Goal: Task Accomplishment & Management: Complete application form

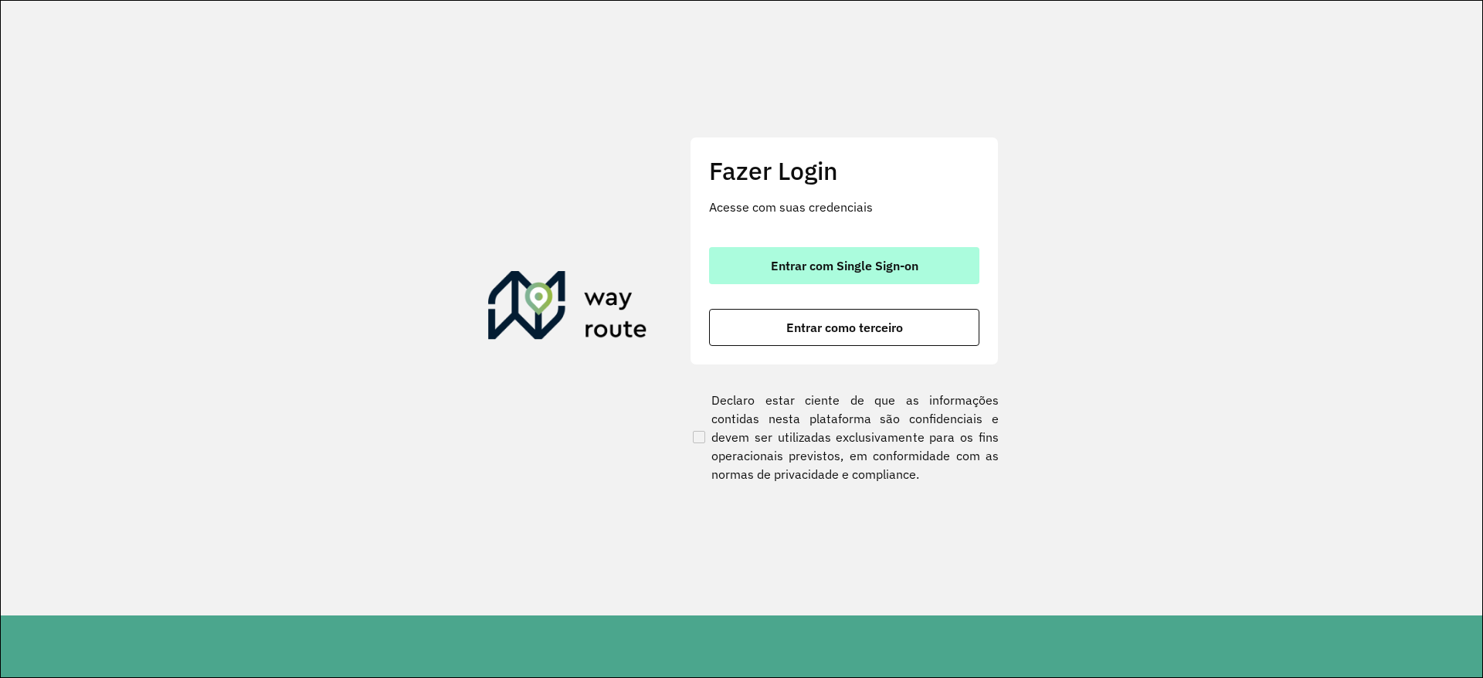
click at [802, 259] on span "Entrar com Single Sign-on" at bounding box center [844, 265] width 147 height 12
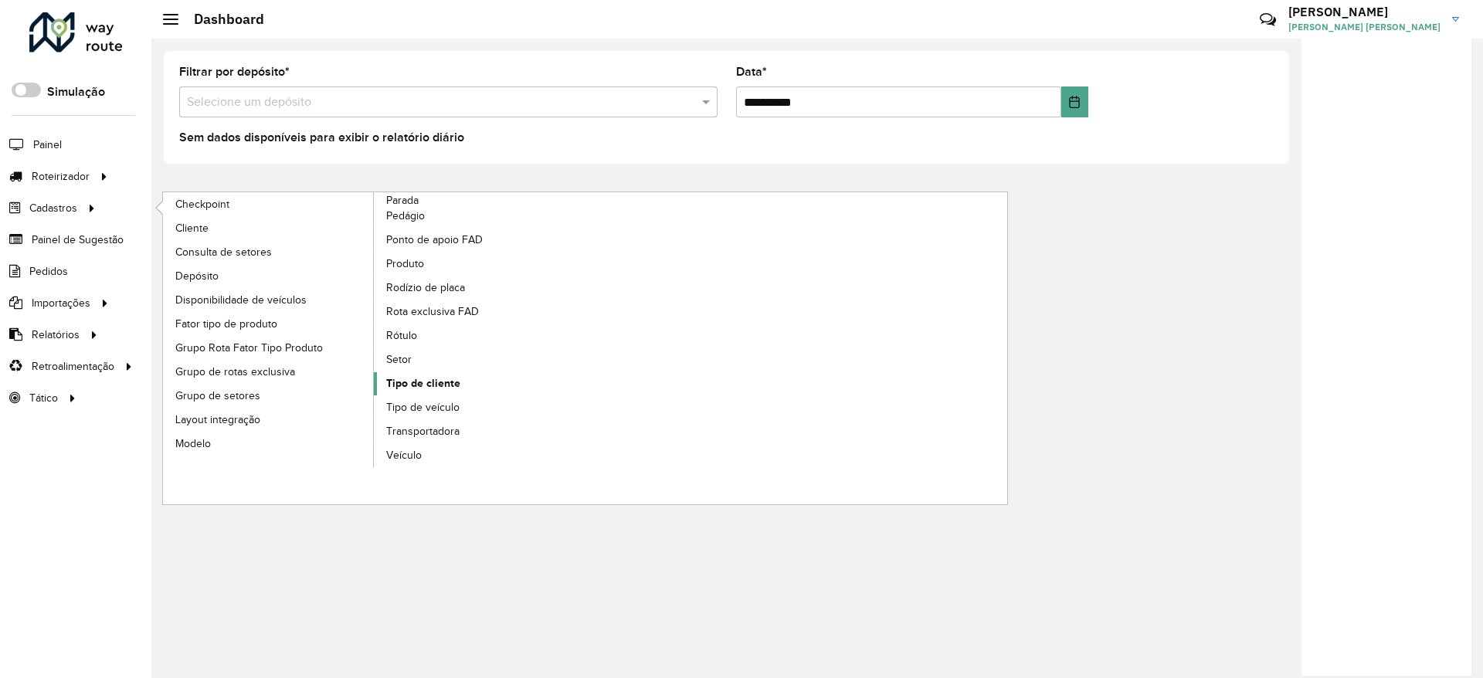
click at [445, 379] on span "Tipo de cliente" at bounding box center [423, 383] width 74 height 16
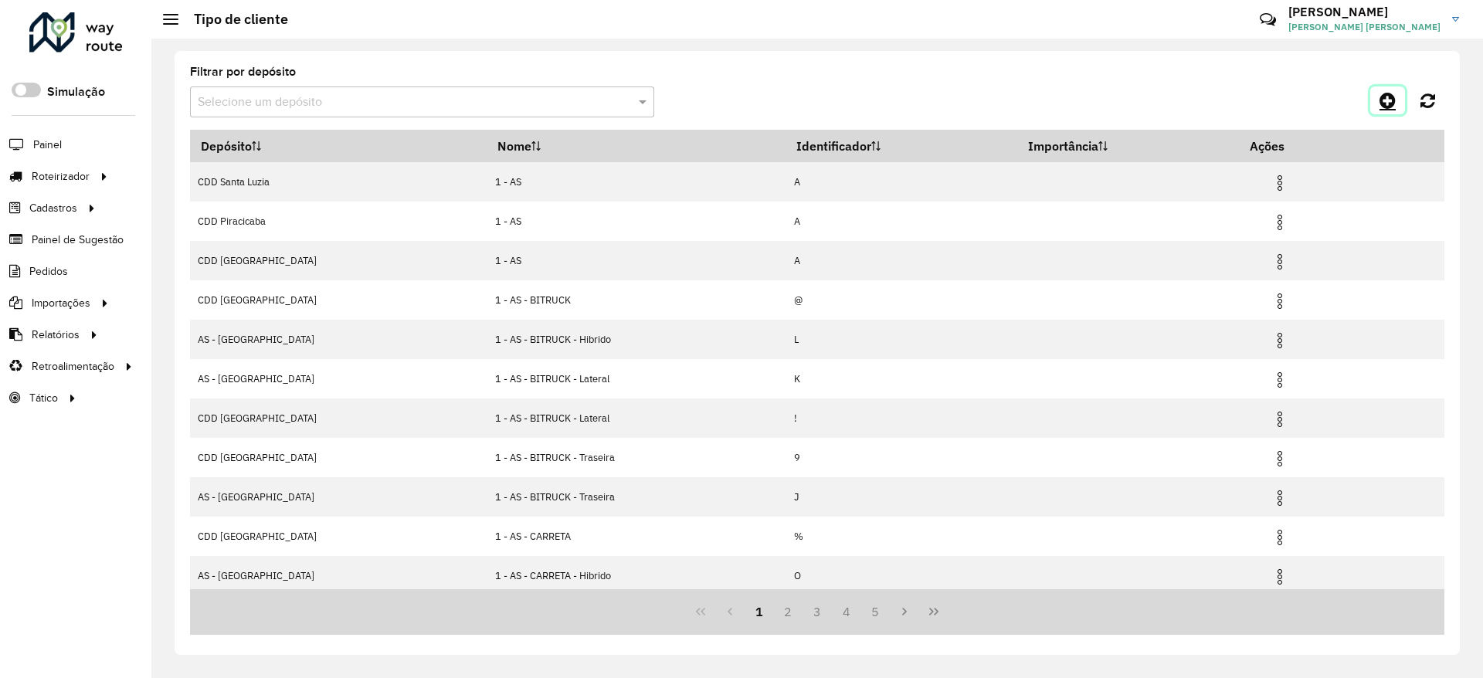
click at [1382, 103] on icon at bounding box center [1387, 100] width 16 height 19
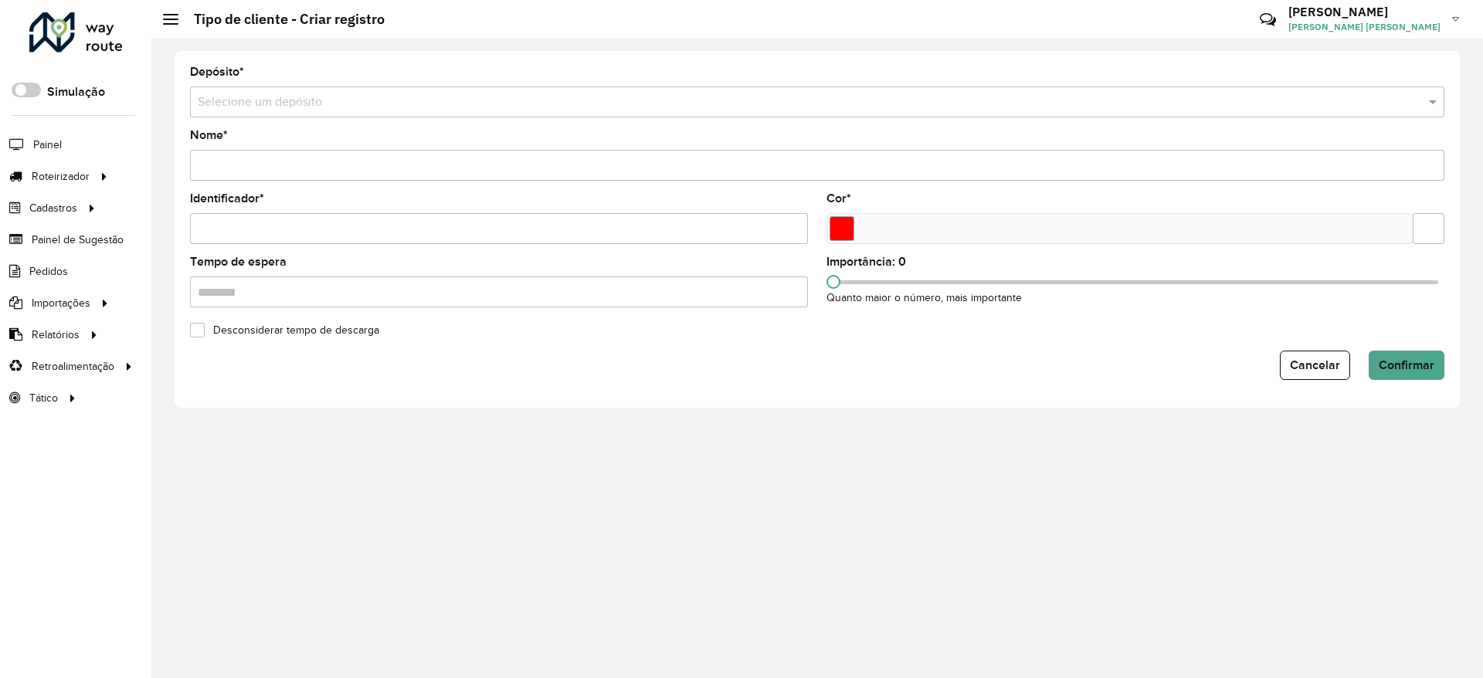
click at [336, 103] on input "text" at bounding box center [802, 102] width 1208 height 19
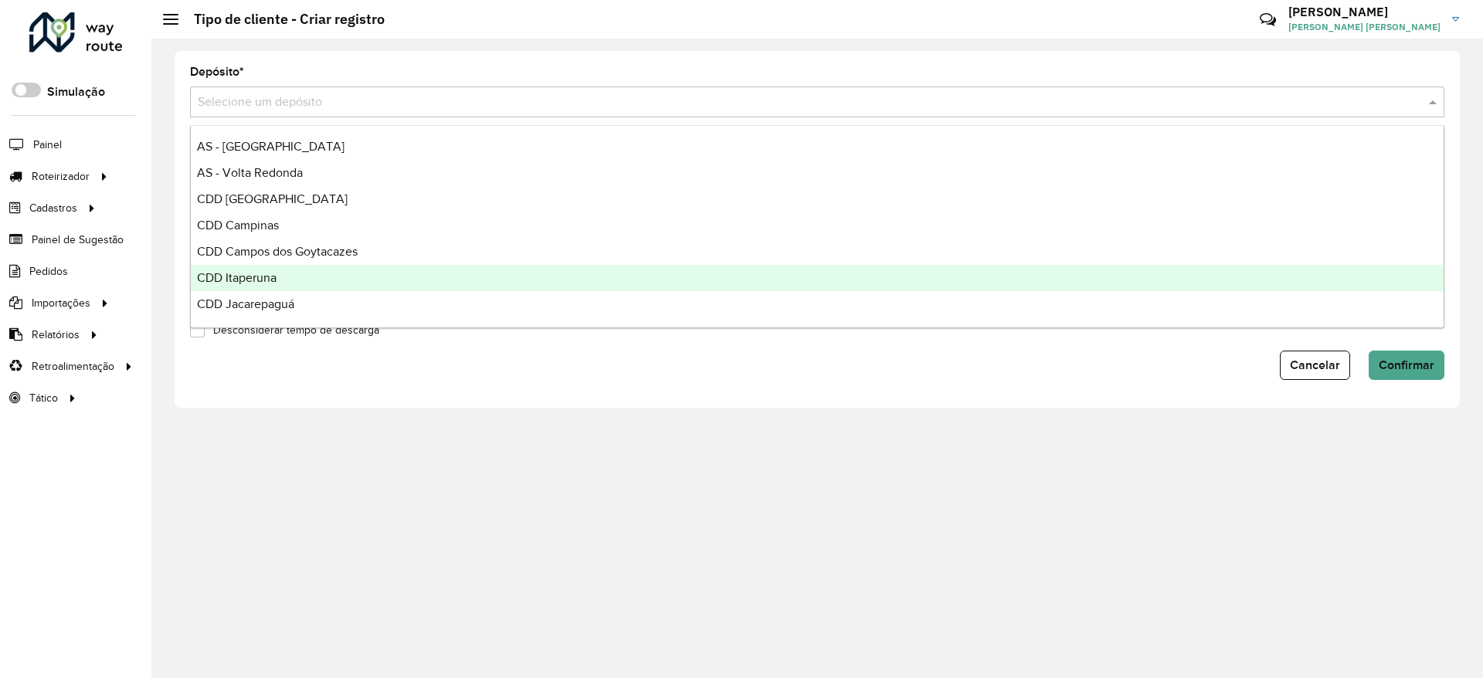
click at [297, 274] on div "CDD Itaperuna" at bounding box center [817, 278] width 1253 height 26
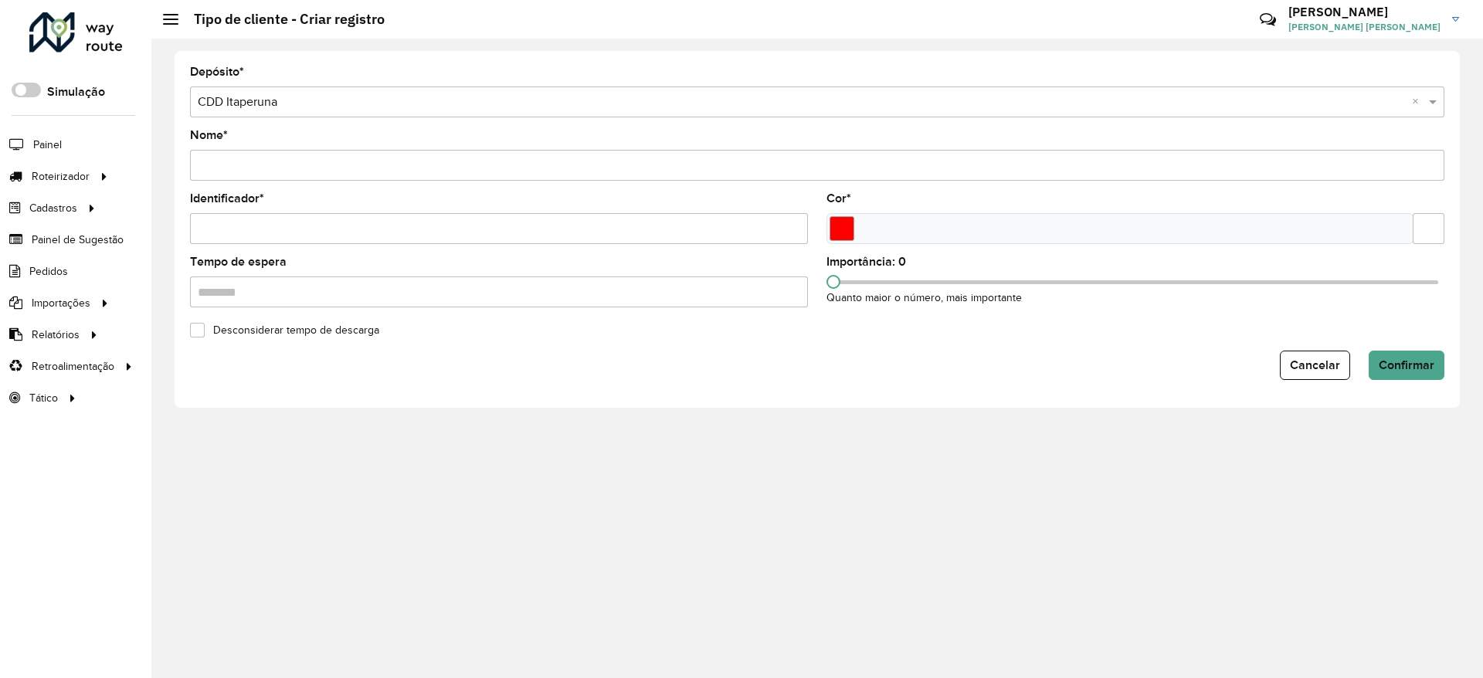
click at [284, 175] on input "Nome *" at bounding box center [817, 165] width 1254 height 31
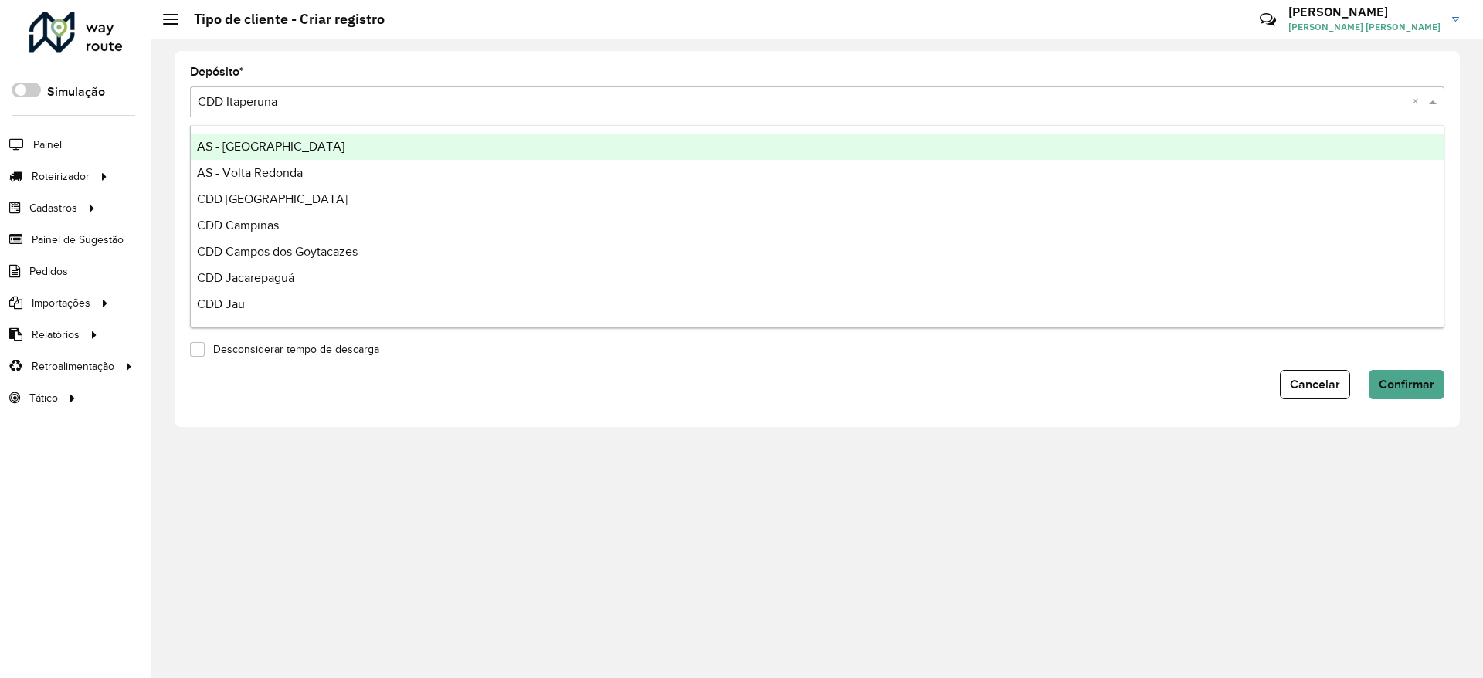
click at [320, 113] on div "Selecione um depósito × CDD Itaperuna ×" at bounding box center [817, 101] width 1254 height 31
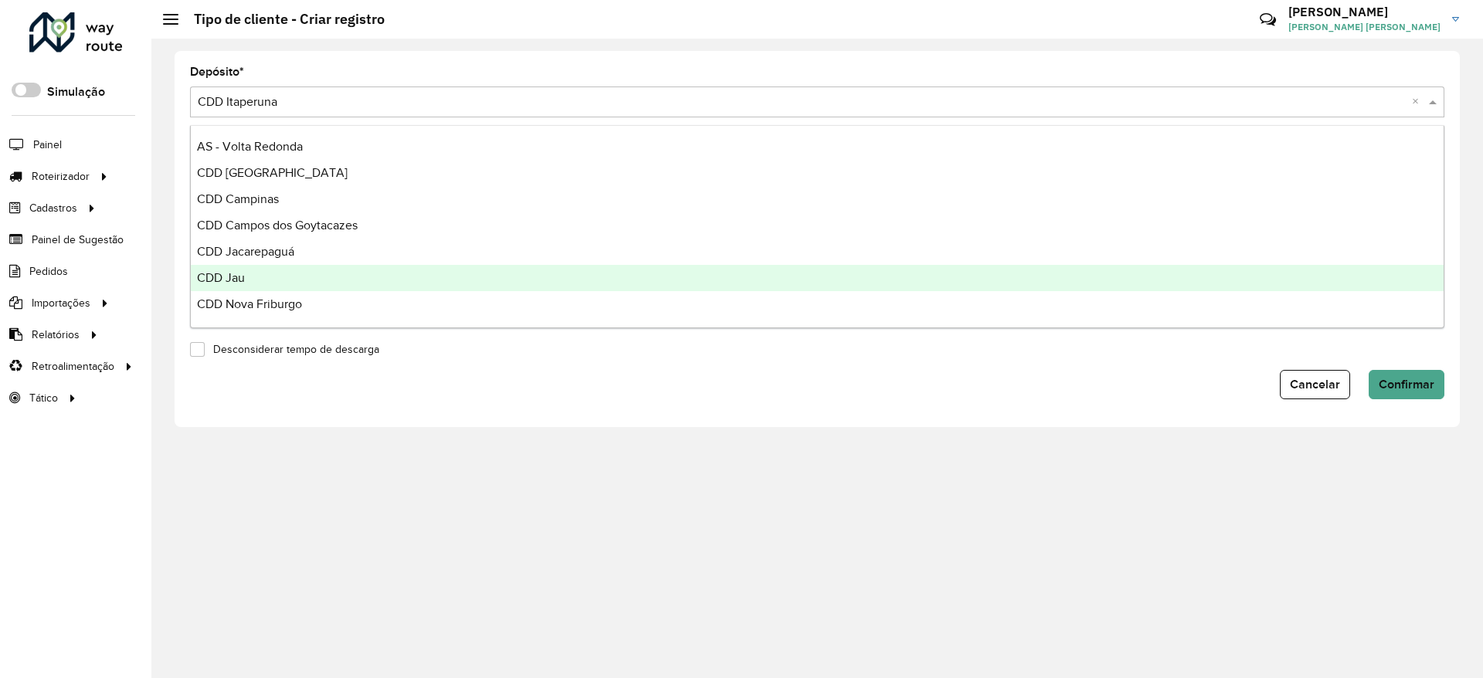
scroll to position [39, 0]
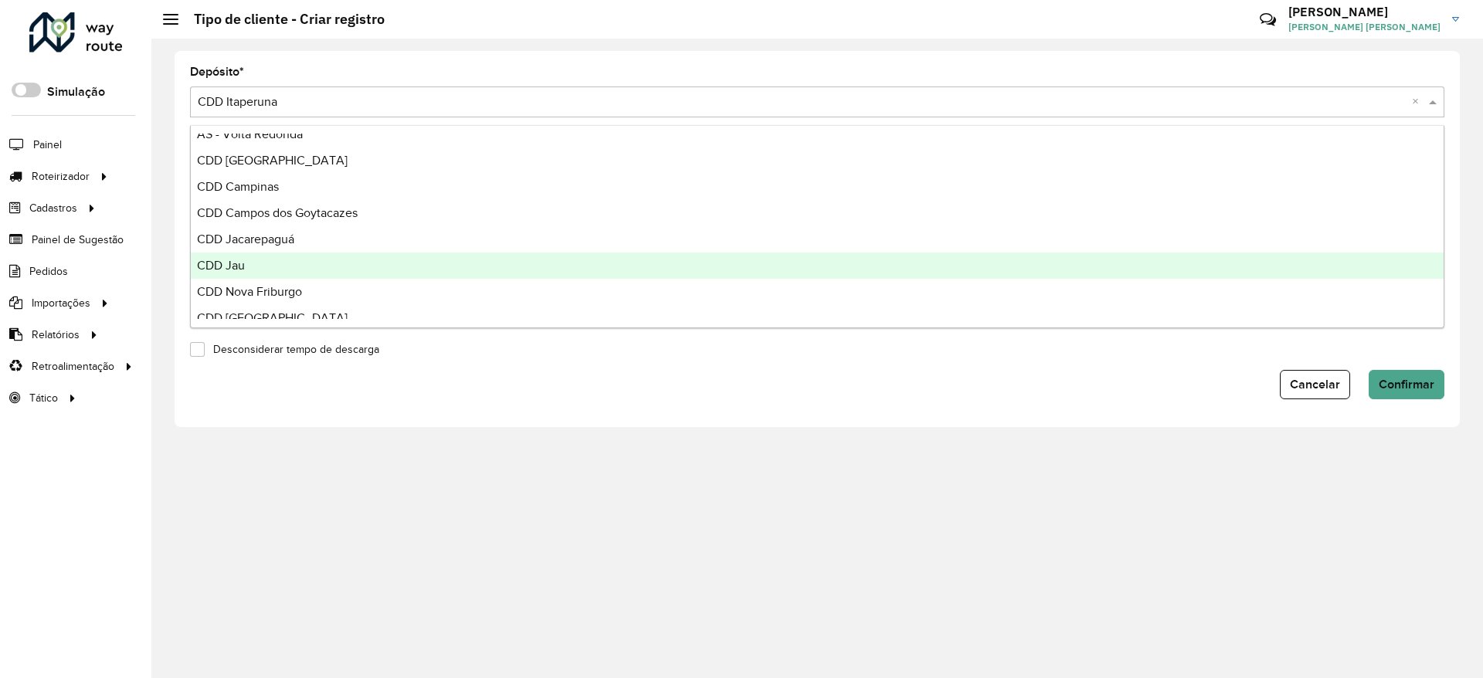
click at [249, 259] on div "CDD Jau" at bounding box center [817, 266] width 1253 height 26
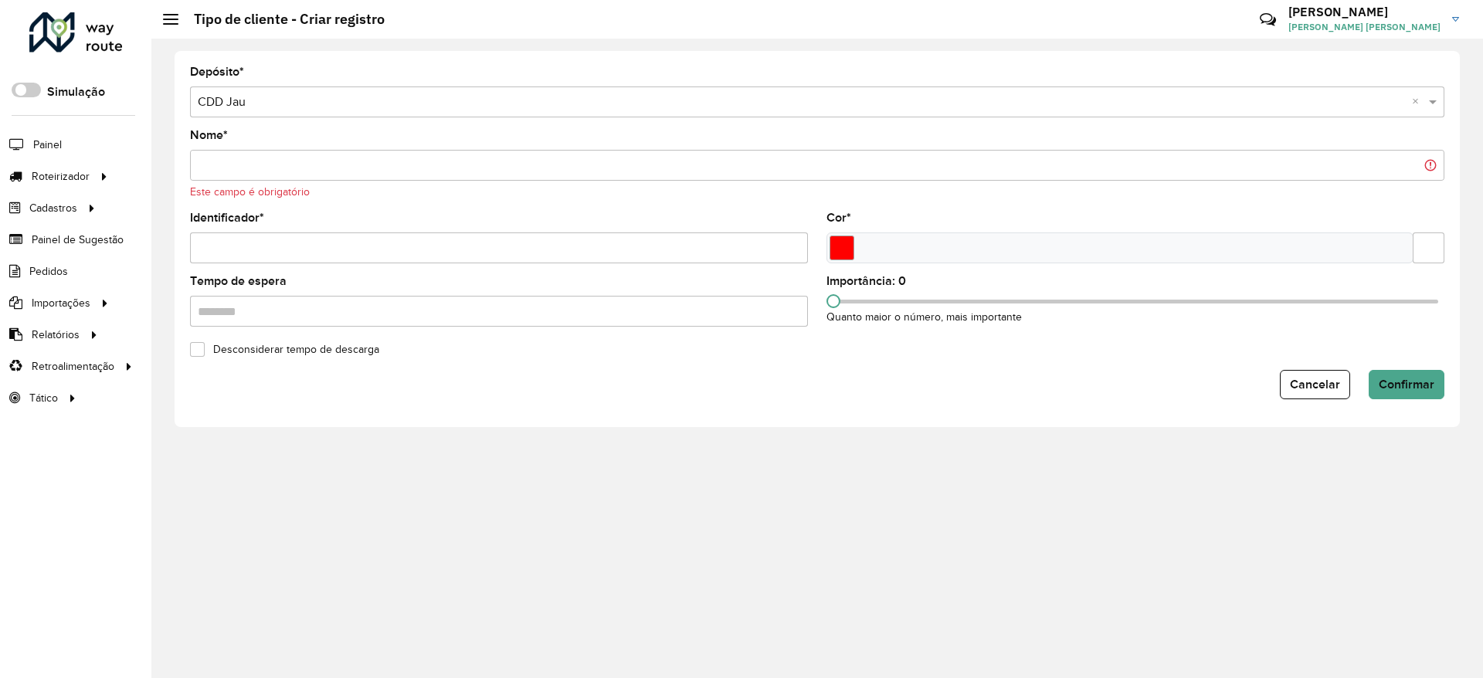
click at [300, 171] on input "Nome *" at bounding box center [817, 165] width 1254 height 31
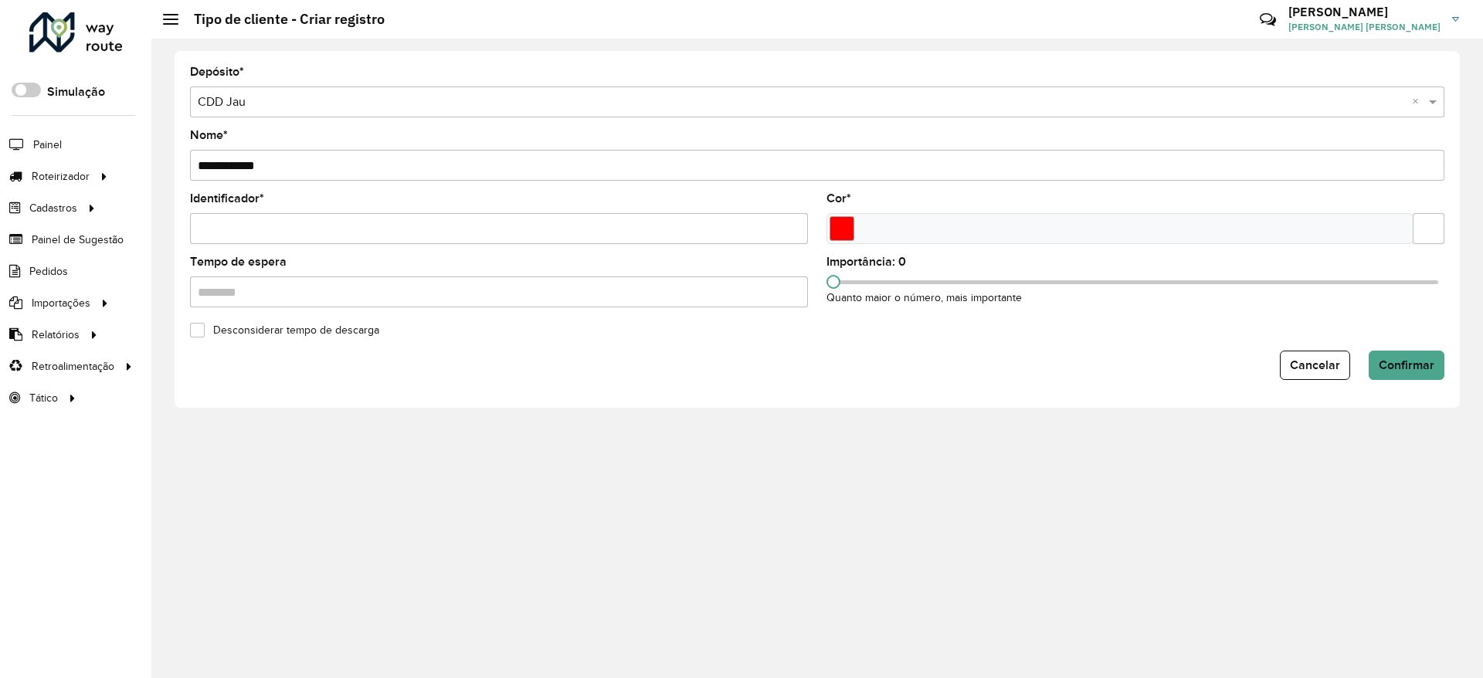
type input "**********"
click at [341, 231] on input "Identificador *" at bounding box center [499, 228] width 618 height 31
type input "*"
drag, startPoint x: 838, startPoint y: 287, endPoint x: 1256, endPoint y: 285, distance: 418.6
click at [1256, 285] on span at bounding box center [1256, 282] width 14 height 14
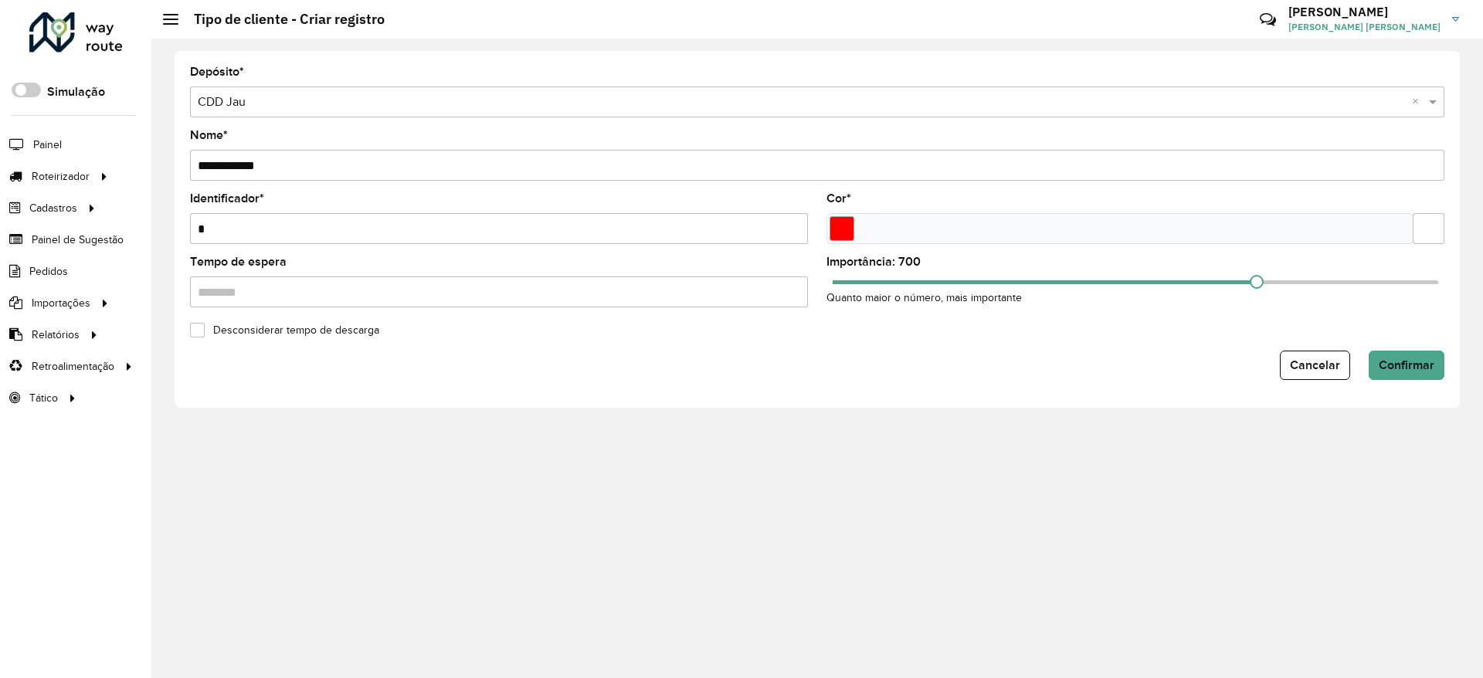
click at [771, 335] on div "Desconsiderar tempo de descarga" at bounding box center [817, 329] width 1273 height 19
click at [1409, 371] on span "Confirmar" at bounding box center [1406, 364] width 56 height 13
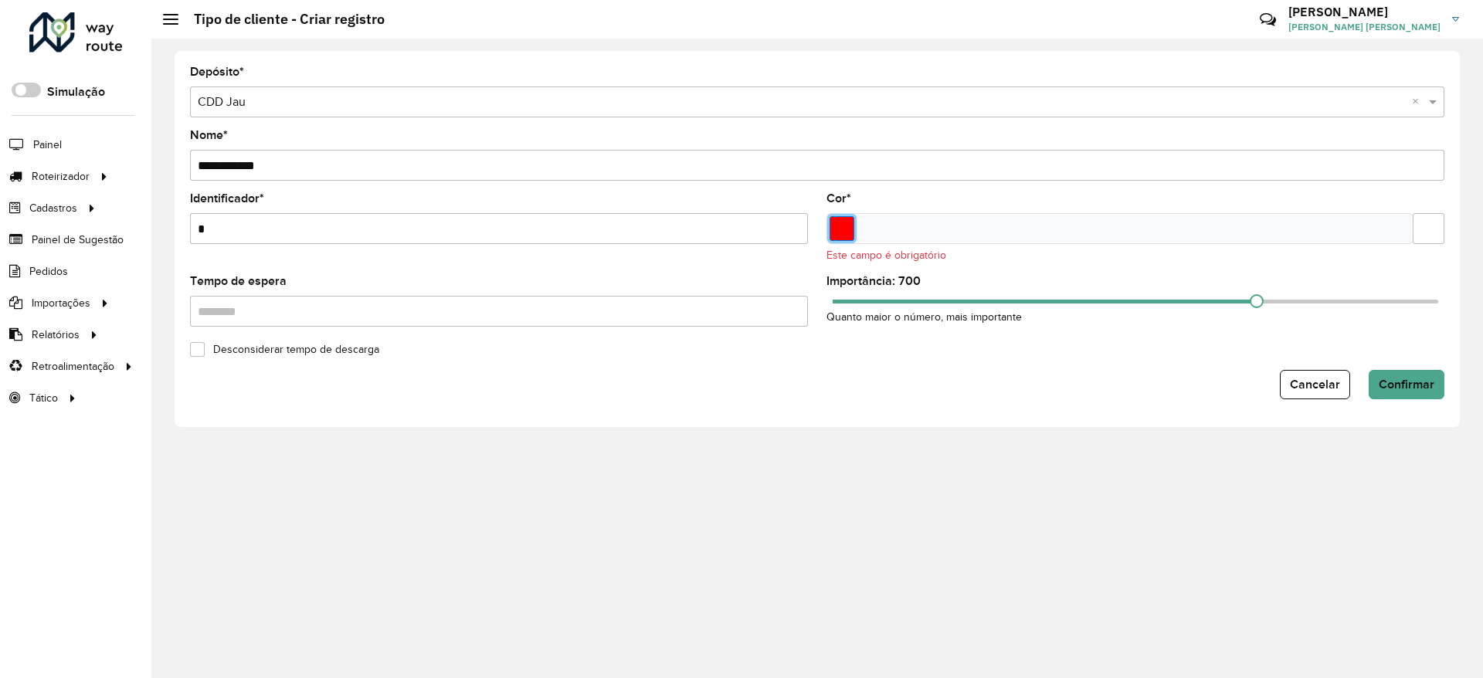
click at [848, 232] on input "Select a color" at bounding box center [841, 228] width 25 height 25
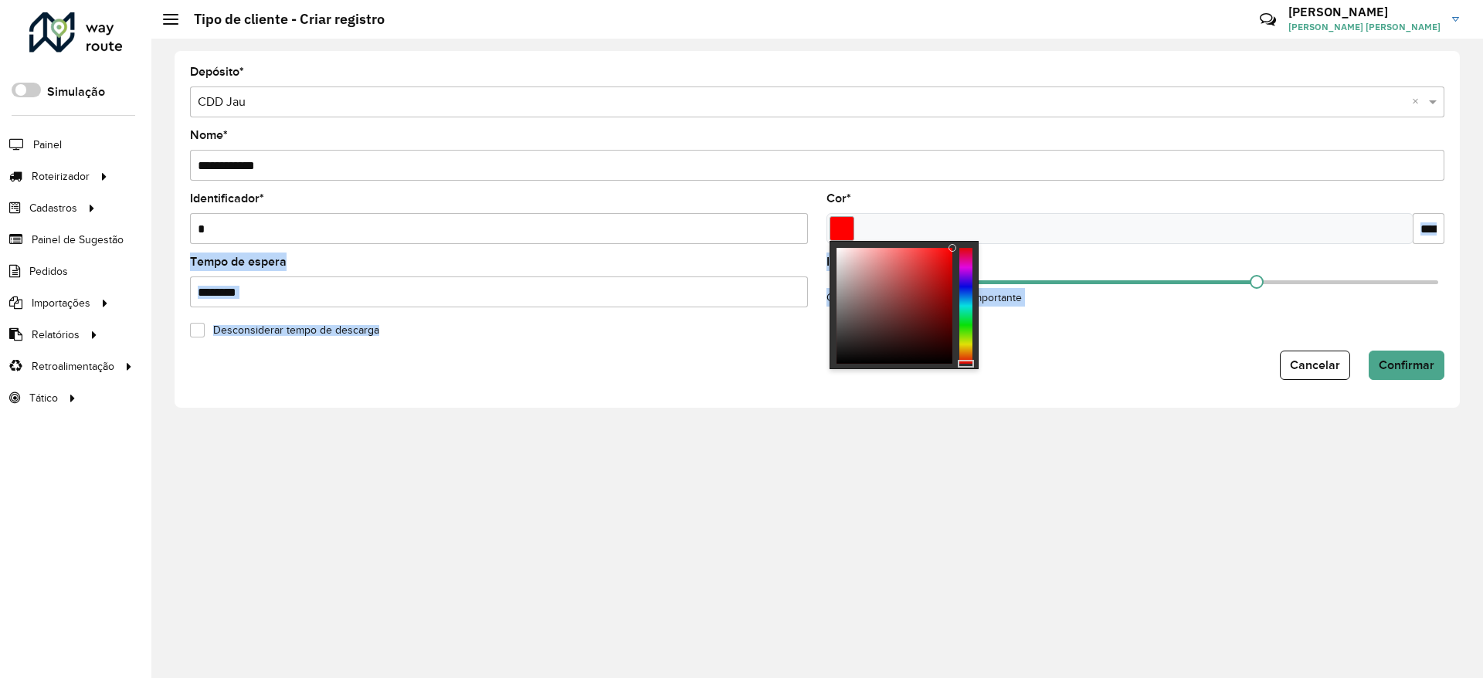
drag, startPoint x: 885, startPoint y: 275, endPoint x: 1004, endPoint y: 228, distance: 127.9
click at [1004, 228] on body "Aguarde... Pop-up bloqueado! Seu navegador bloqueou automáticamente a abertura …" at bounding box center [741, 339] width 1483 height 678
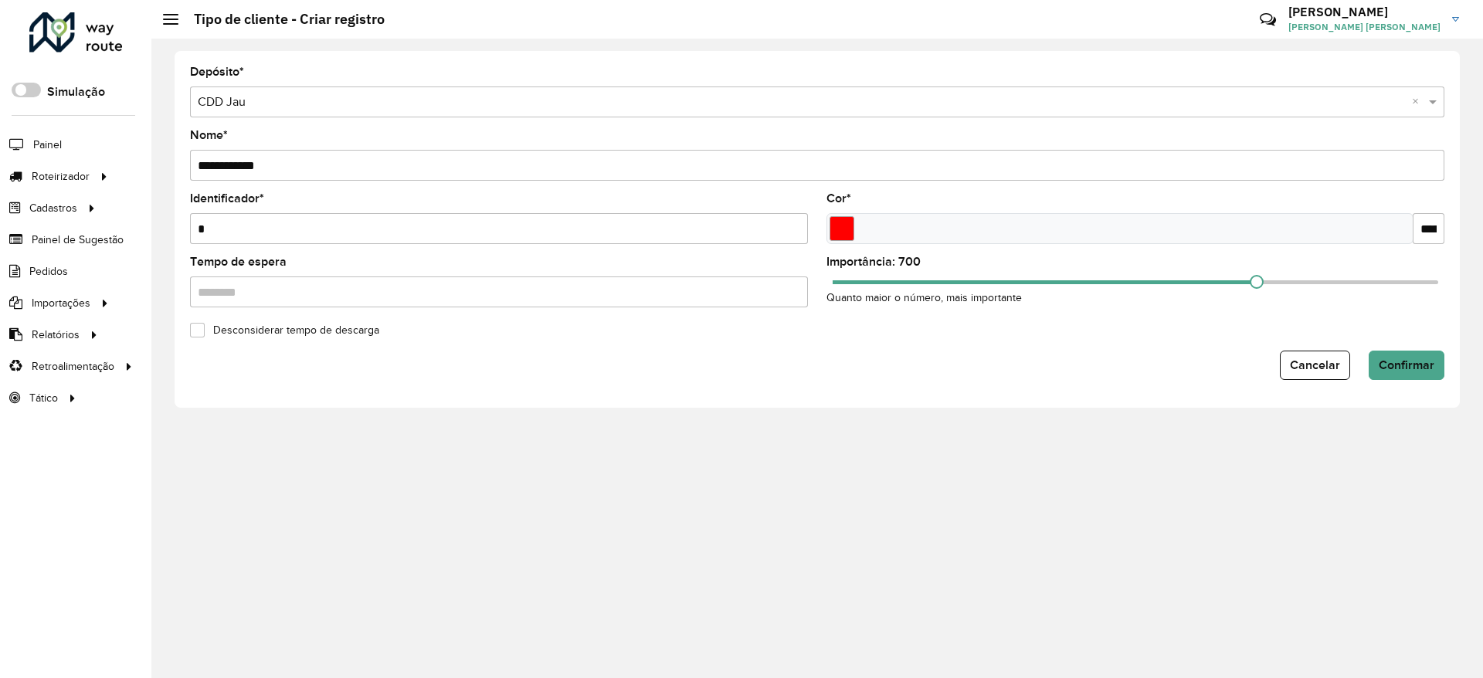
click at [1151, 330] on div "Desconsiderar tempo de descarga" at bounding box center [817, 329] width 1273 height 19
click at [843, 222] on input "Select a color" at bounding box center [841, 228] width 25 height 25
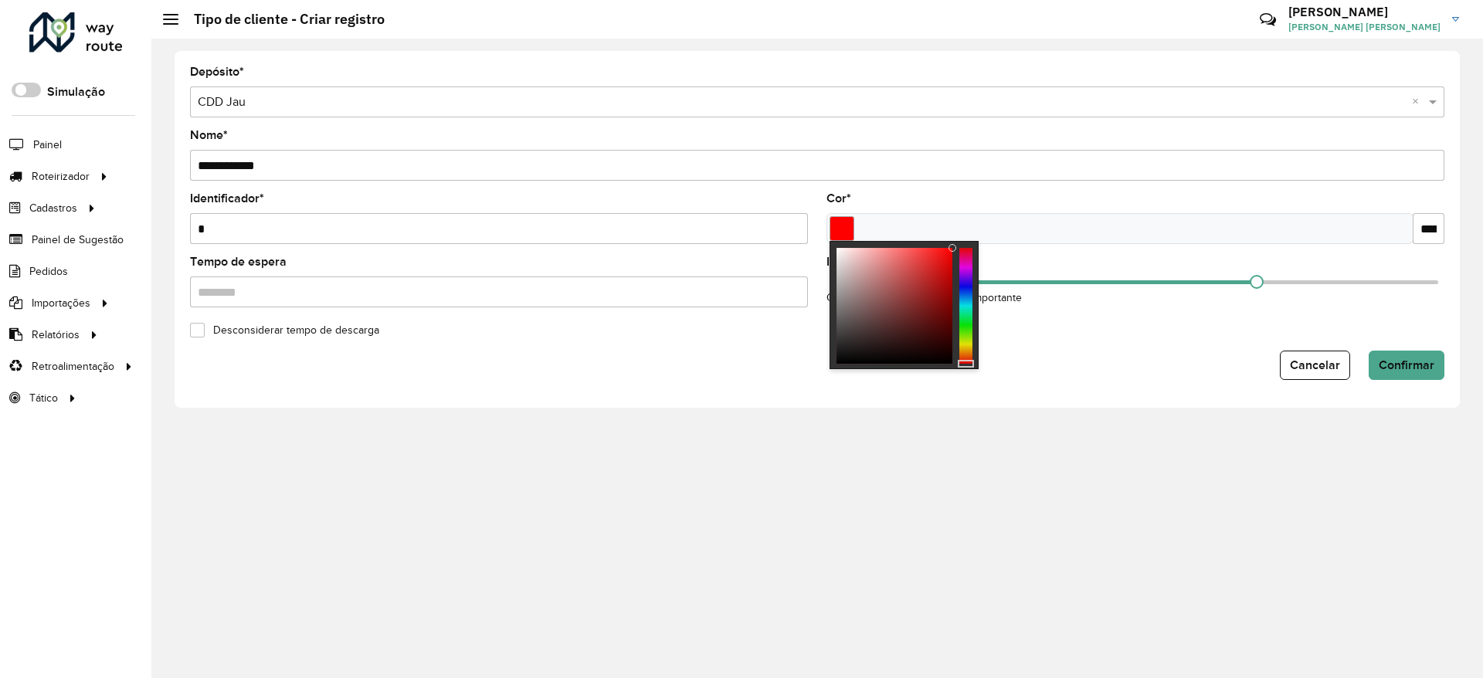
click at [1132, 351] on div "Cancelar Confirmar" at bounding box center [817, 365] width 1254 height 29
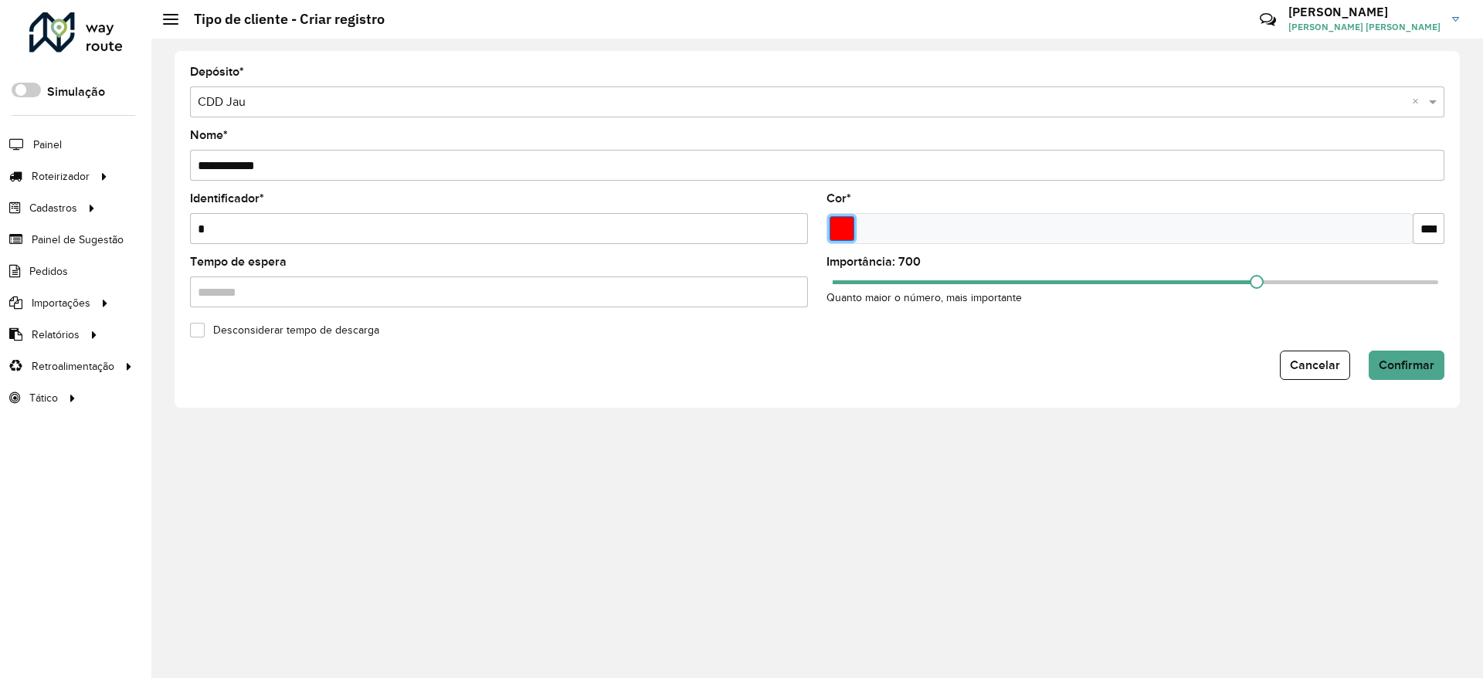
click at [845, 228] on input "Select a color" at bounding box center [841, 228] width 25 height 25
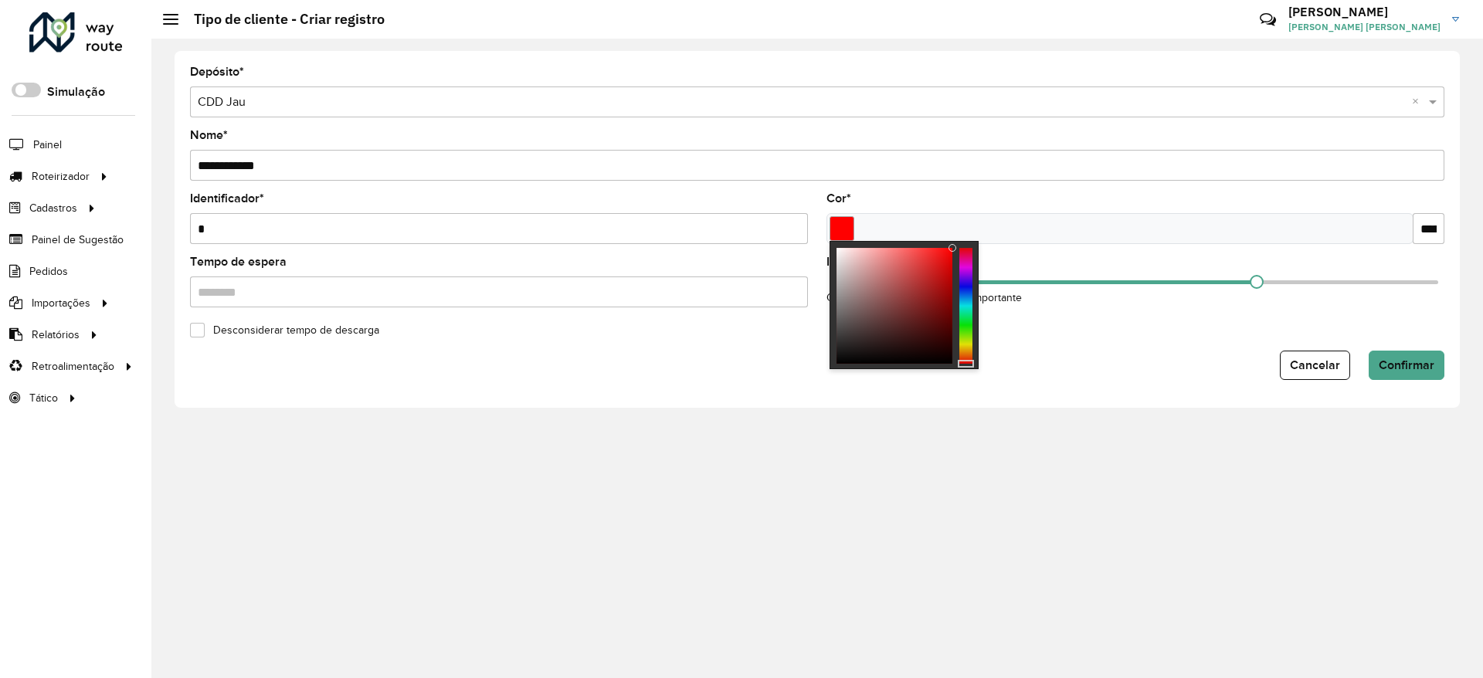
click at [967, 344] on div at bounding box center [965, 306] width 13 height 116
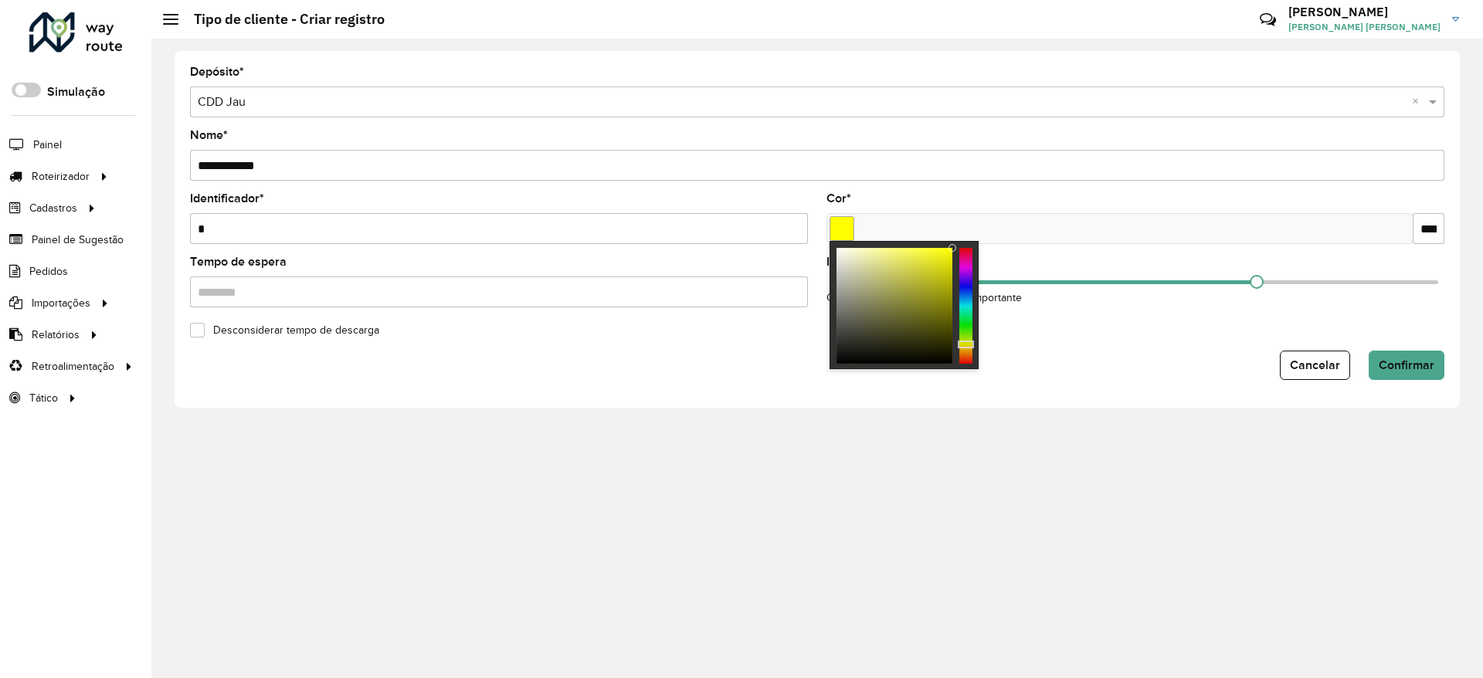
click at [1093, 343] on form "**********" at bounding box center [817, 223] width 1254 height 314
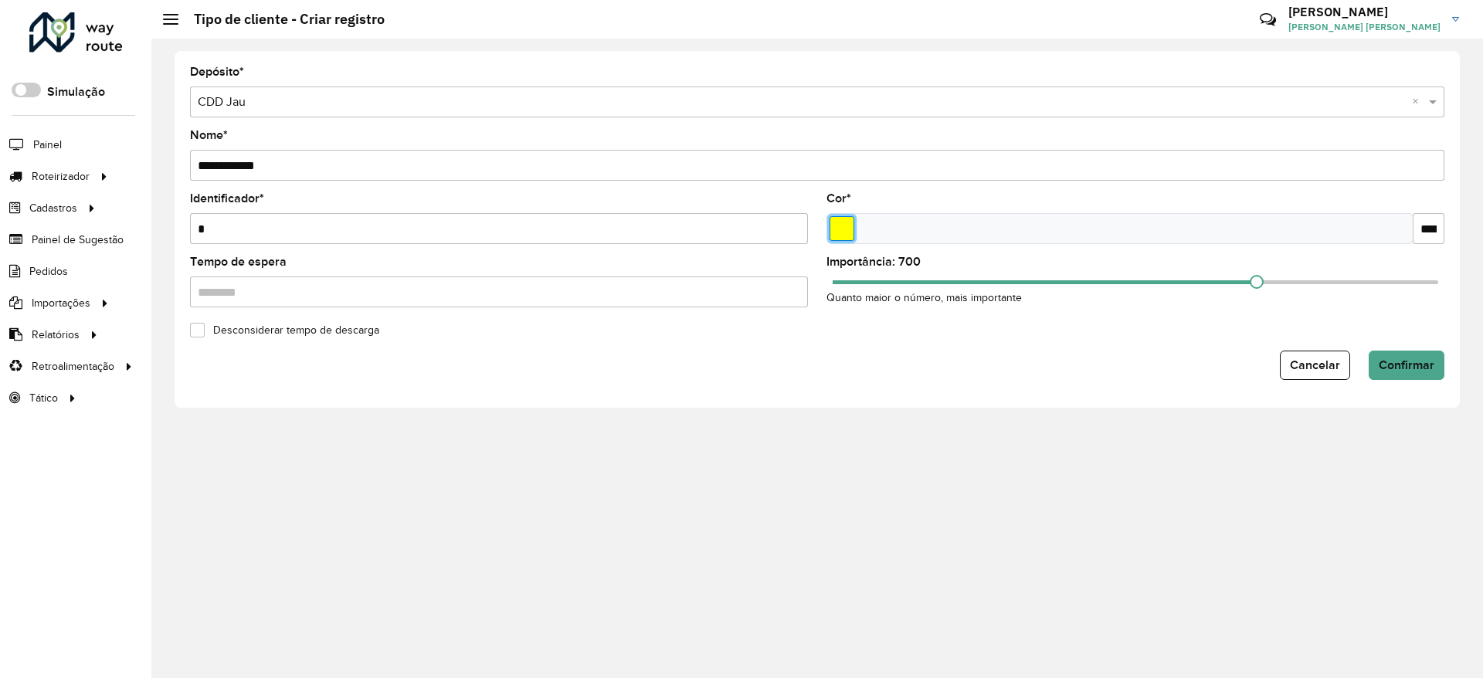
click at [851, 234] on input "Select a color" at bounding box center [841, 228] width 25 height 25
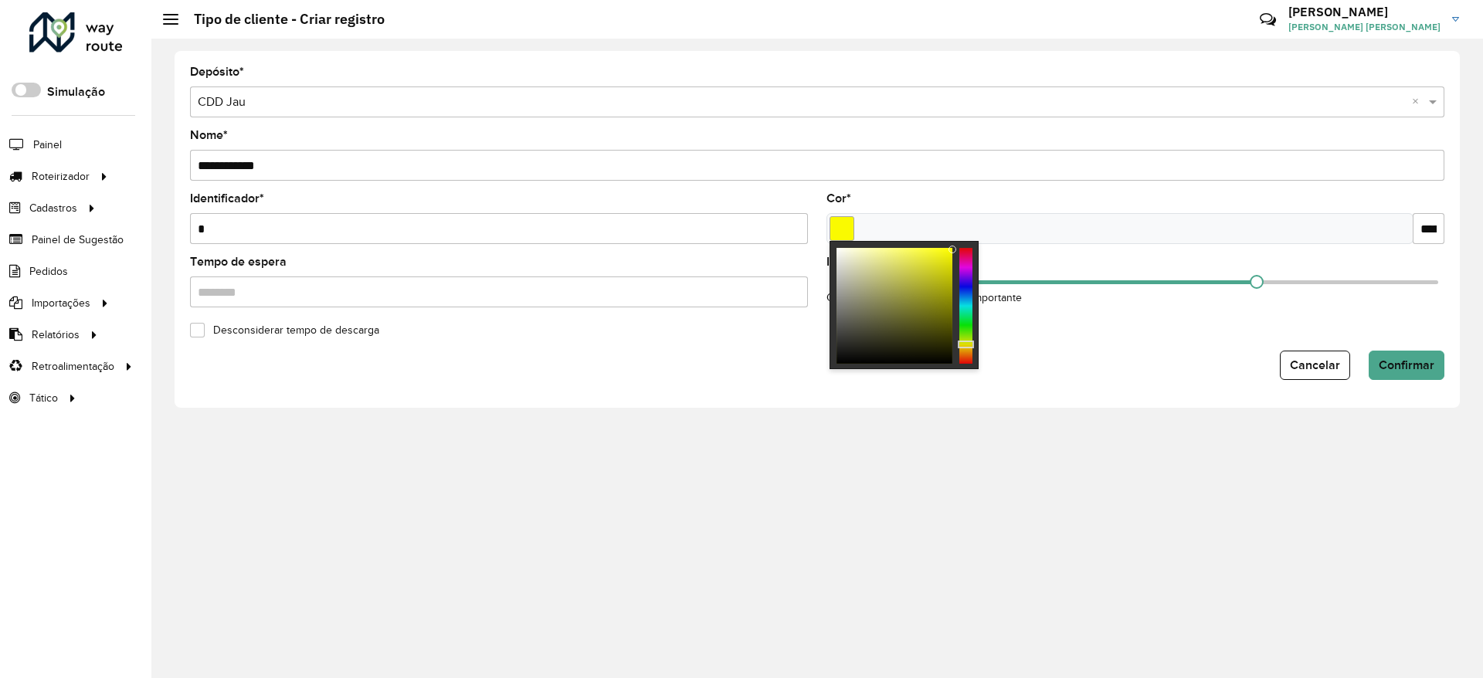
type input "*******"
drag, startPoint x: 943, startPoint y: 266, endPoint x: 982, endPoint y: 232, distance: 51.5
click at [982, 232] on body "Aguarde... Pop-up bloqueado! Seu navegador bloqueou automáticamente a abertura …" at bounding box center [741, 339] width 1483 height 678
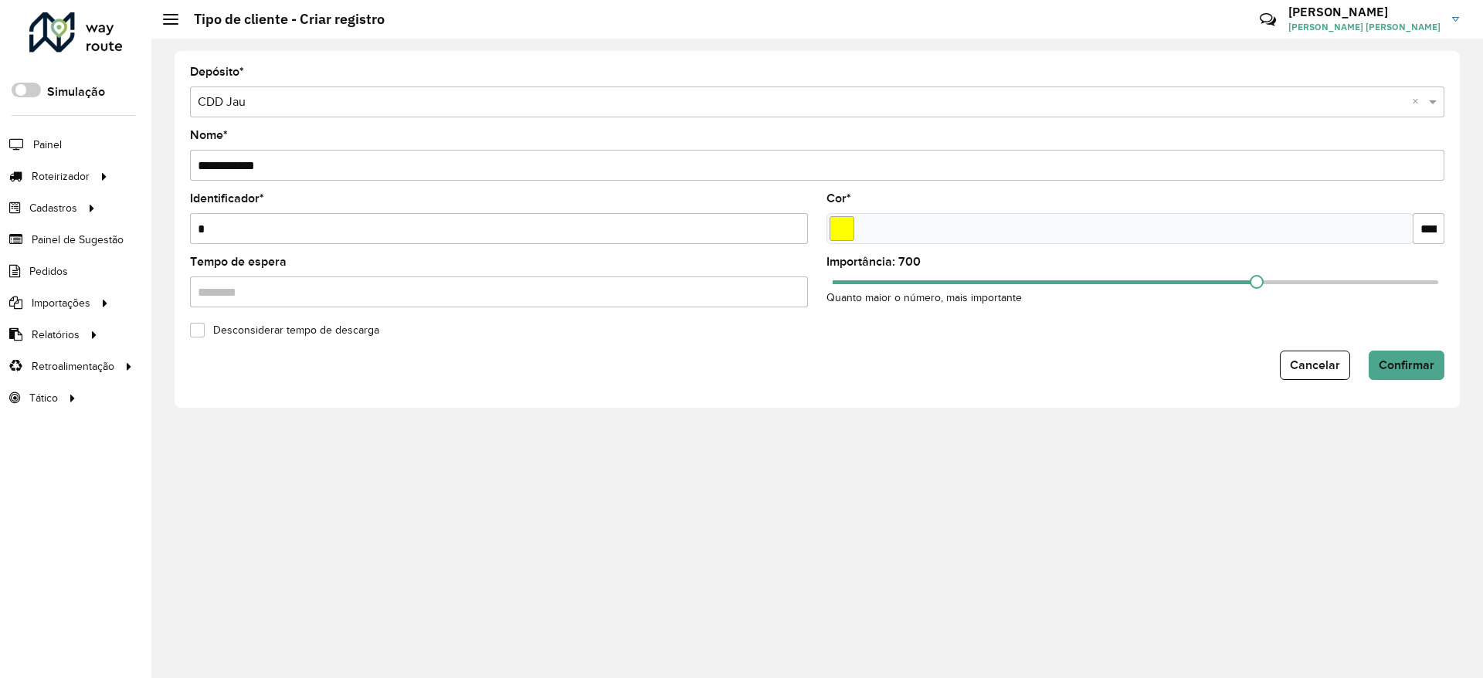
click at [1108, 337] on form "**********" at bounding box center [817, 223] width 1254 height 314
click at [1430, 225] on input "*******" at bounding box center [1428, 228] width 32 height 31
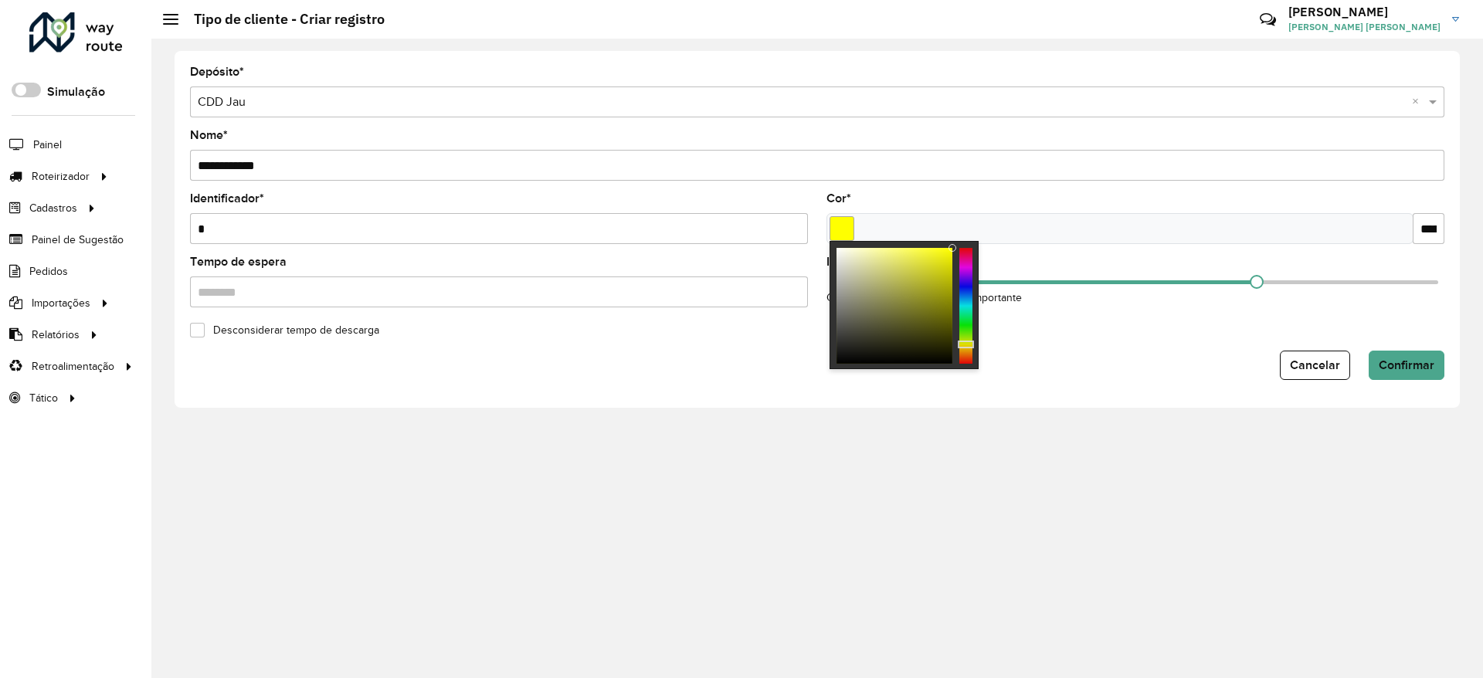
click at [1127, 344] on form "**********" at bounding box center [817, 223] width 1254 height 314
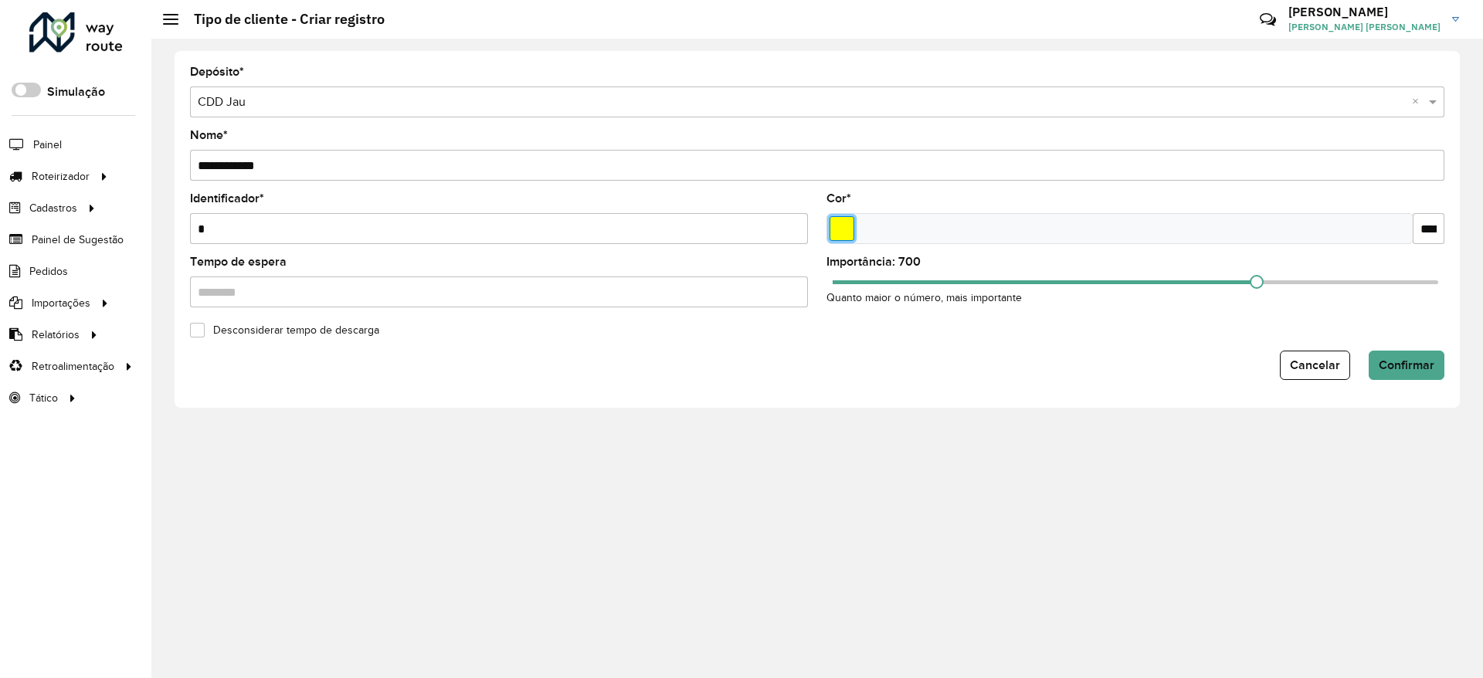
click at [849, 231] on input "Select a color" at bounding box center [841, 228] width 25 height 25
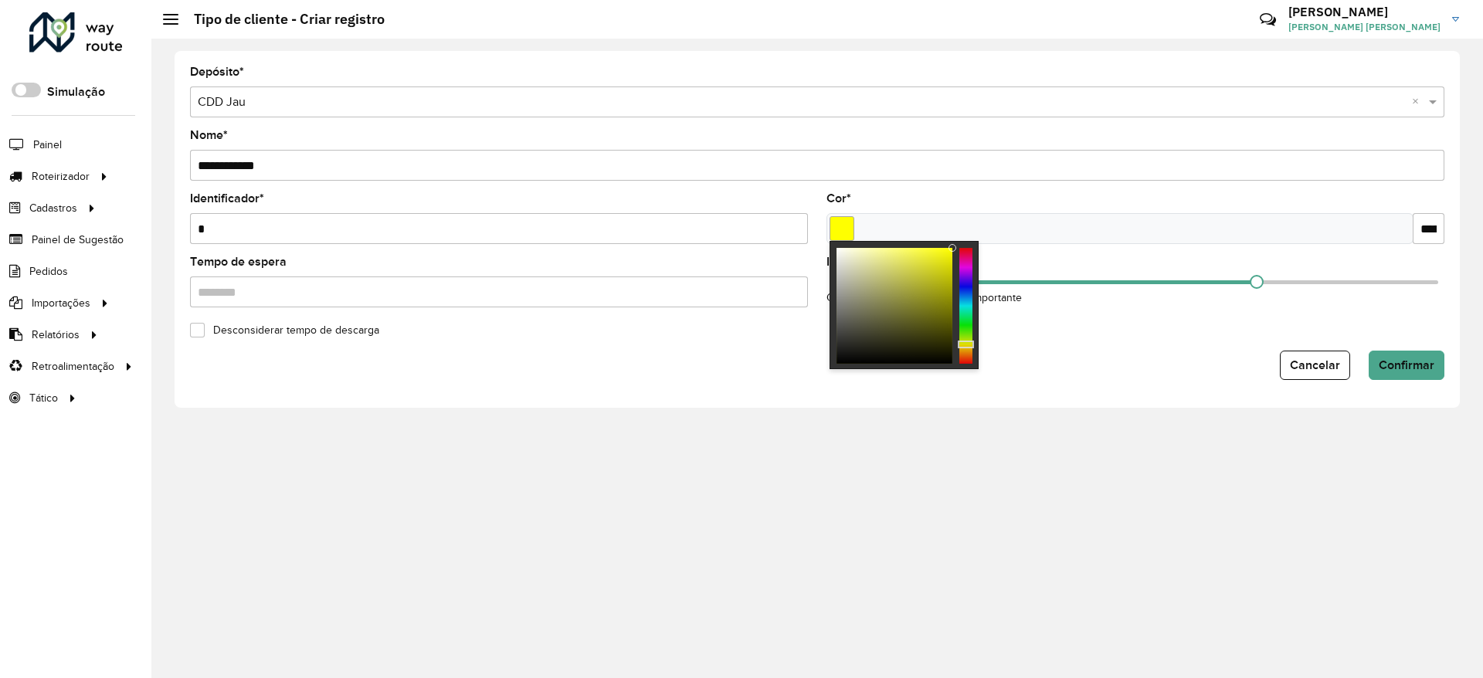
click at [1199, 347] on form "**********" at bounding box center [817, 223] width 1254 height 314
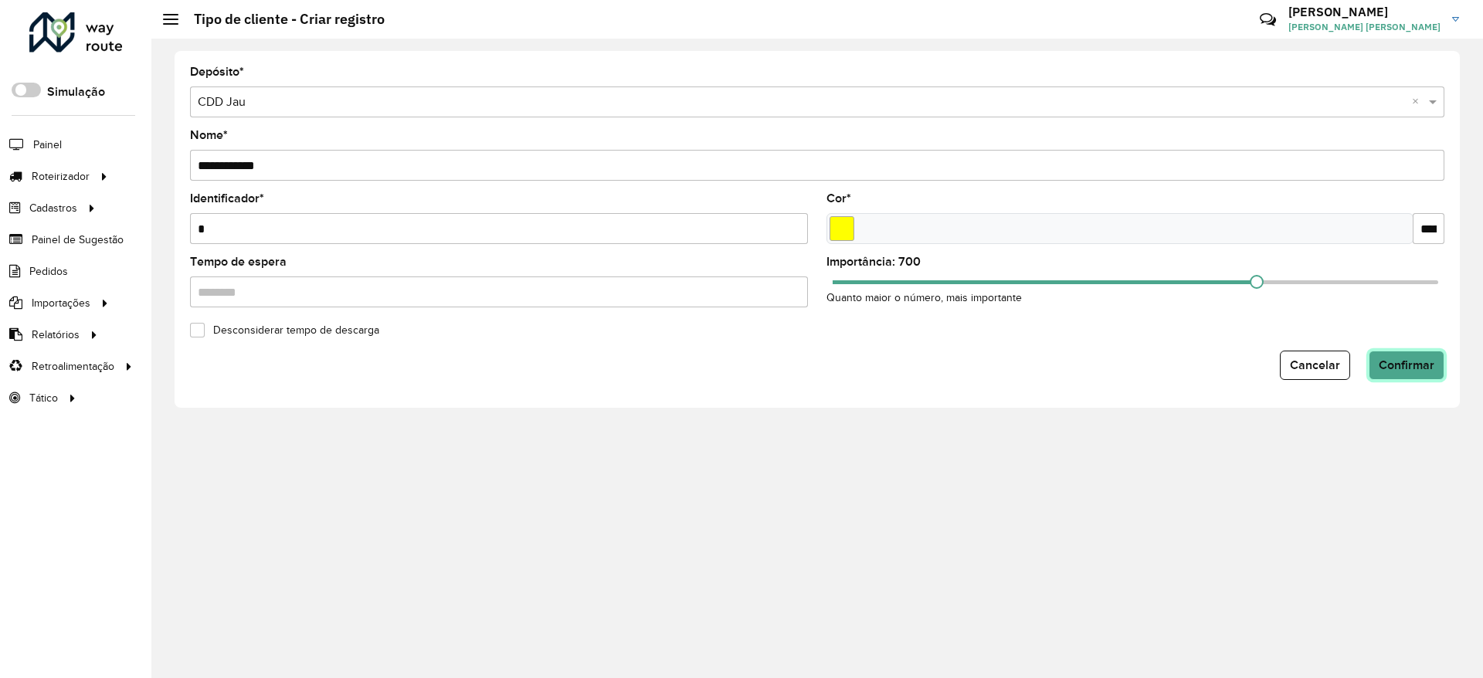
click at [1403, 370] on span "Confirmar" at bounding box center [1406, 364] width 56 height 13
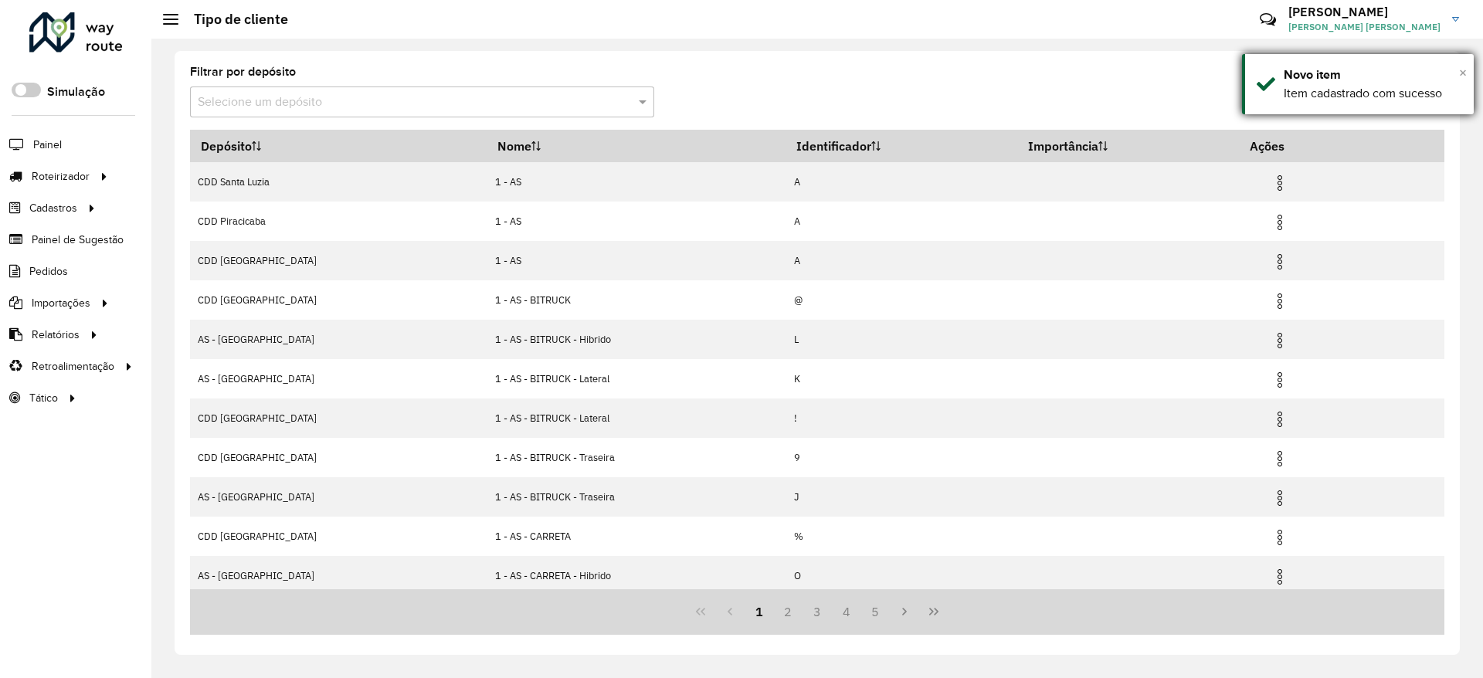
drag, startPoint x: 1469, startPoint y: 71, endPoint x: 1459, endPoint y: 75, distance: 10.8
click at [1469, 72] on div "× Novo item Item cadastrado com sucesso" at bounding box center [1358, 84] width 232 height 60
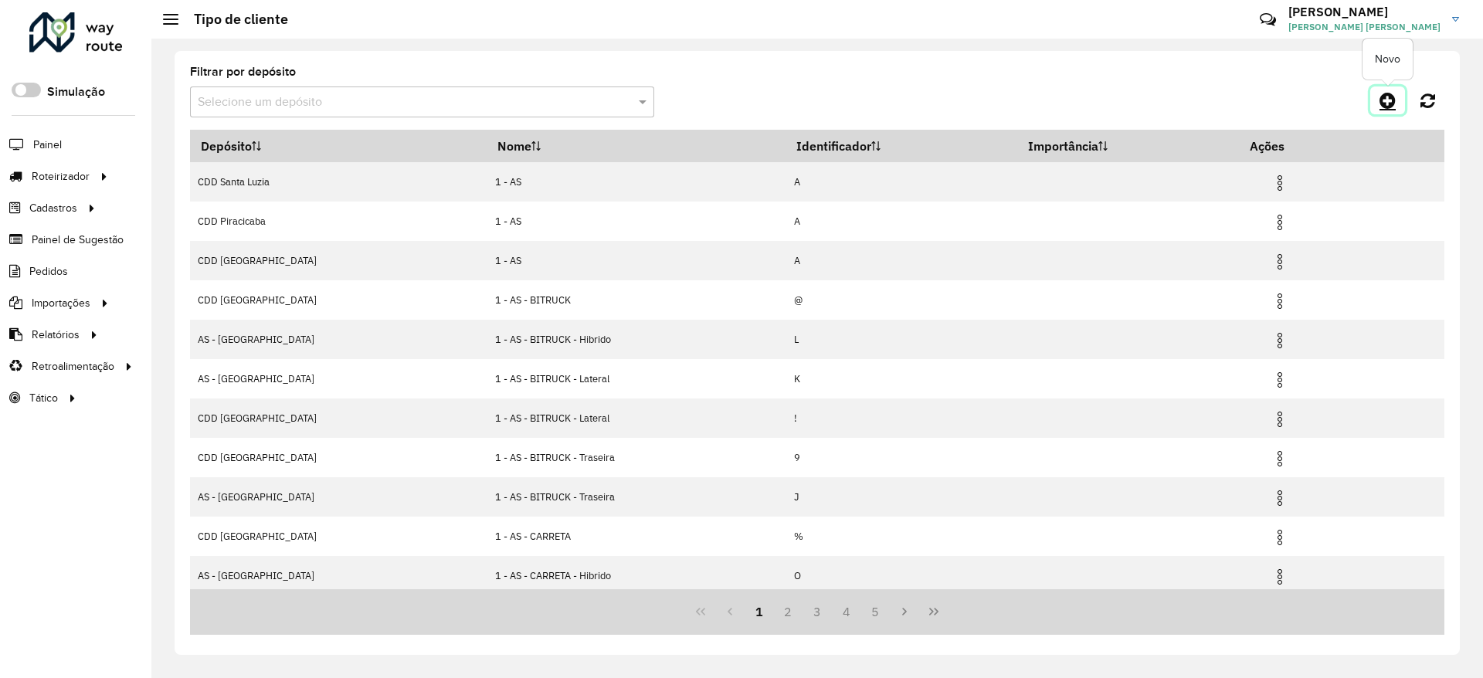
click at [1392, 95] on icon at bounding box center [1387, 100] width 16 height 19
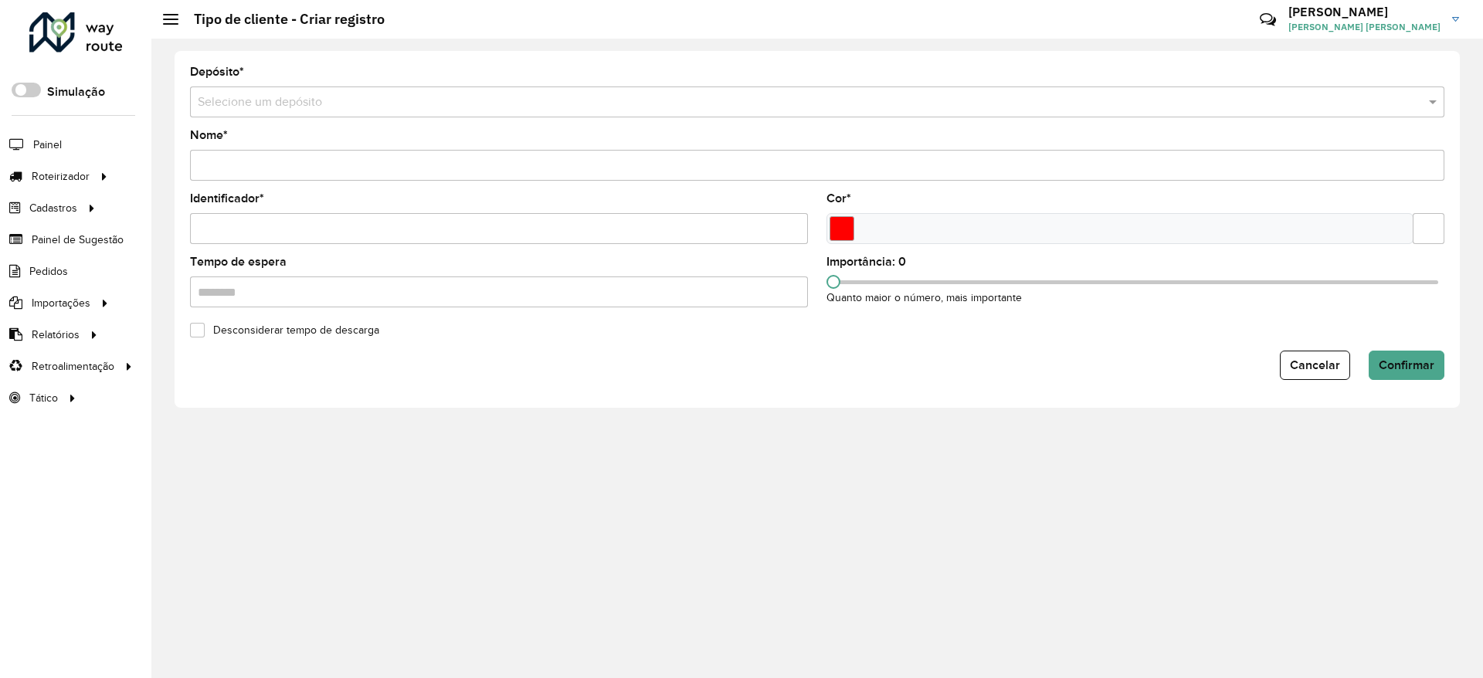
click at [303, 110] on input "text" at bounding box center [802, 102] width 1208 height 19
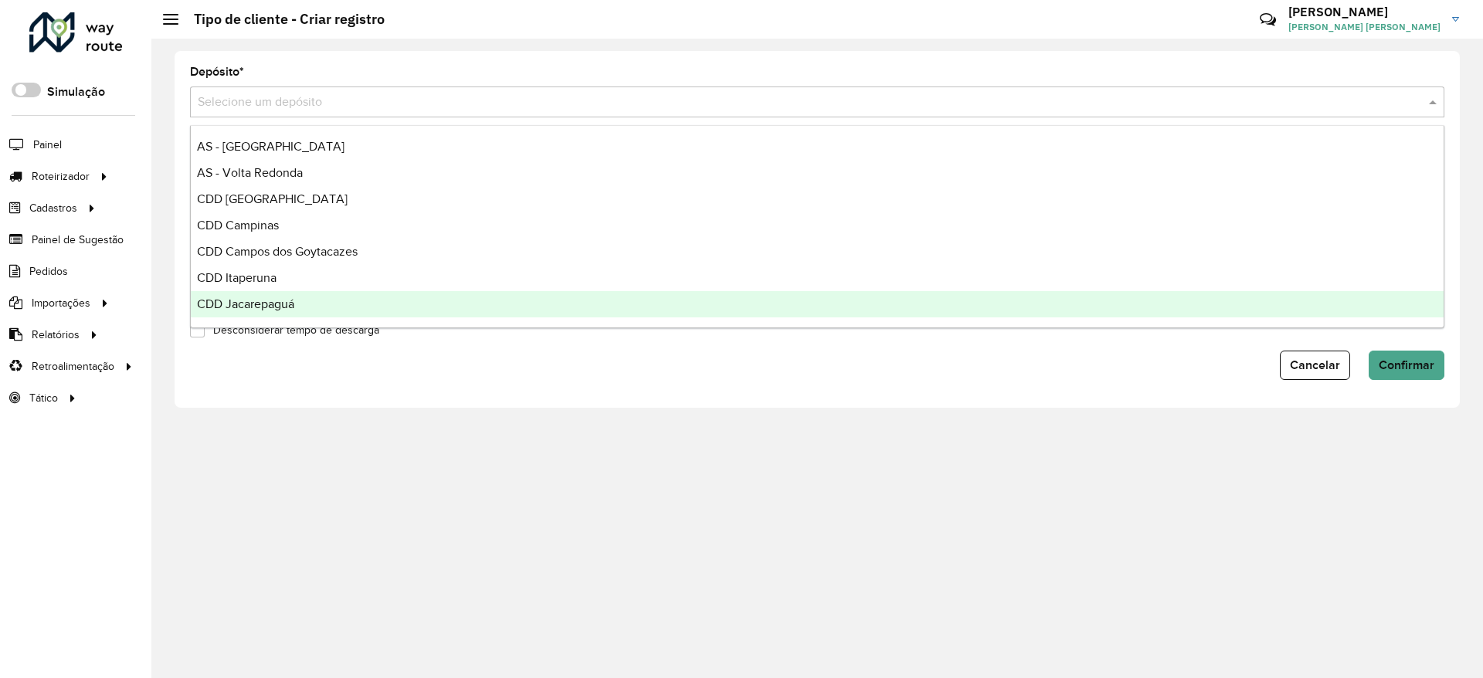
click at [290, 292] on div "CDD Jacarepaguá" at bounding box center [817, 304] width 1253 height 26
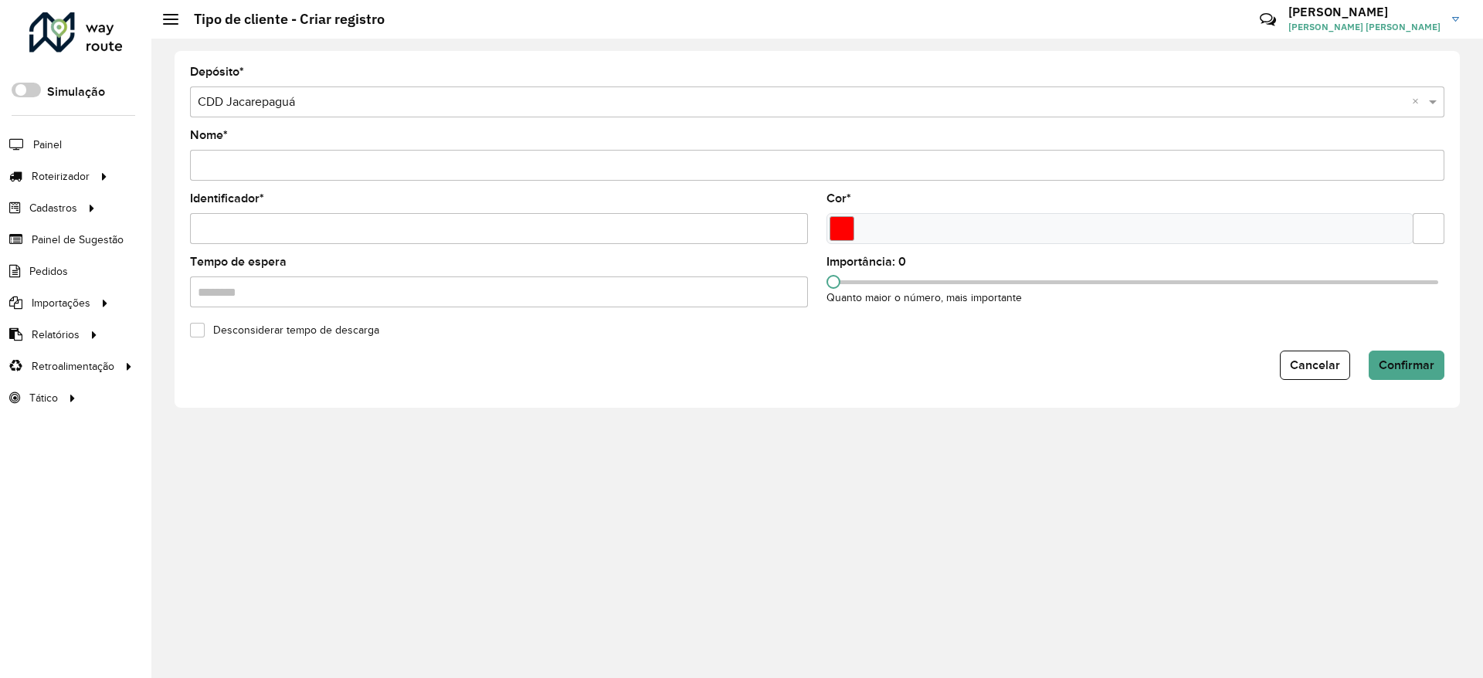
click at [293, 174] on input "Nome *" at bounding box center [817, 165] width 1254 height 31
type input "**********"
click at [219, 225] on input "Identificador *" at bounding box center [499, 228] width 618 height 31
type input "*"
click at [849, 222] on input "Select a color" at bounding box center [841, 228] width 25 height 25
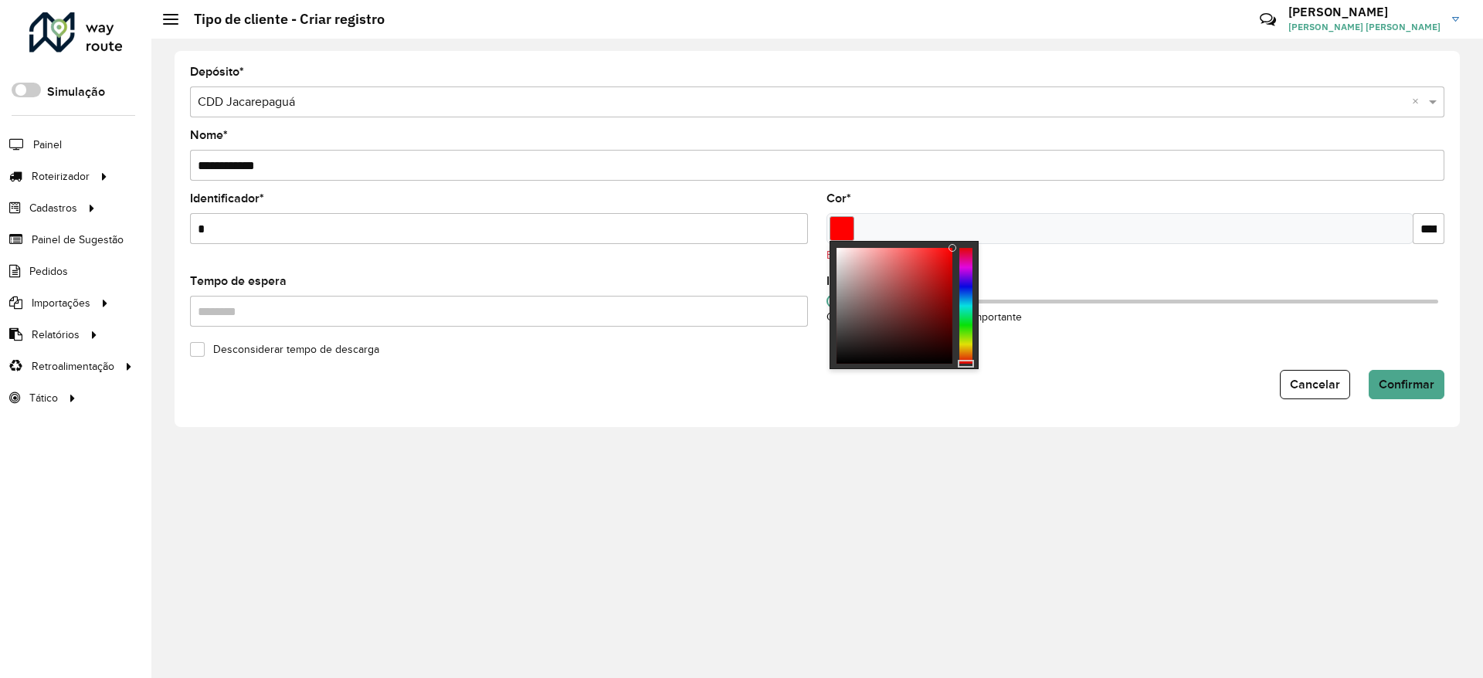
click at [967, 344] on div at bounding box center [965, 306] width 13 height 116
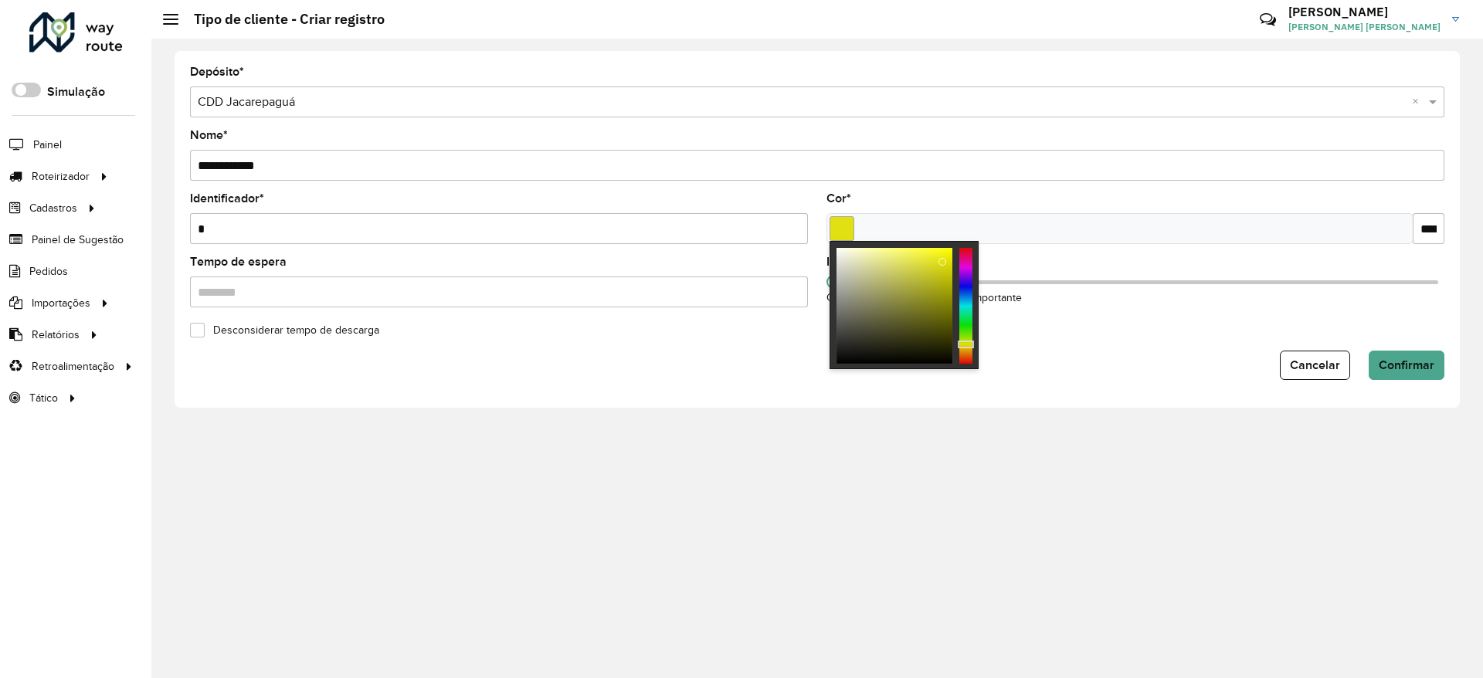
type input "*******"
drag, startPoint x: 943, startPoint y: 261, endPoint x: 999, endPoint y: 236, distance: 61.2
click at [967, 222] on body "Aguarde... Pop-up bloqueado! Seu navegador bloqueou automáticamente a abertura …" at bounding box center [741, 339] width 1483 height 678
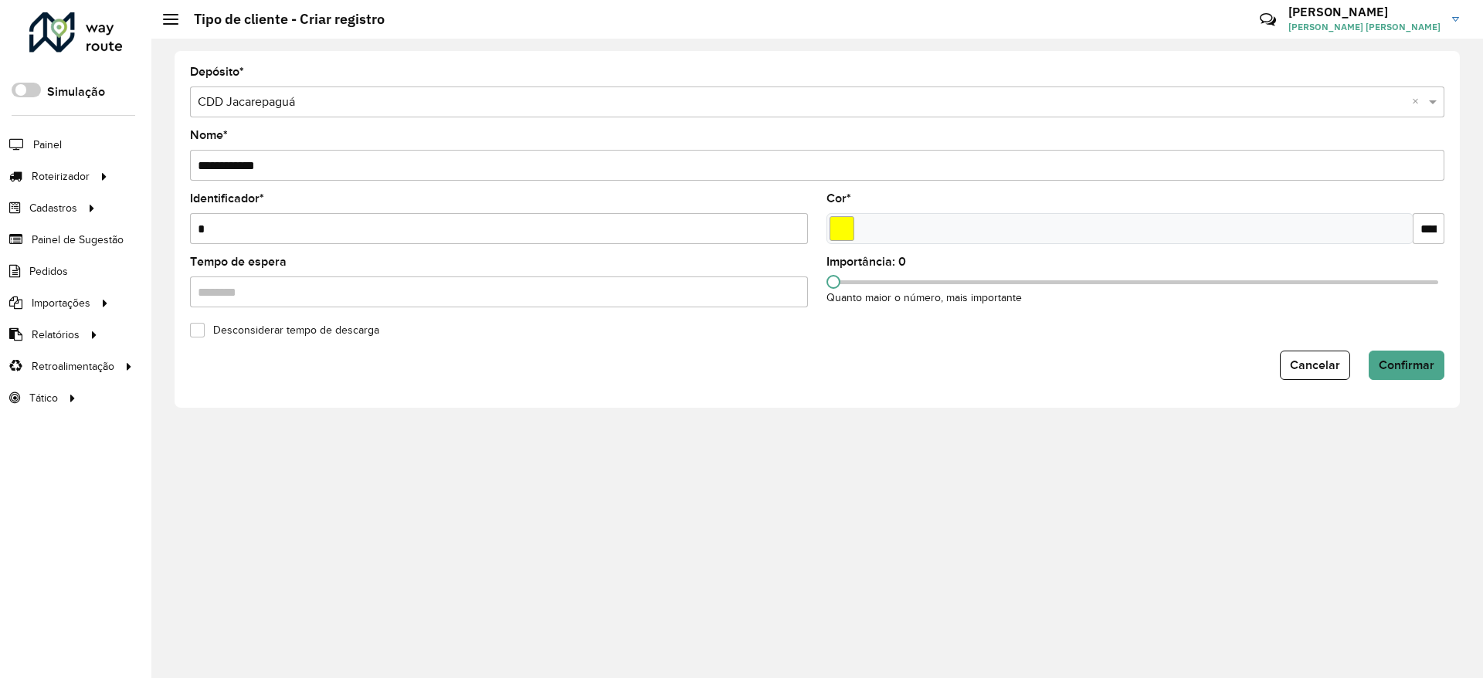
click at [1055, 337] on div "Desconsiderar tempo de descarga" at bounding box center [817, 329] width 1273 height 19
drag, startPoint x: 1216, startPoint y: 276, endPoint x: 1237, endPoint y: 277, distance: 20.9
click at [1237, 277] on div "Importância: 0 Quanto maior o número, mais importante" at bounding box center [1135, 281] width 618 height 50
drag, startPoint x: 1231, startPoint y: 281, endPoint x: 1238, endPoint y: 287, distance: 9.3
click at [1246, 285] on div "Importância: 0 Quanto maior o número, mais importante" at bounding box center [1135, 281] width 618 height 50
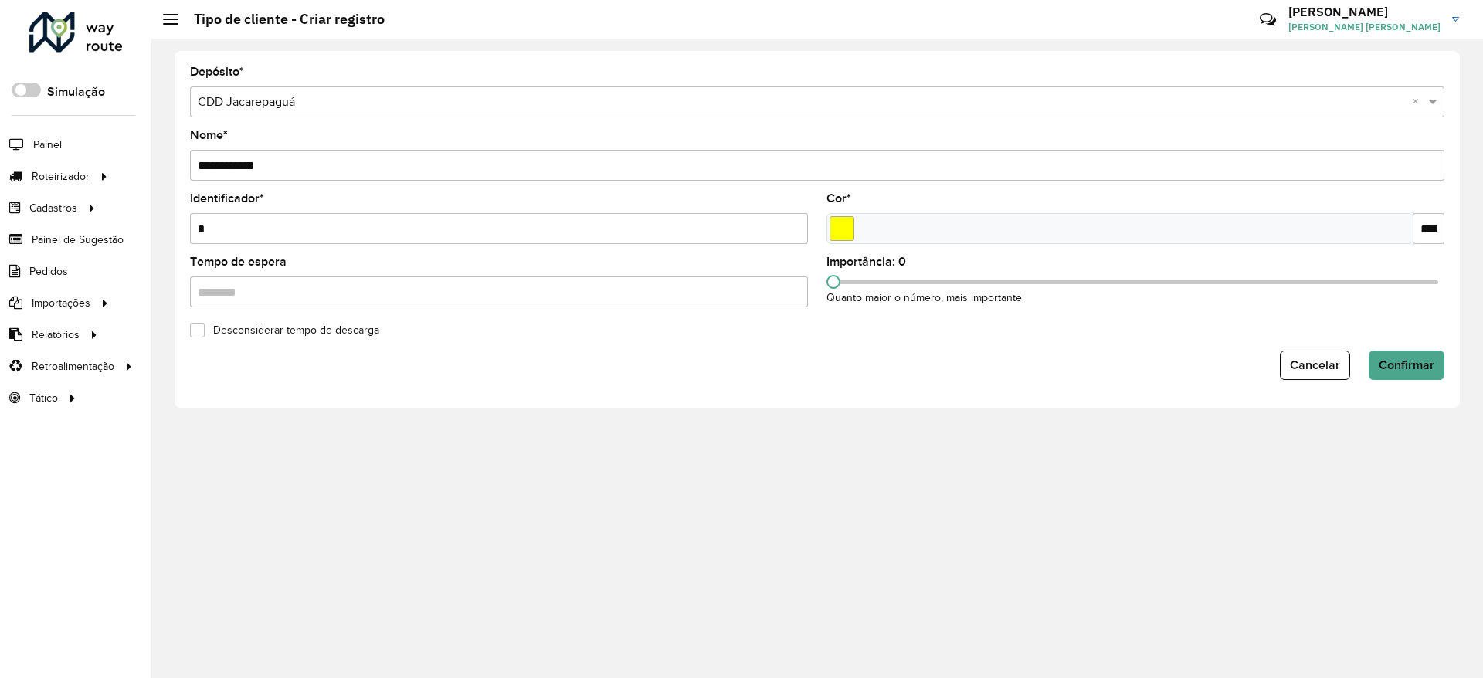
click at [1222, 281] on div at bounding box center [1134, 282] width 605 height 4
drag, startPoint x: 1237, startPoint y: 279, endPoint x: 1256, endPoint y: 281, distance: 19.4
click at [1256, 281] on span at bounding box center [1256, 282] width 14 height 14
click at [1232, 363] on div "Cancelar Confirmar" at bounding box center [817, 365] width 1254 height 29
click at [1376, 359] on button "Confirmar" at bounding box center [1406, 365] width 76 height 29
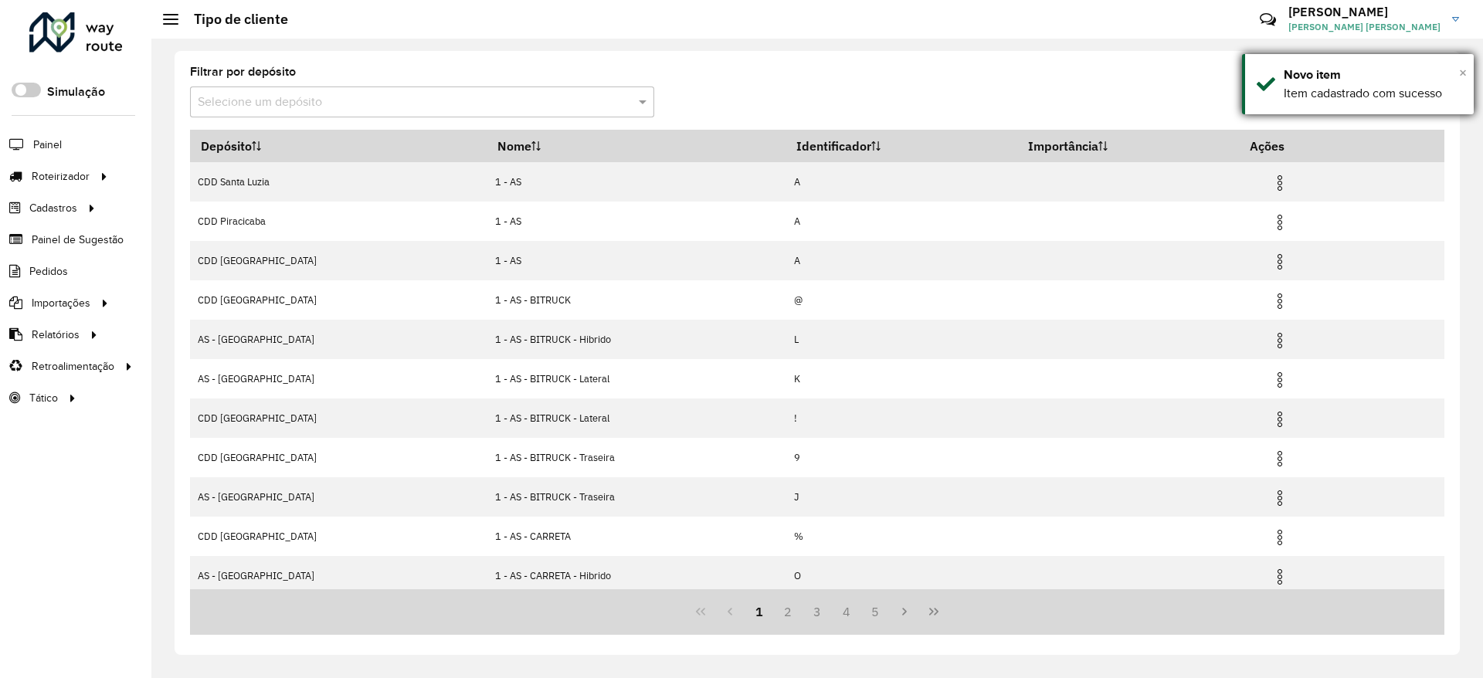
click at [1466, 80] on span "×" at bounding box center [1463, 72] width 8 height 17
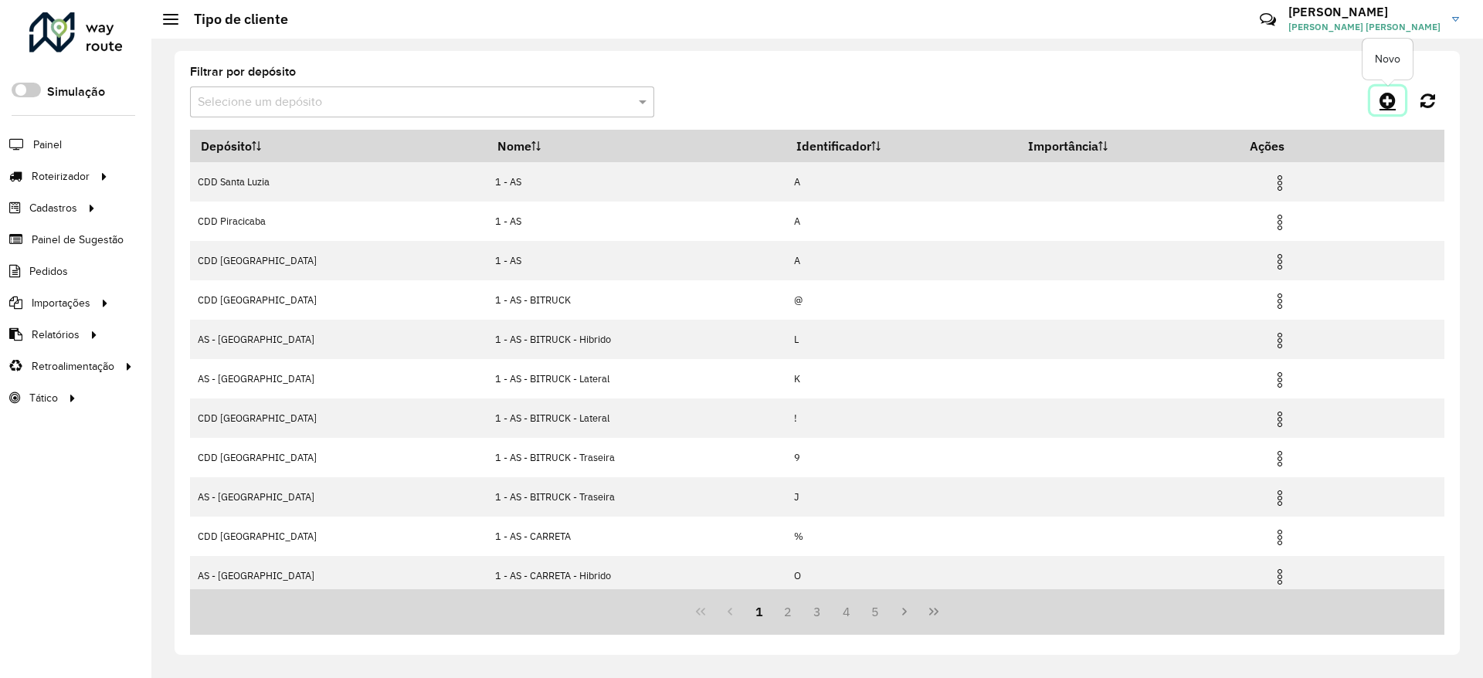
click at [1385, 97] on icon at bounding box center [1387, 100] width 16 height 19
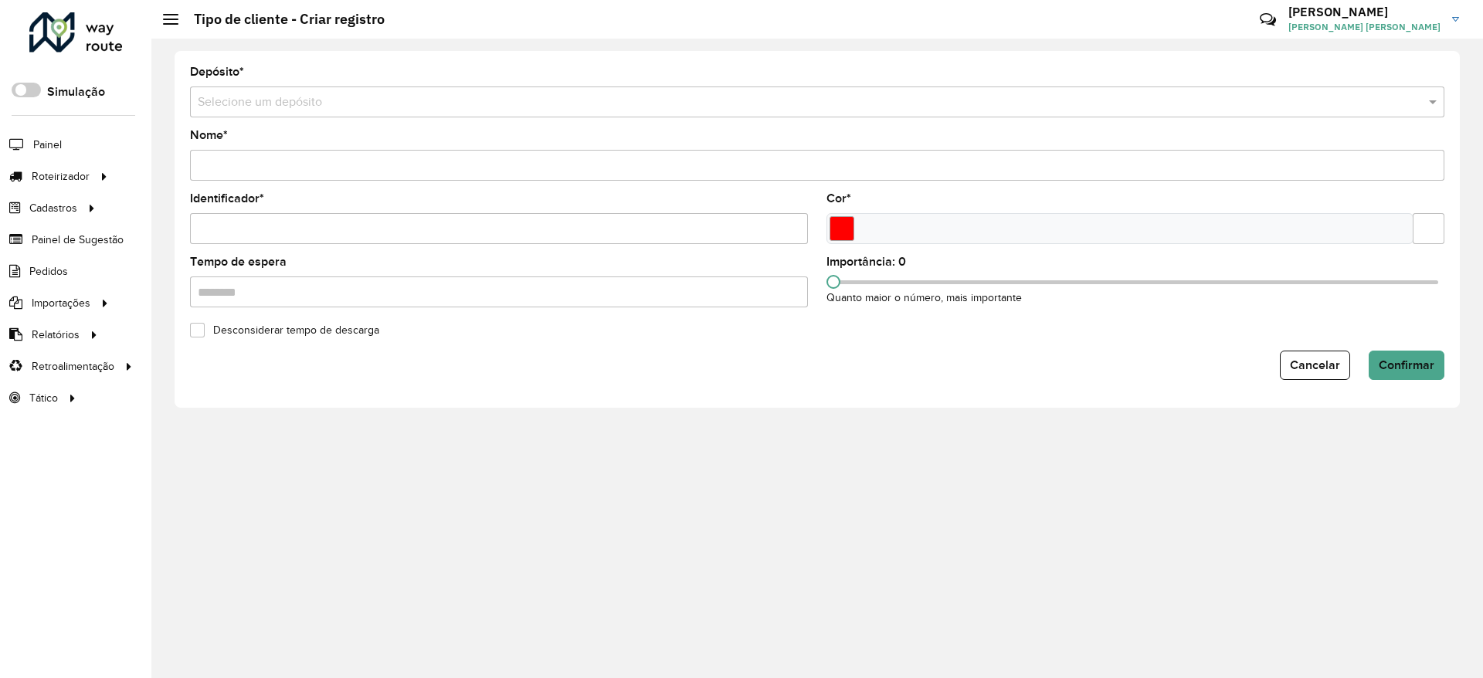
click at [249, 96] on input "text" at bounding box center [802, 102] width 1208 height 19
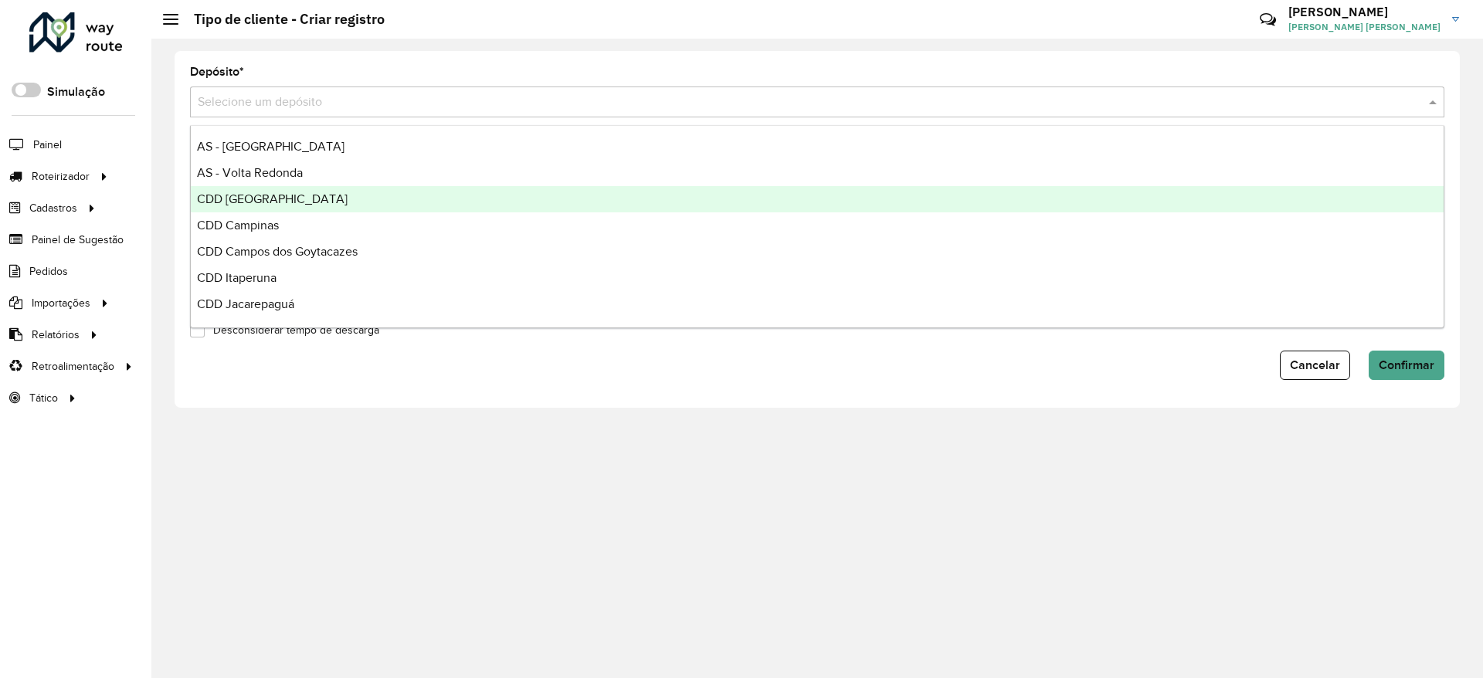
click at [273, 196] on span "CDD Belo Horizonte" at bounding box center [272, 198] width 151 height 13
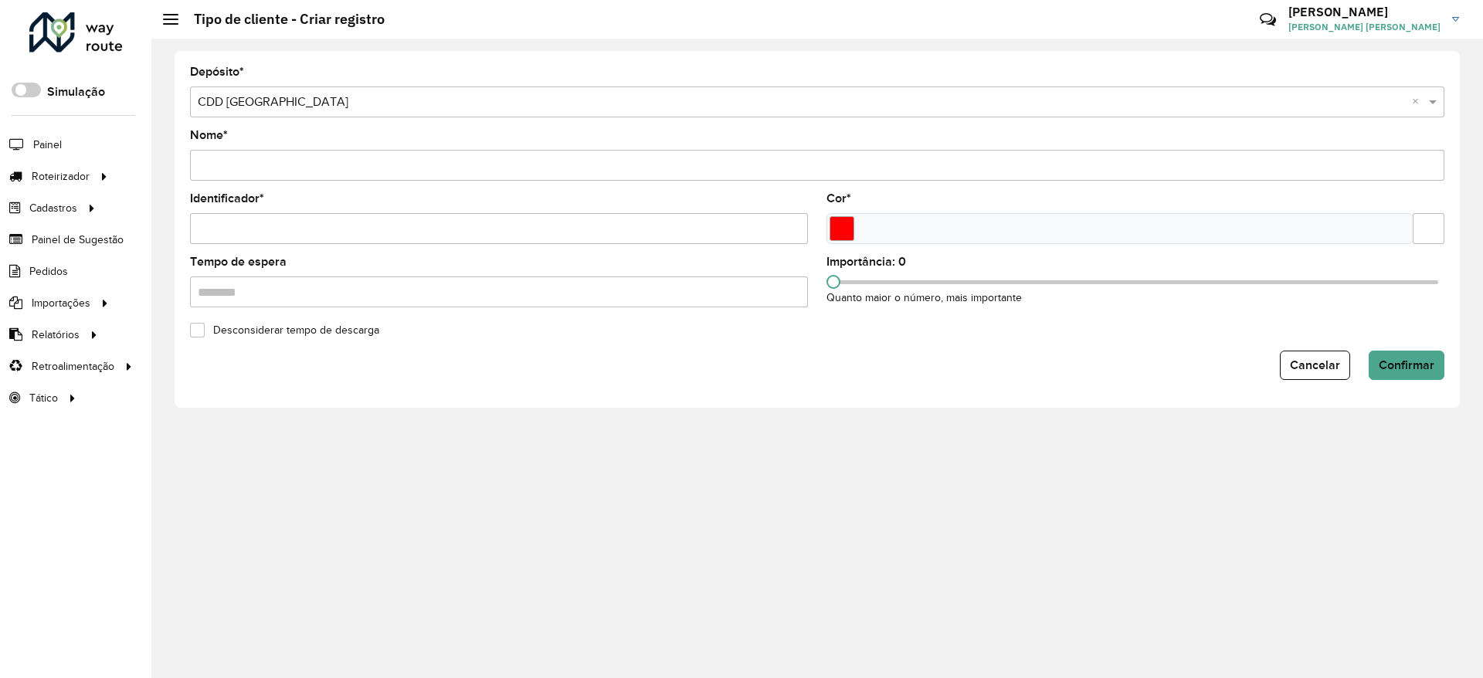
click at [256, 174] on input "Nome *" at bounding box center [817, 165] width 1254 height 31
type input "**********"
click at [279, 220] on input "Identificador *" at bounding box center [499, 228] width 618 height 31
type input "*"
click at [837, 218] on input "Select a color" at bounding box center [841, 228] width 25 height 25
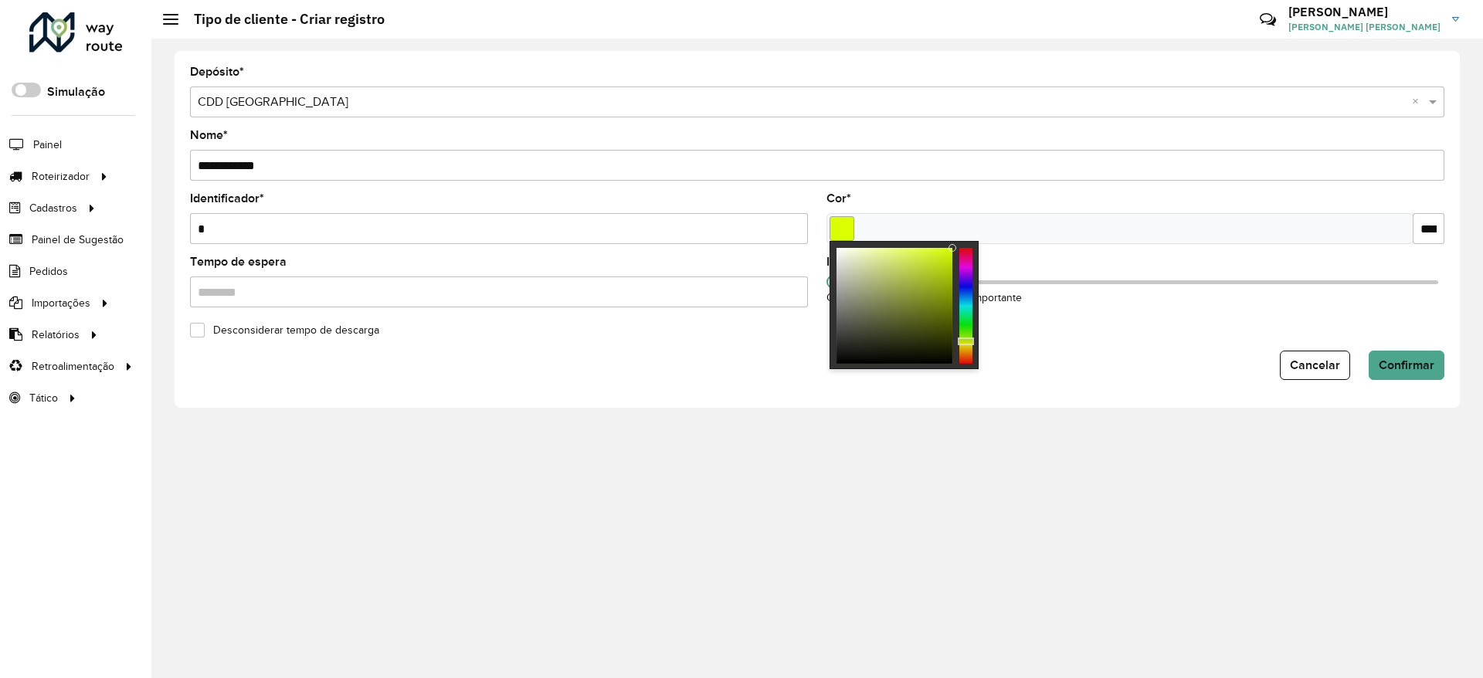
click at [969, 341] on div at bounding box center [965, 306] width 13 height 116
click at [970, 341] on div at bounding box center [966, 341] width 16 height 8
click at [969, 343] on div at bounding box center [966, 343] width 16 height 8
type input "*******"
drag, startPoint x: 934, startPoint y: 297, endPoint x: 972, endPoint y: 222, distance: 83.2
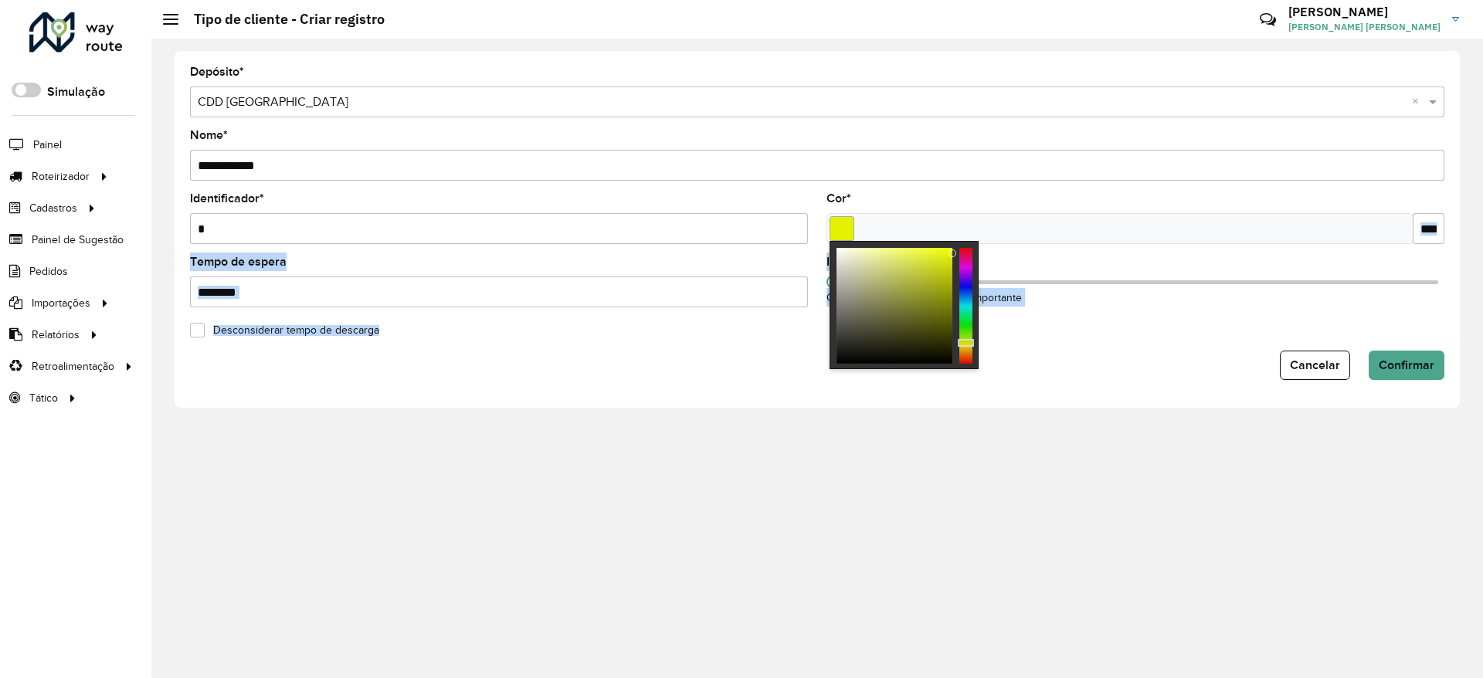
click at [972, 222] on body "Aguarde... Pop-up bloqueado! Seu navegador bloqueou automáticamente a abertura …" at bounding box center [741, 339] width 1483 height 678
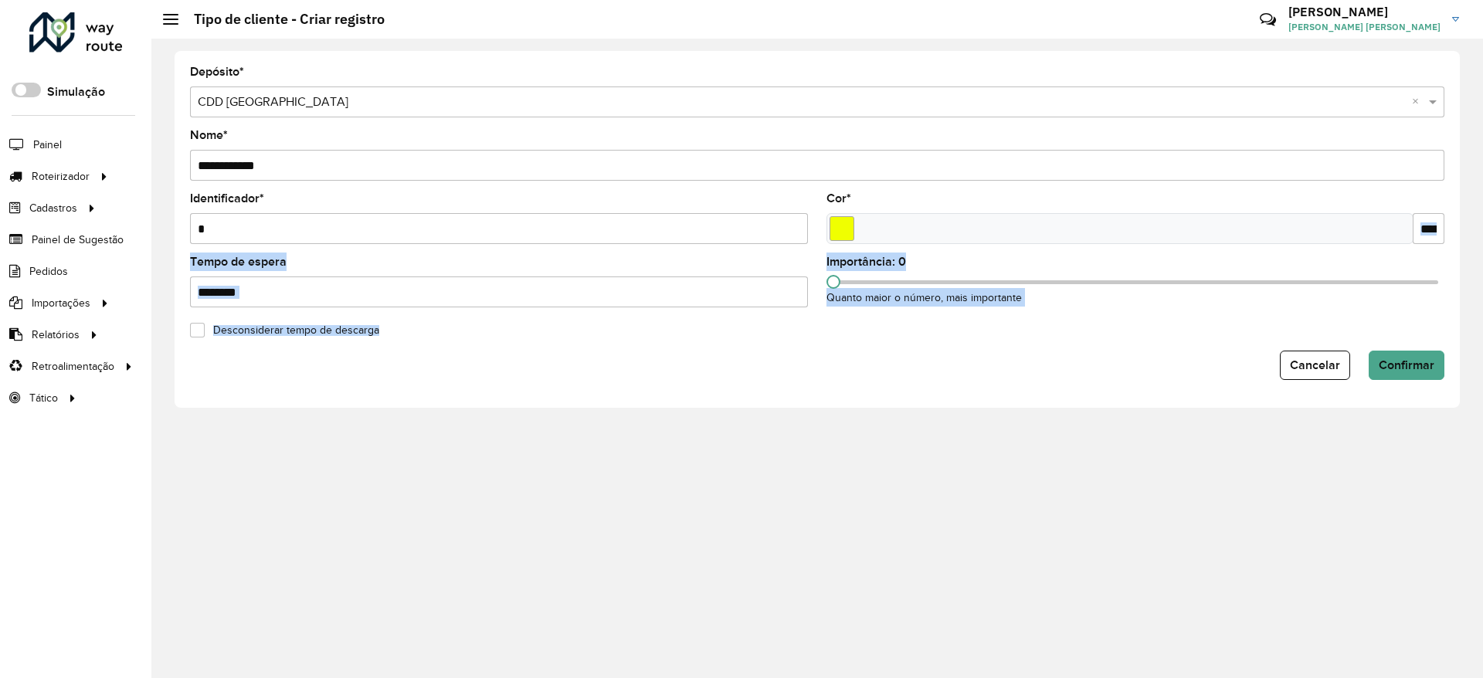
click at [1063, 297] on div "Importância: 0 Quanto maior o número, mais importante" at bounding box center [1135, 281] width 618 height 50
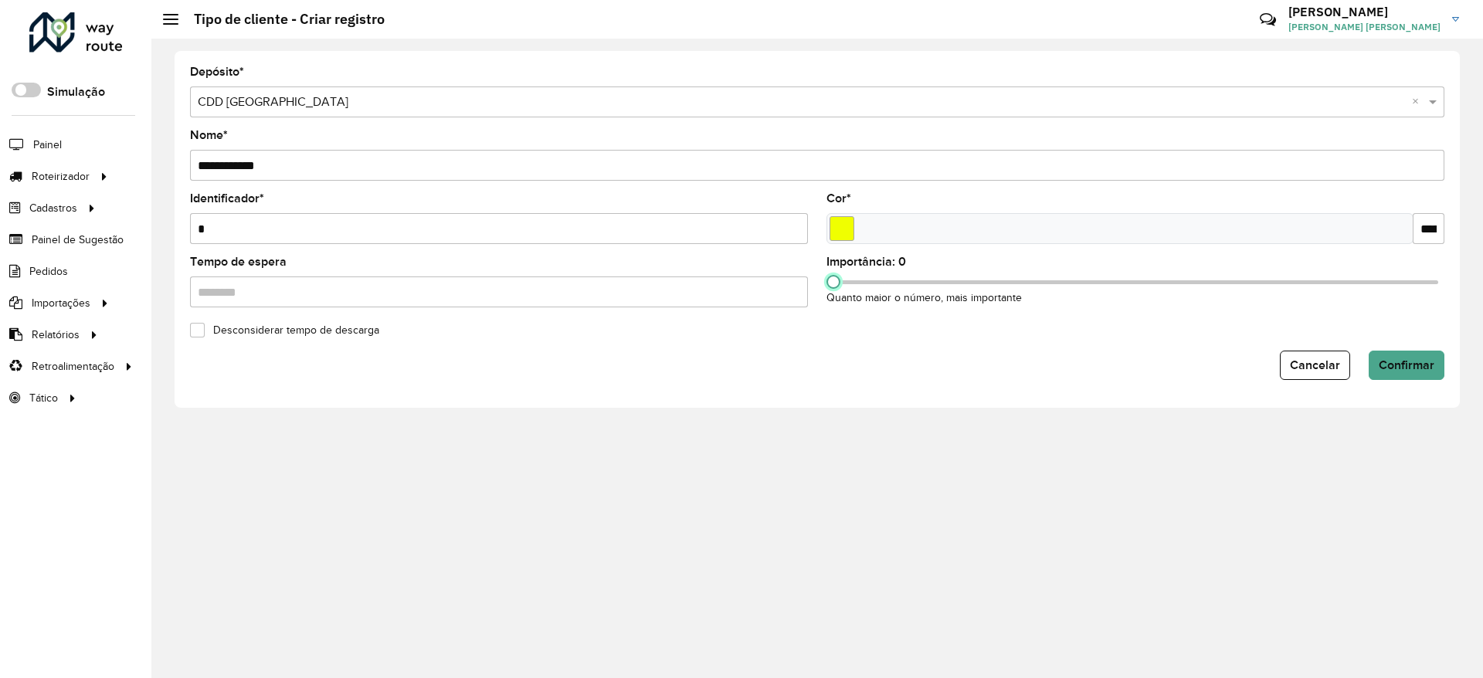
drag, startPoint x: 829, startPoint y: 284, endPoint x: 848, endPoint y: 277, distance: 19.8
click at [839, 282] on span at bounding box center [833, 282] width 14 height 14
drag, startPoint x: 860, startPoint y: 287, endPoint x: 1256, endPoint y: 283, distance: 396.2
click at [1256, 283] on span at bounding box center [1256, 282] width 14 height 14
click at [1398, 344] on form "**********" at bounding box center [817, 223] width 1254 height 314
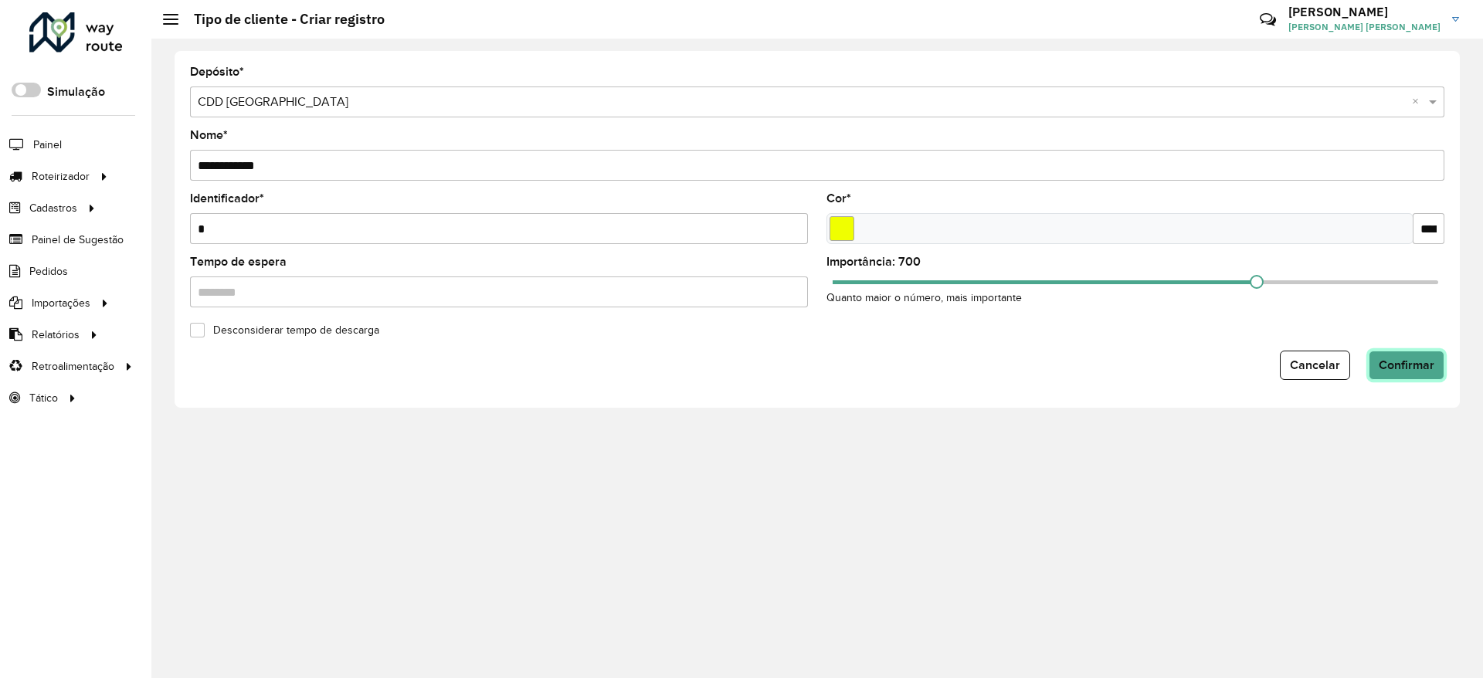
click at [1402, 357] on button "Confirmar" at bounding box center [1406, 365] width 76 height 29
click at [1337, 348] on form "**********" at bounding box center [817, 223] width 1254 height 314
click at [1319, 371] on button "Cancelar" at bounding box center [1315, 365] width 70 height 29
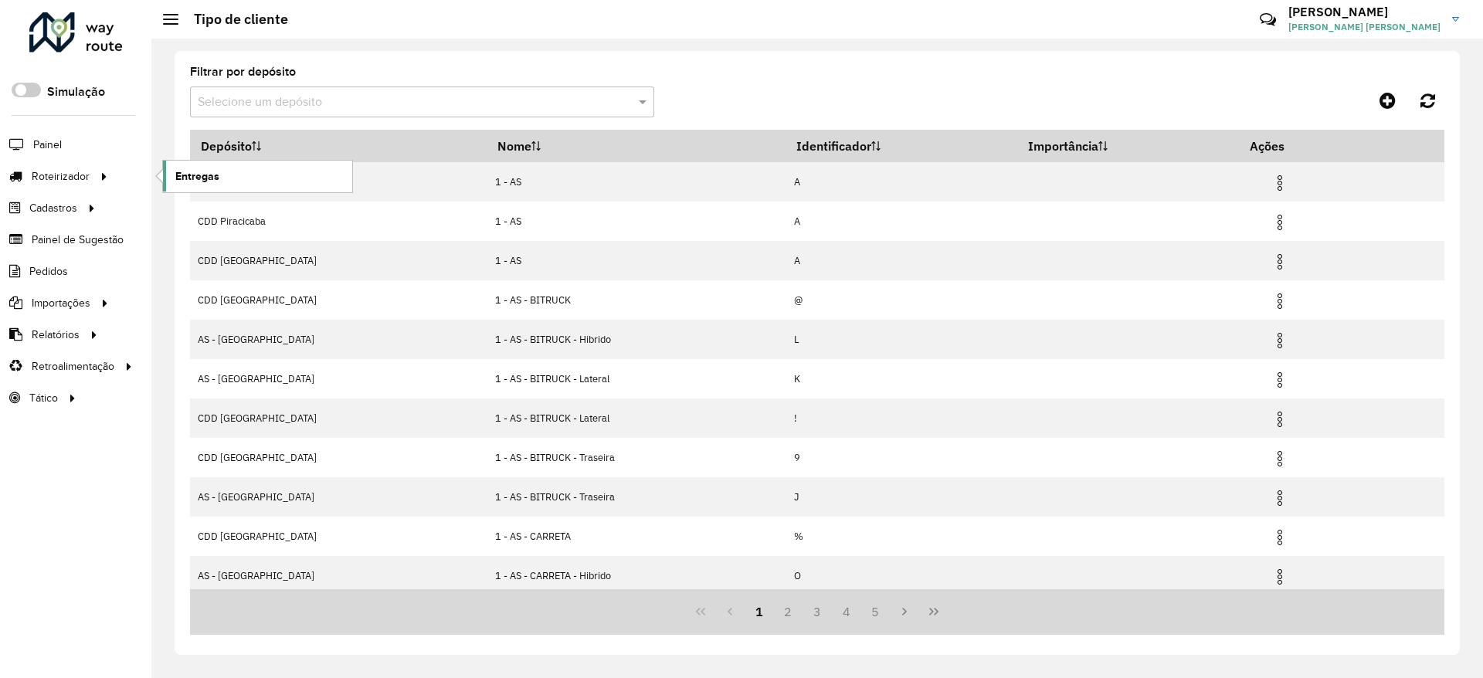
click at [284, 178] on link "Entregas" at bounding box center [257, 176] width 189 height 31
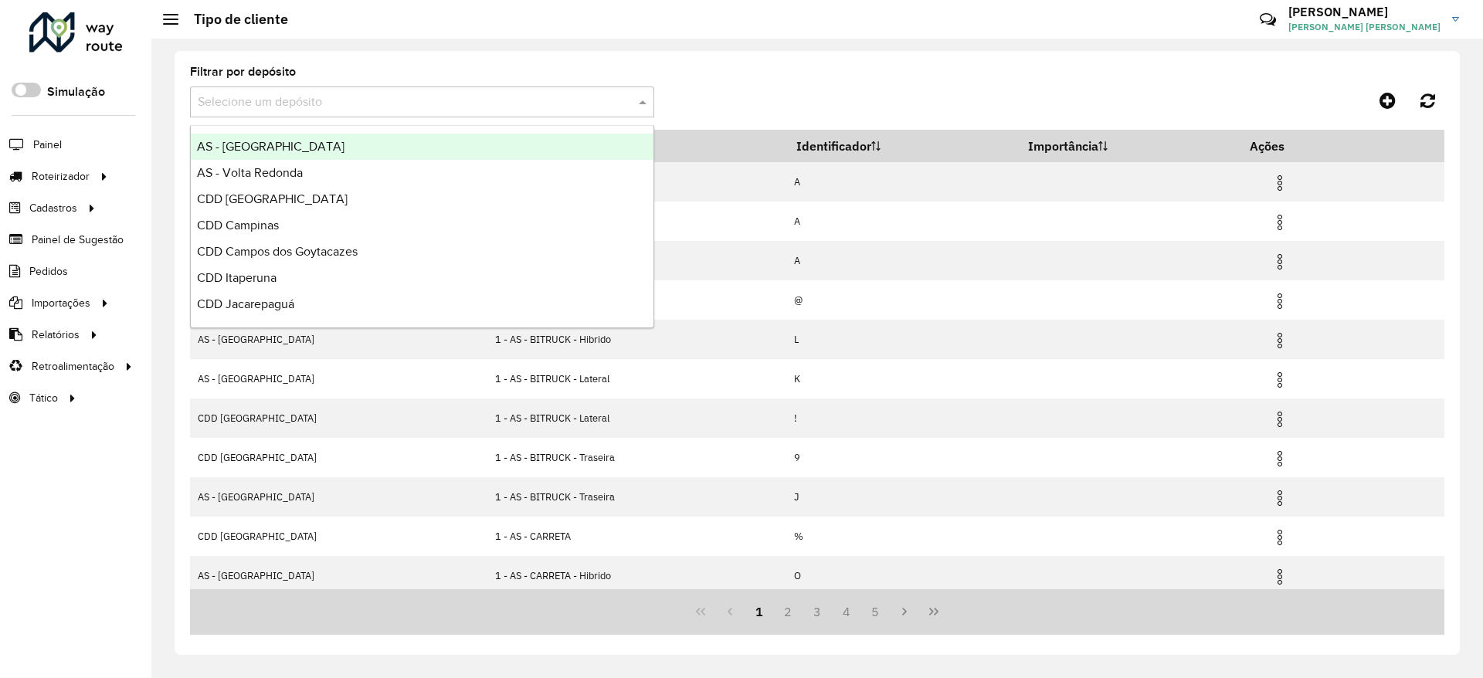
click at [395, 99] on input "text" at bounding box center [407, 102] width 418 height 19
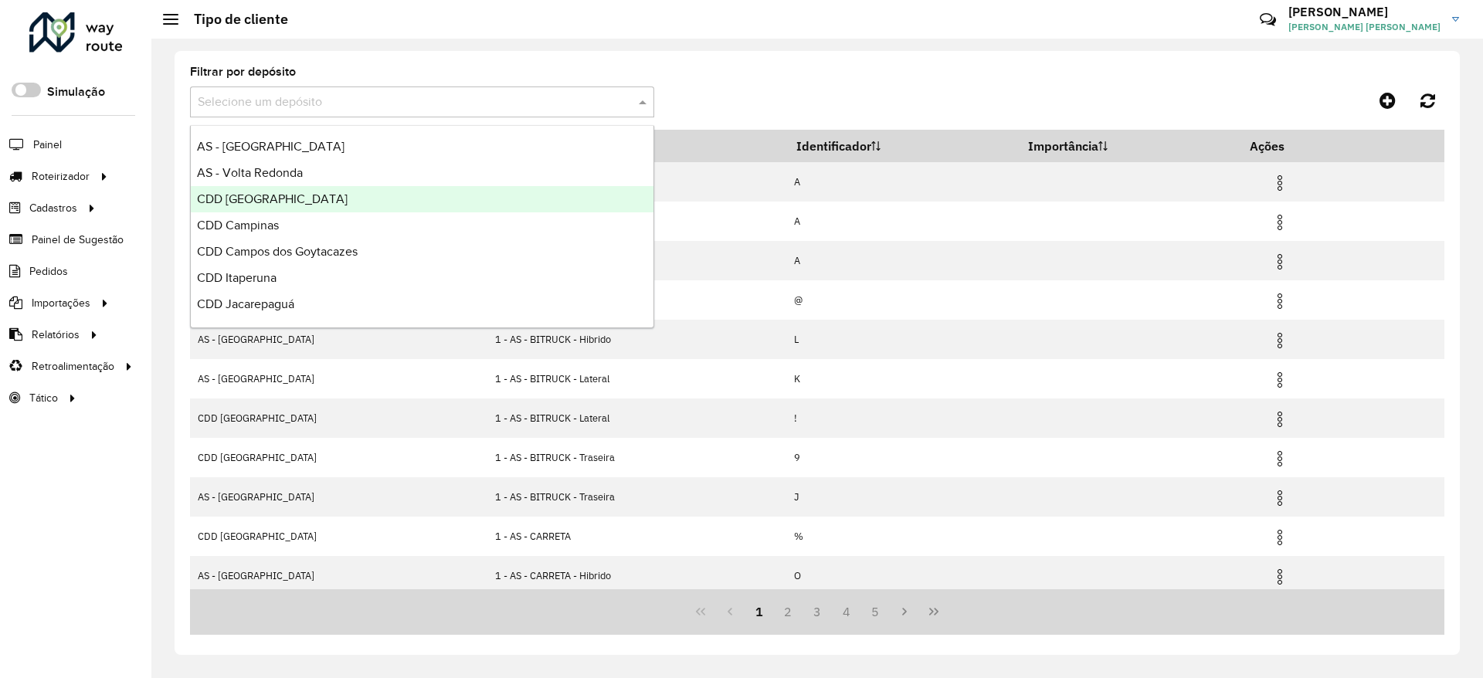
click at [284, 202] on span "CDD Belo Horizonte" at bounding box center [272, 198] width 151 height 13
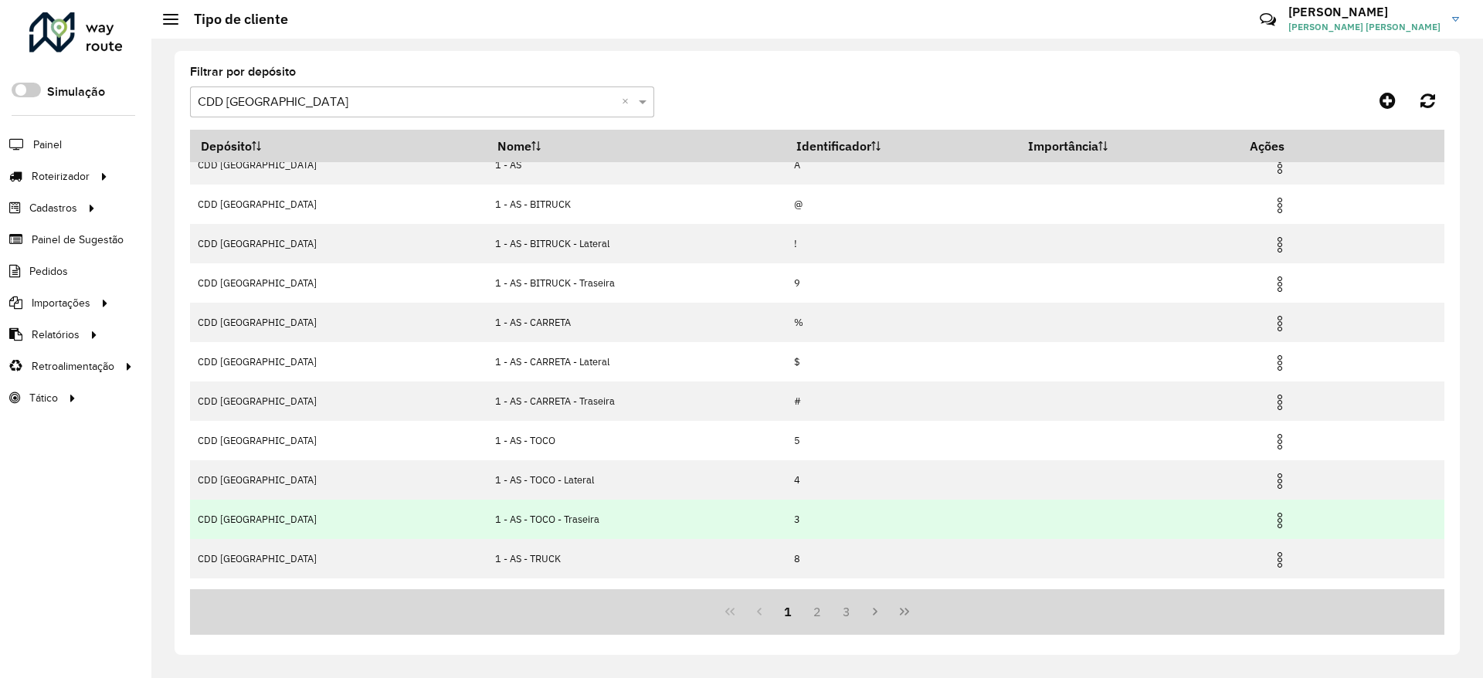
scroll to position [46, 0]
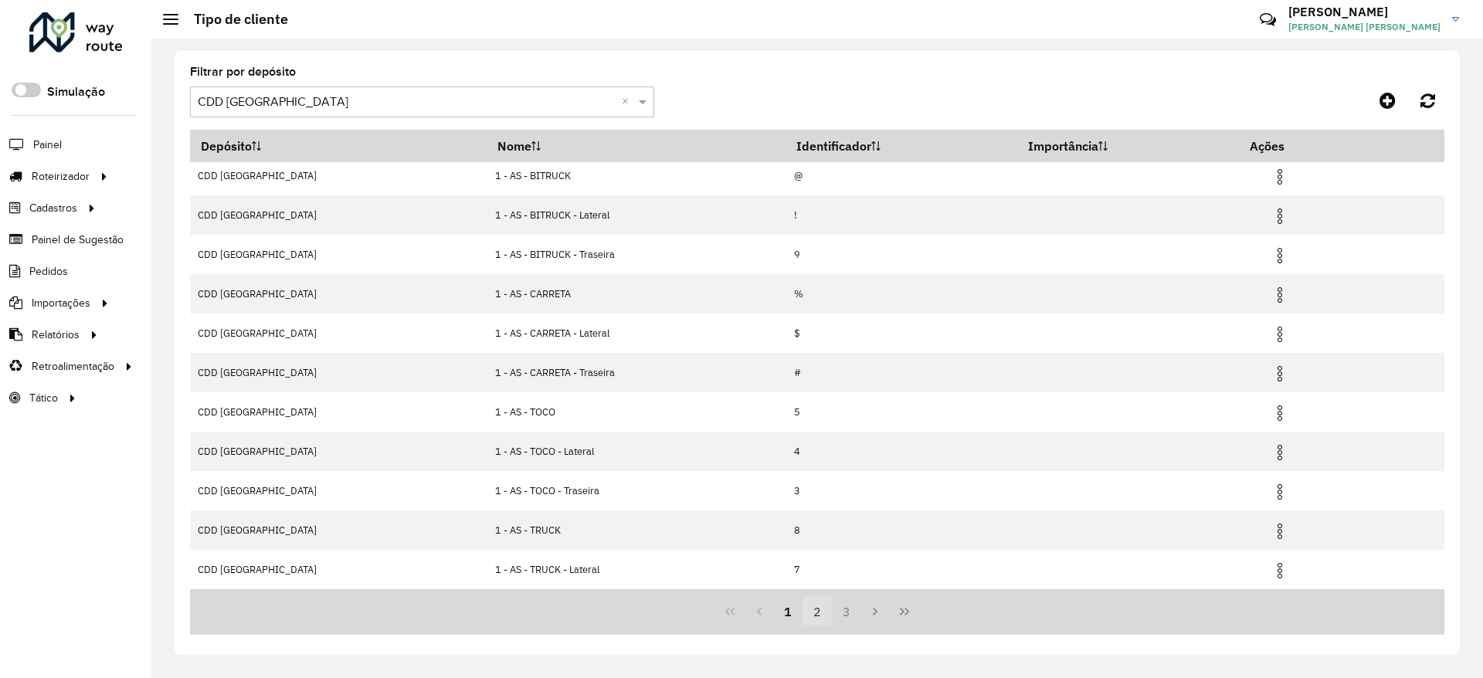
click at [806, 618] on button "2" at bounding box center [816, 611] width 29 height 29
click at [1382, 100] on icon at bounding box center [1387, 100] width 16 height 19
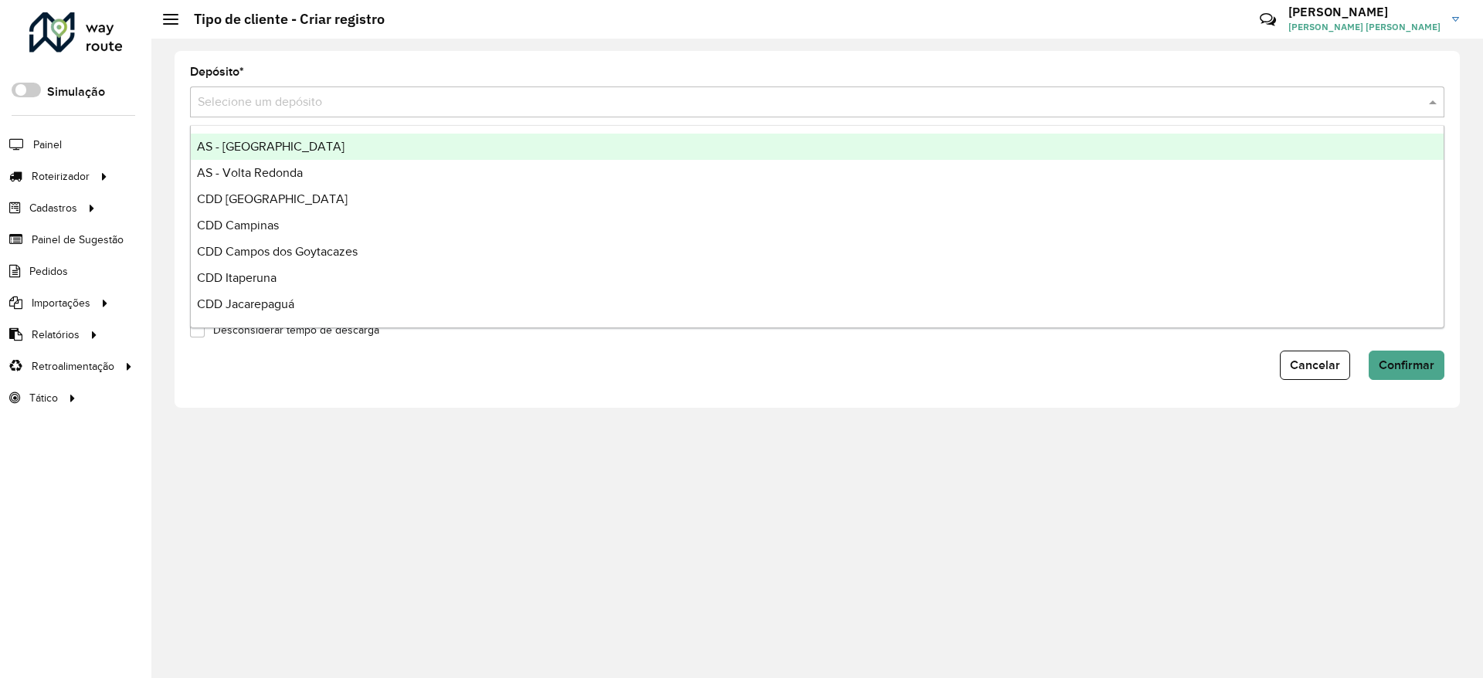
click at [303, 93] on input "text" at bounding box center [802, 102] width 1208 height 19
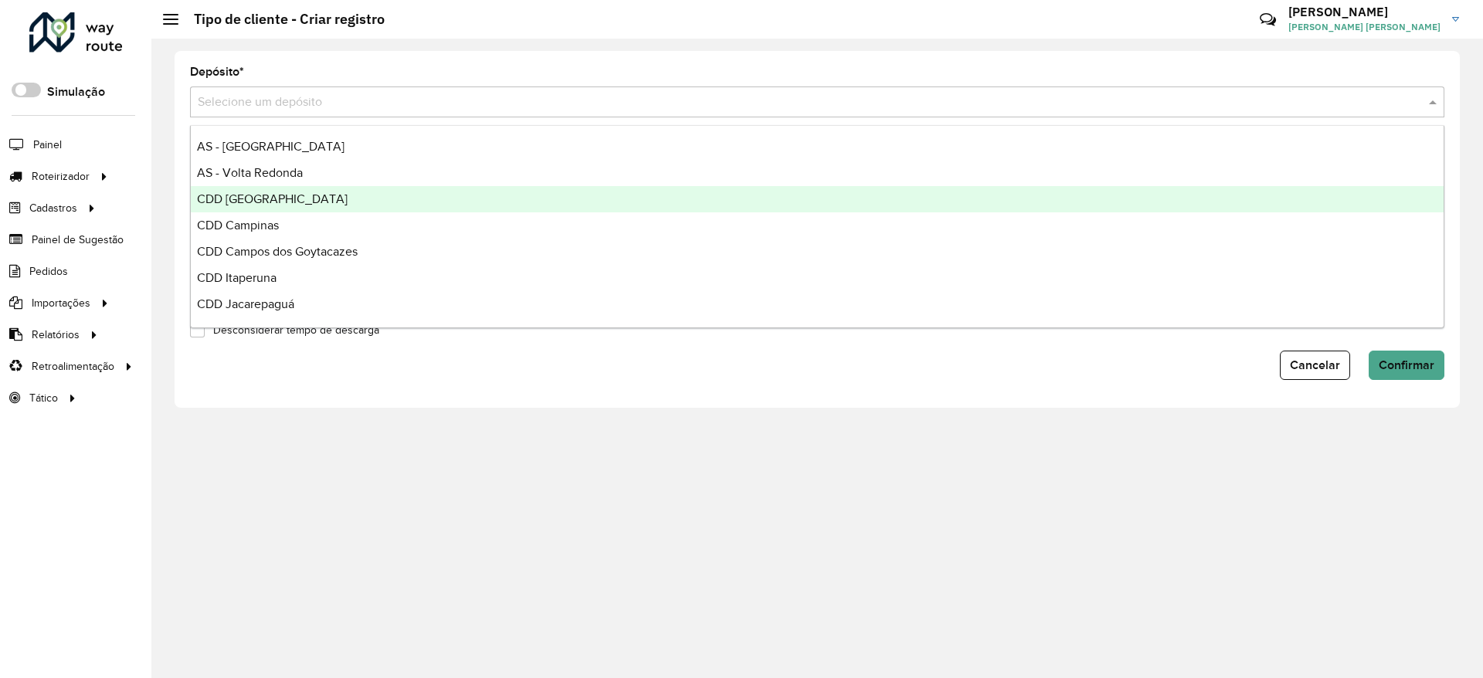
click at [280, 204] on span "CDD Belo Horizonte" at bounding box center [272, 198] width 151 height 13
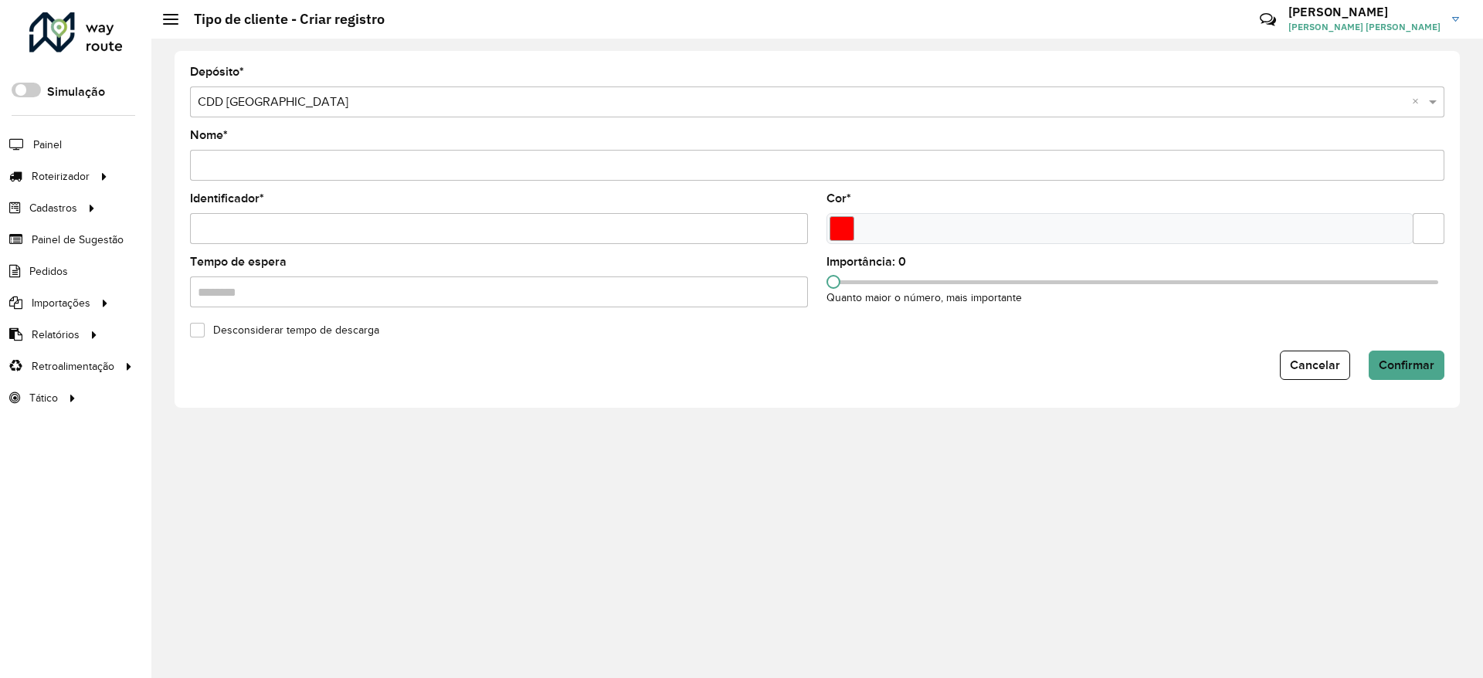
click at [312, 174] on input "Nome *" at bounding box center [817, 165] width 1254 height 31
type input "**********"
click at [278, 236] on input "Identificador *" at bounding box center [499, 228] width 618 height 31
type input "*"
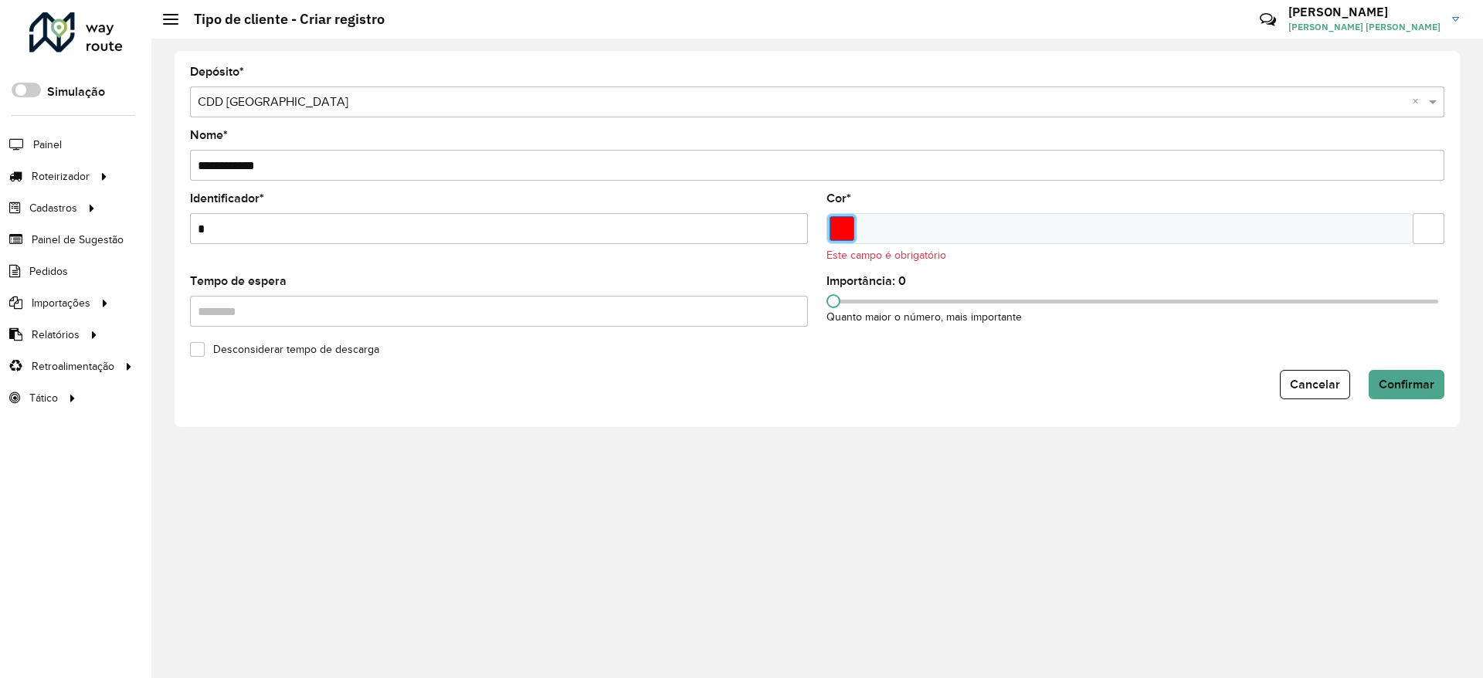
click at [841, 230] on input "Select a color" at bounding box center [841, 228] width 25 height 25
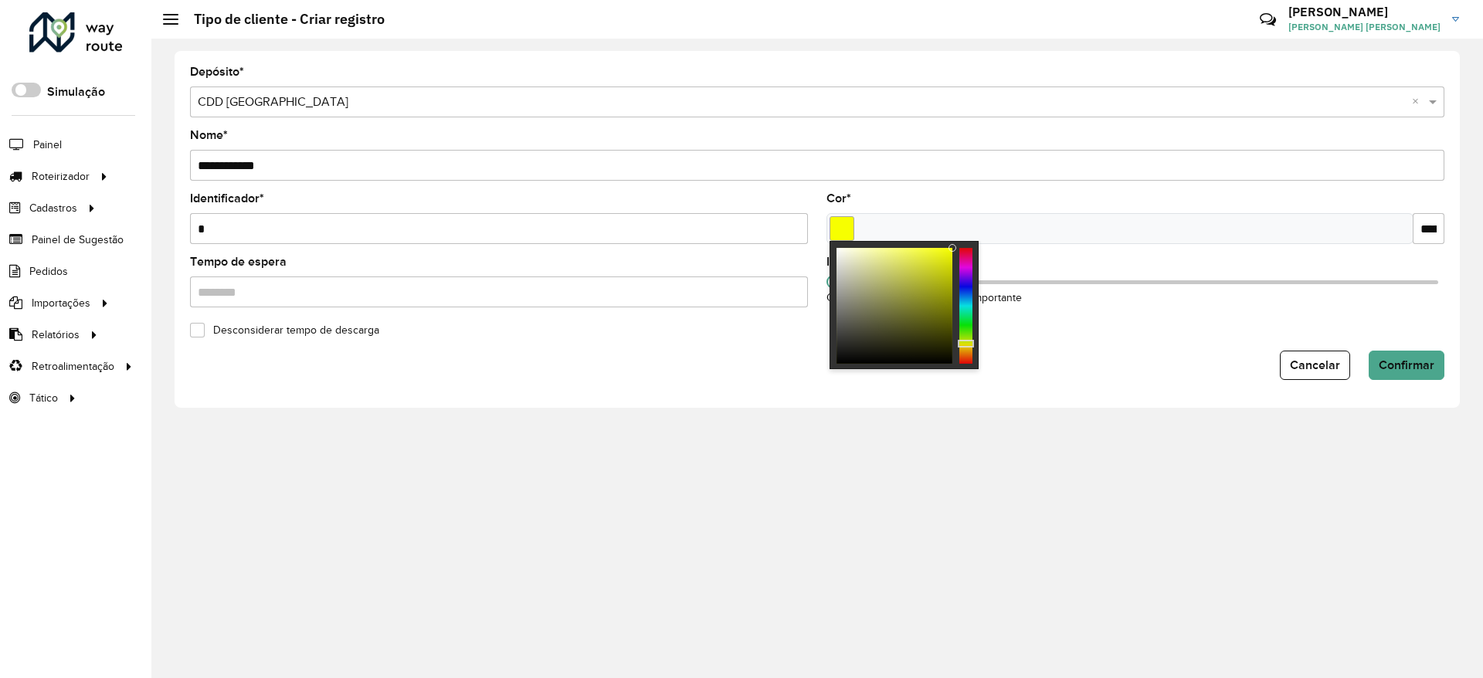
click at [966, 344] on div at bounding box center [965, 306] width 13 height 116
type input "*******"
drag, startPoint x: 912, startPoint y: 298, endPoint x: 998, endPoint y: 232, distance: 108.0
click at [992, 232] on body "Aguarde... Pop-up bloqueado! Seu navegador bloqueou automáticamente a abertura …" at bounding box center [741, 339] width 1483 height 678
click at [1046, 320] on div "Desconsiderar tempo de descarga" at bounding box center [817, 329] width 1273 height 19
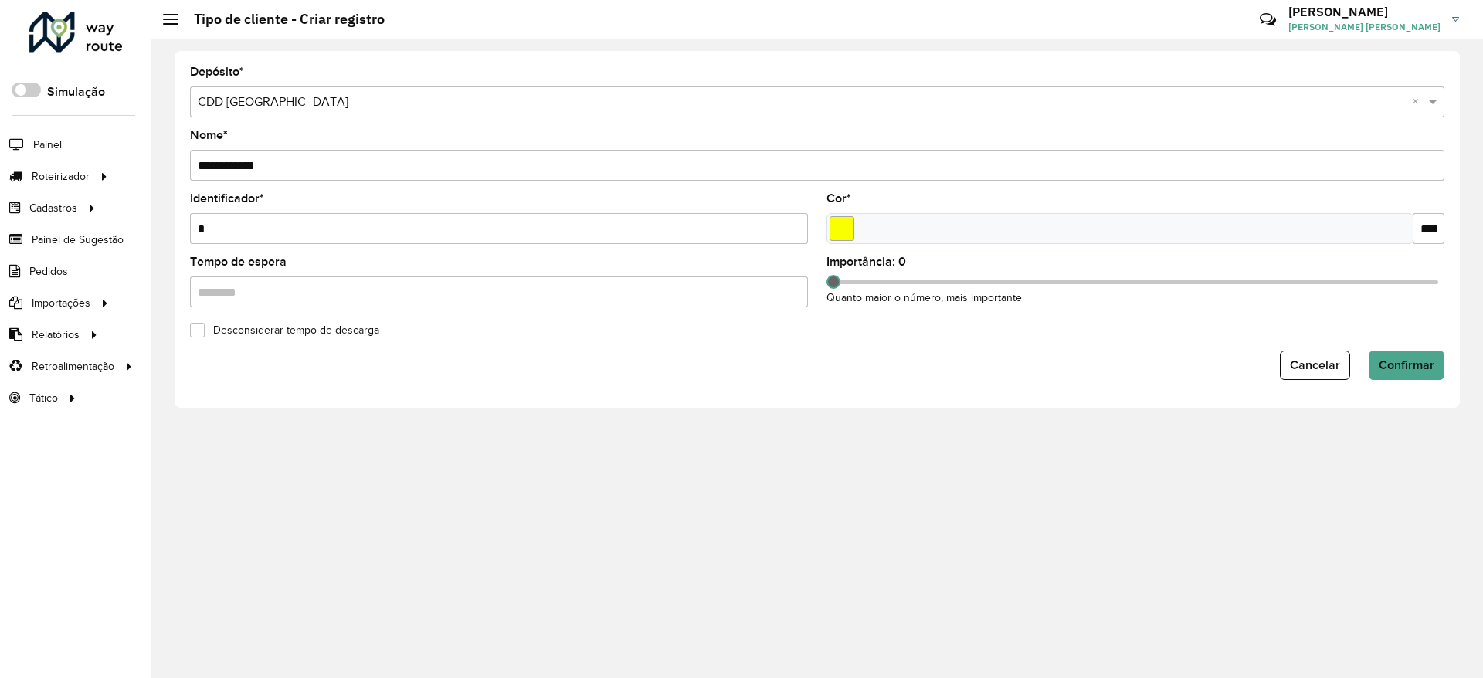
drag, startPoint x: 1004, startPoint y: 282, endPoint x: 1045, endPoint y: 283, distance: 40.9
click at [1045, 283] on div at bounding box center [1134, 282] width 605 height 4
drag, startPoint x: 1045, startPoint y: 283, endPoint x: 1256, endPoint y: 288, distance: 211.6
click at [1256, 288] on span at bounding box center [1256, 282] width 14 height 14
click at [1418, 358] on span "Confirmar" at bounding box center [1406, 364] width 56 height 13
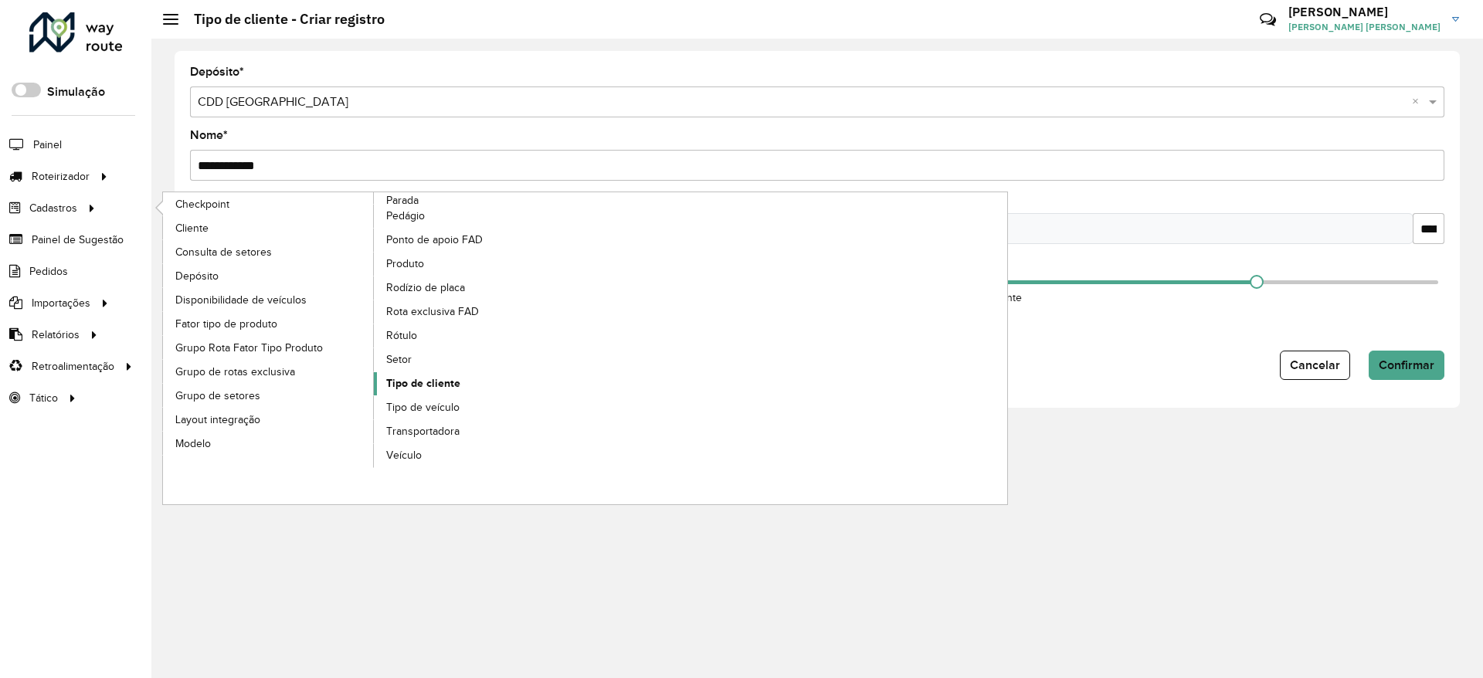
click at [426, 386] on span "Tipo de cliente" at bounding box center [423, 383] width 74 height 16
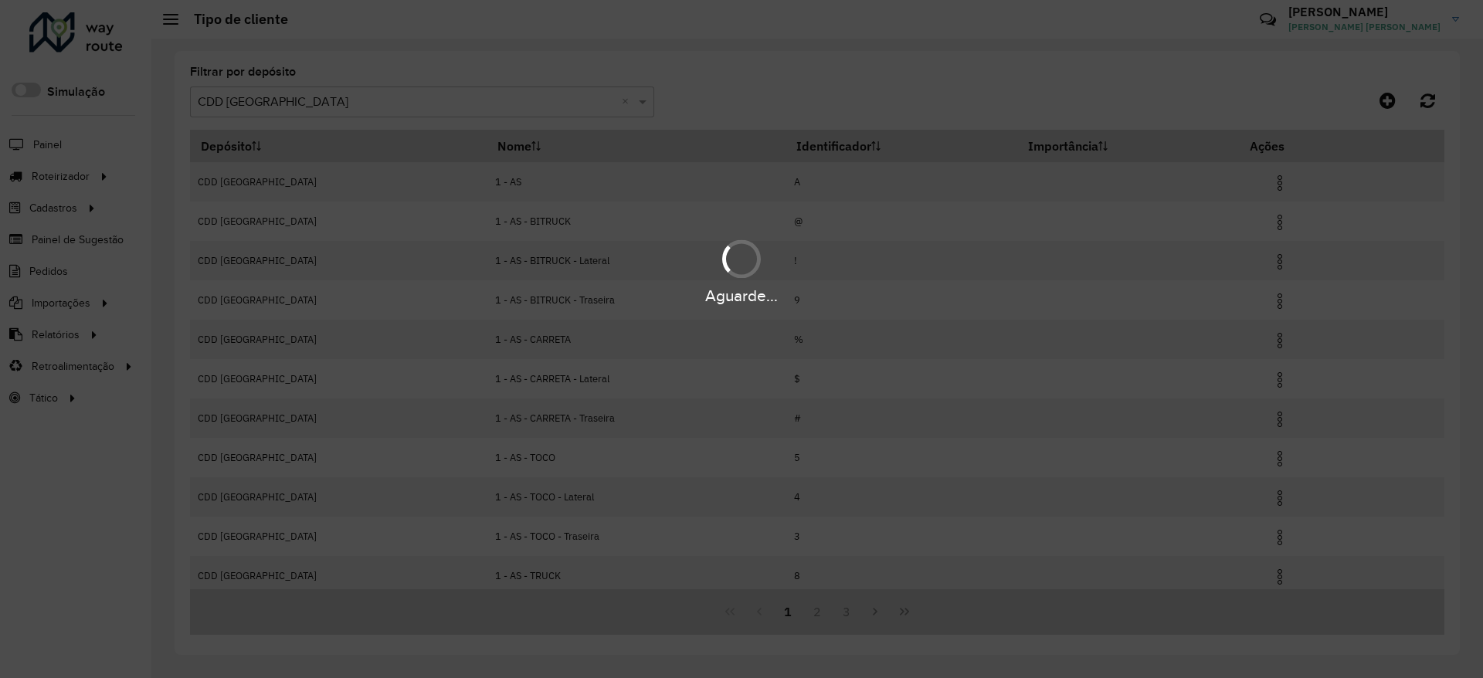
click at [495, 110] on div "Aguarde..." at bounding box center [741, 339] width 1483 height 678
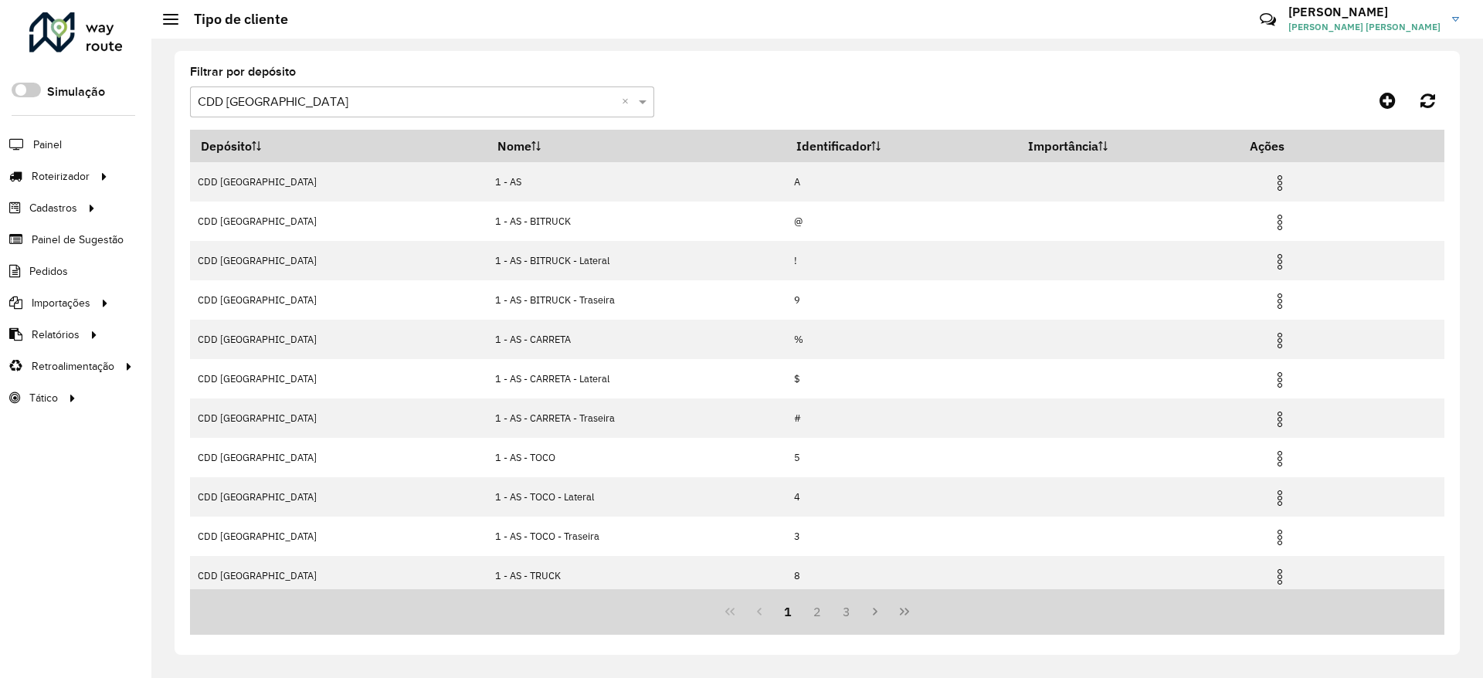
click at [493, 110] on input "text" at bounding box center [407, 102] width 418 height 19
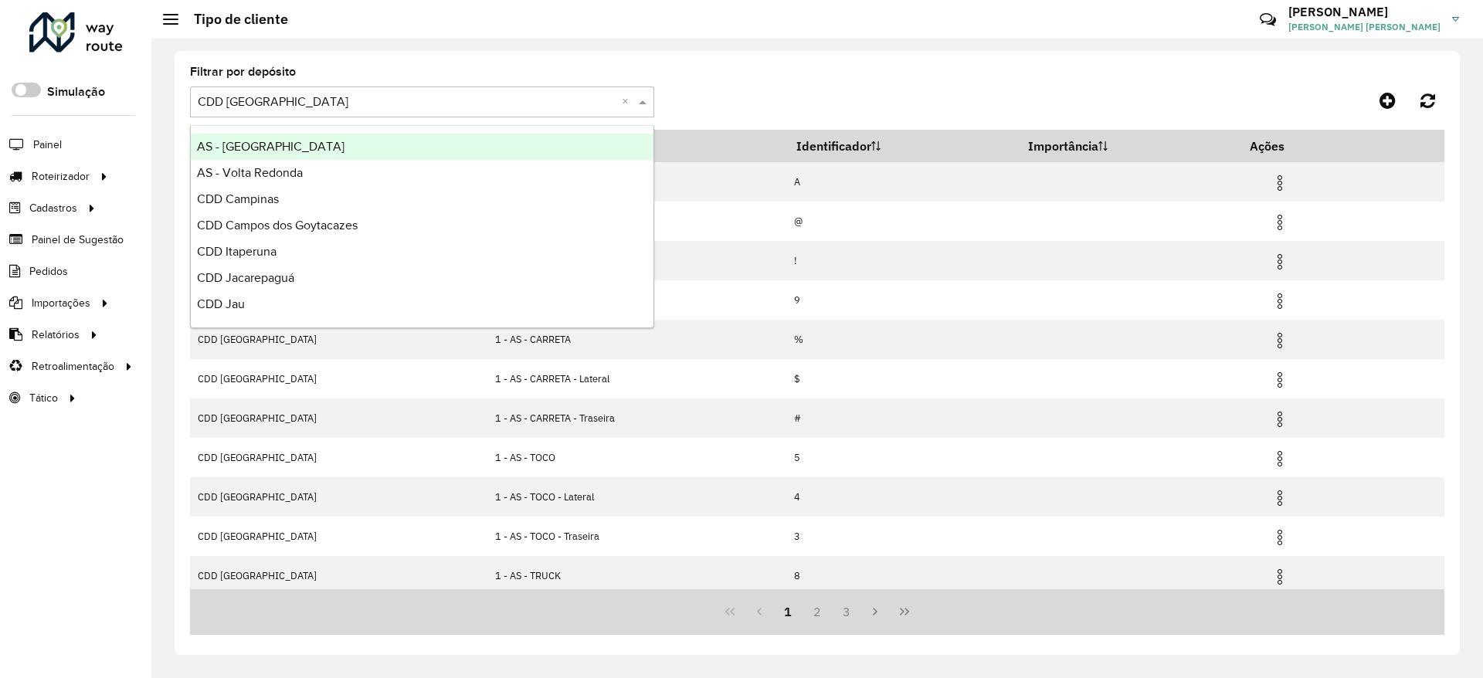
click at [821, 80] on formly-group "Filtrar por depósito Selecione um depósito × CDD Belo Horizonte ×" at bounding box center [654, 97] width 928 height 63
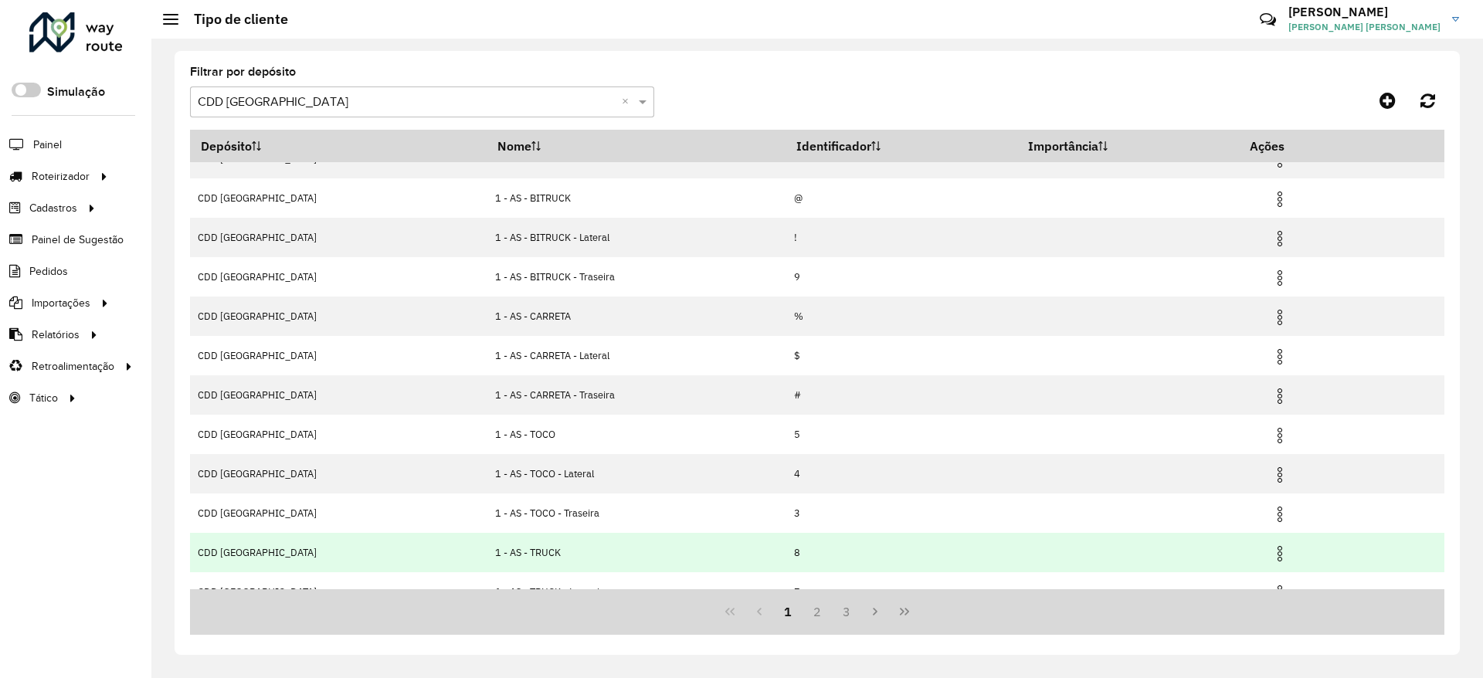
scroll to position [46, 0]
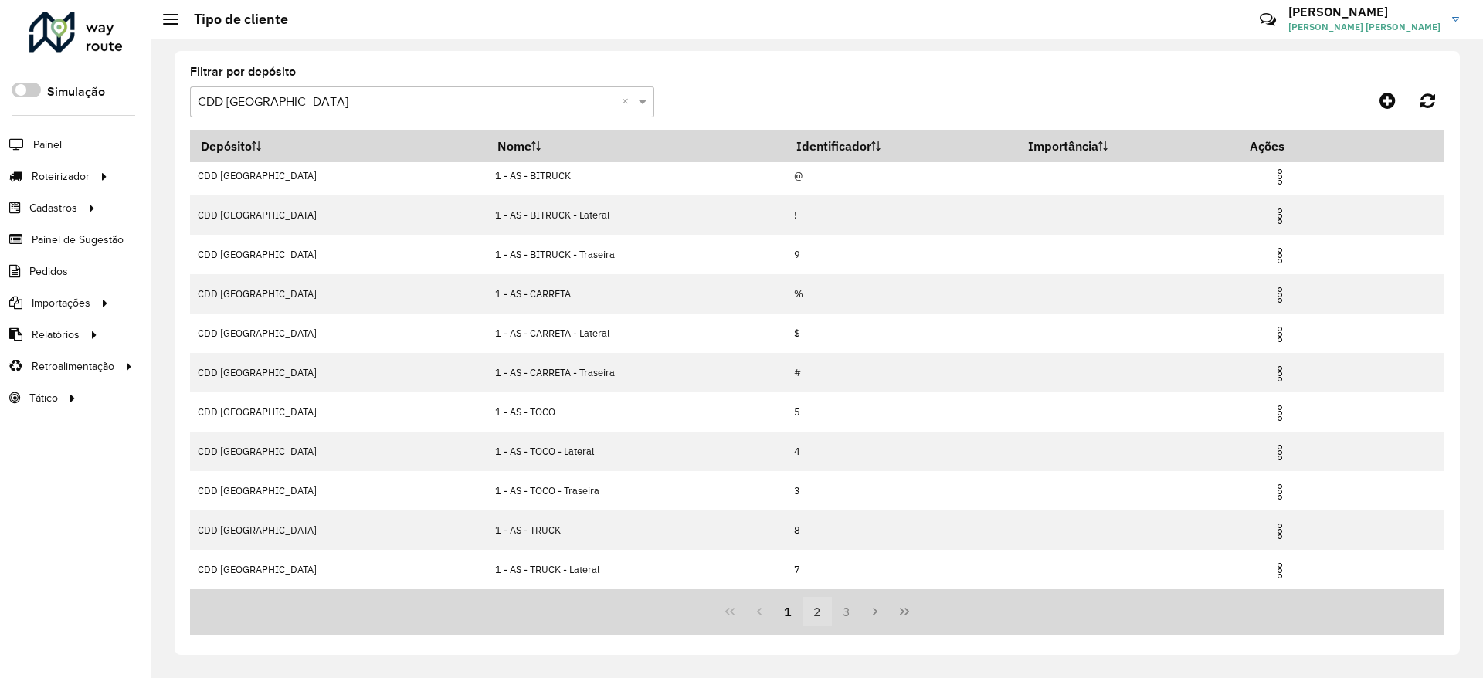
click at [819, 616] on button "2" at bounding box center [816, 611] width 29 height 29
click at [1382, 101] on icon at bounding box center [1387, 100] width 16 height 19
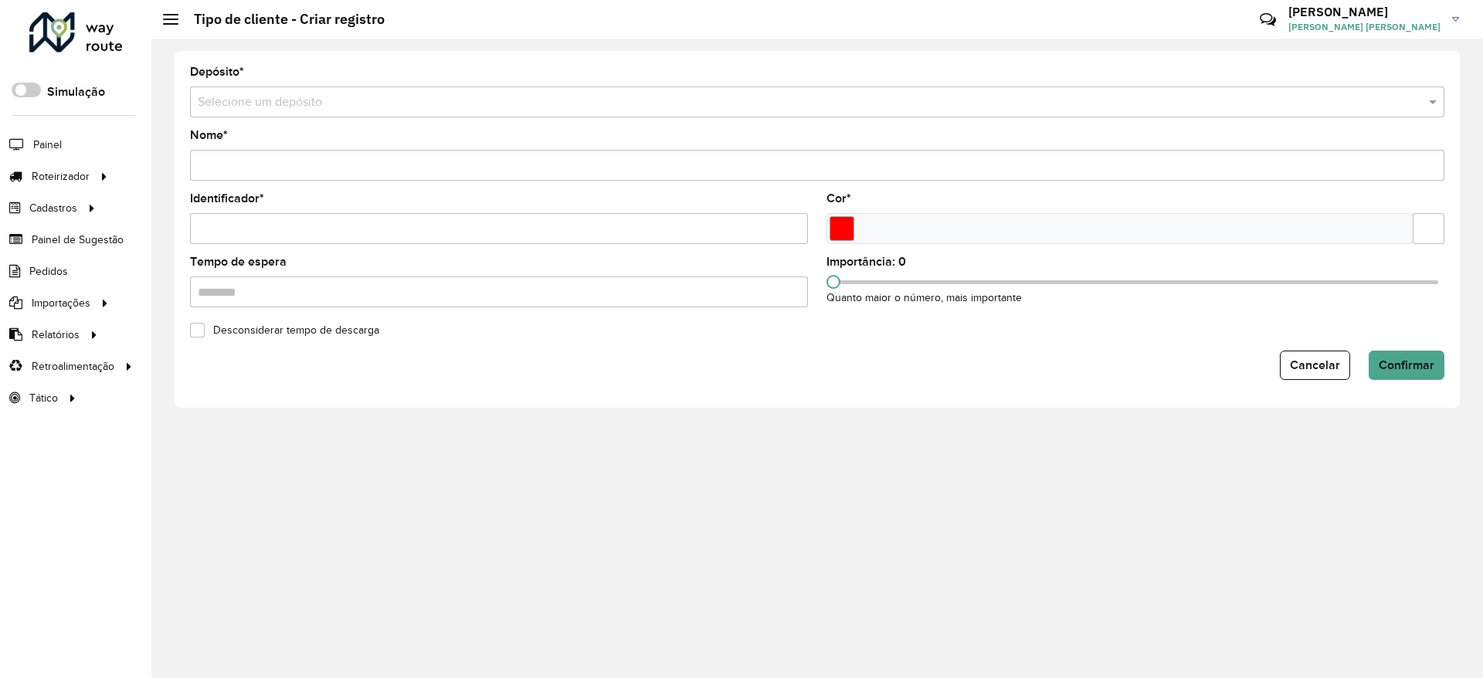
click at [285, 108] on input "text" at bounding box center [802, 102] width 1208 height 19
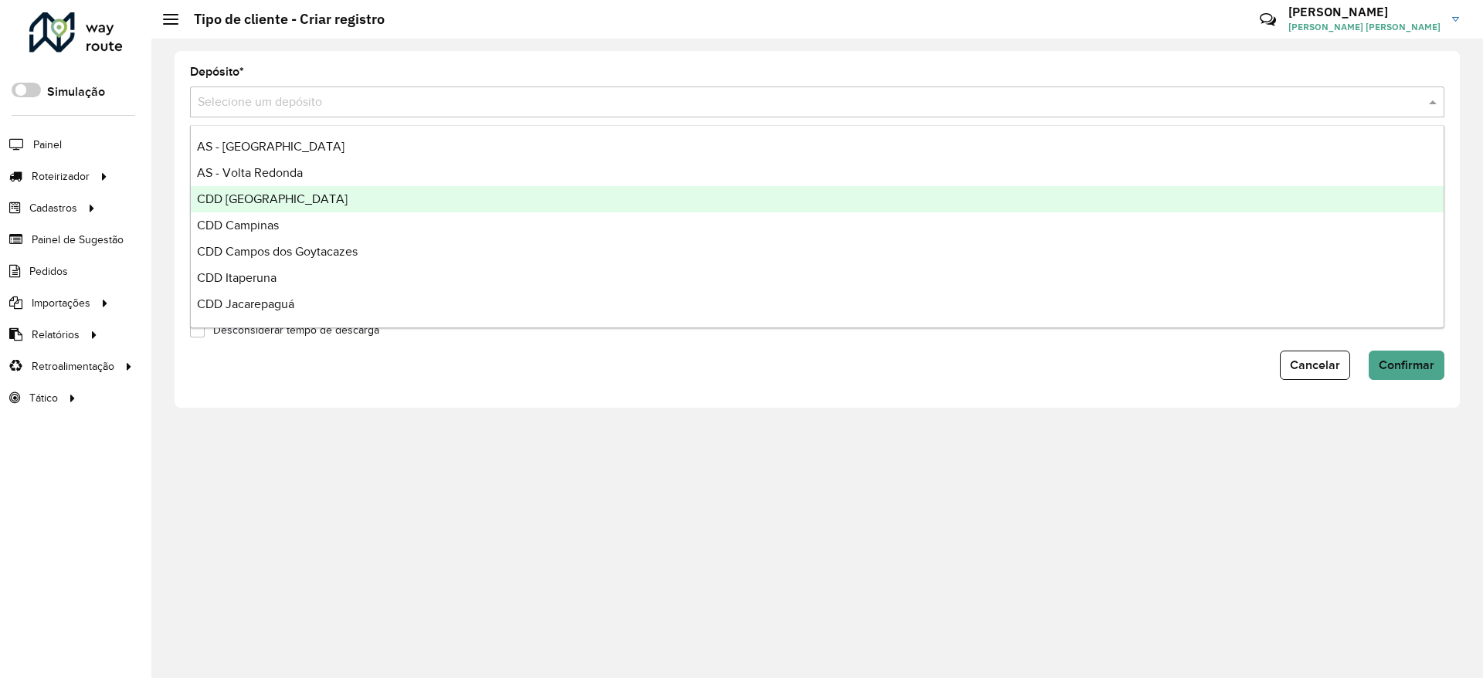
click at [280, 201] on span "CDD Belo Horizonte" at bounding box center [272, 198] width 151 height 13
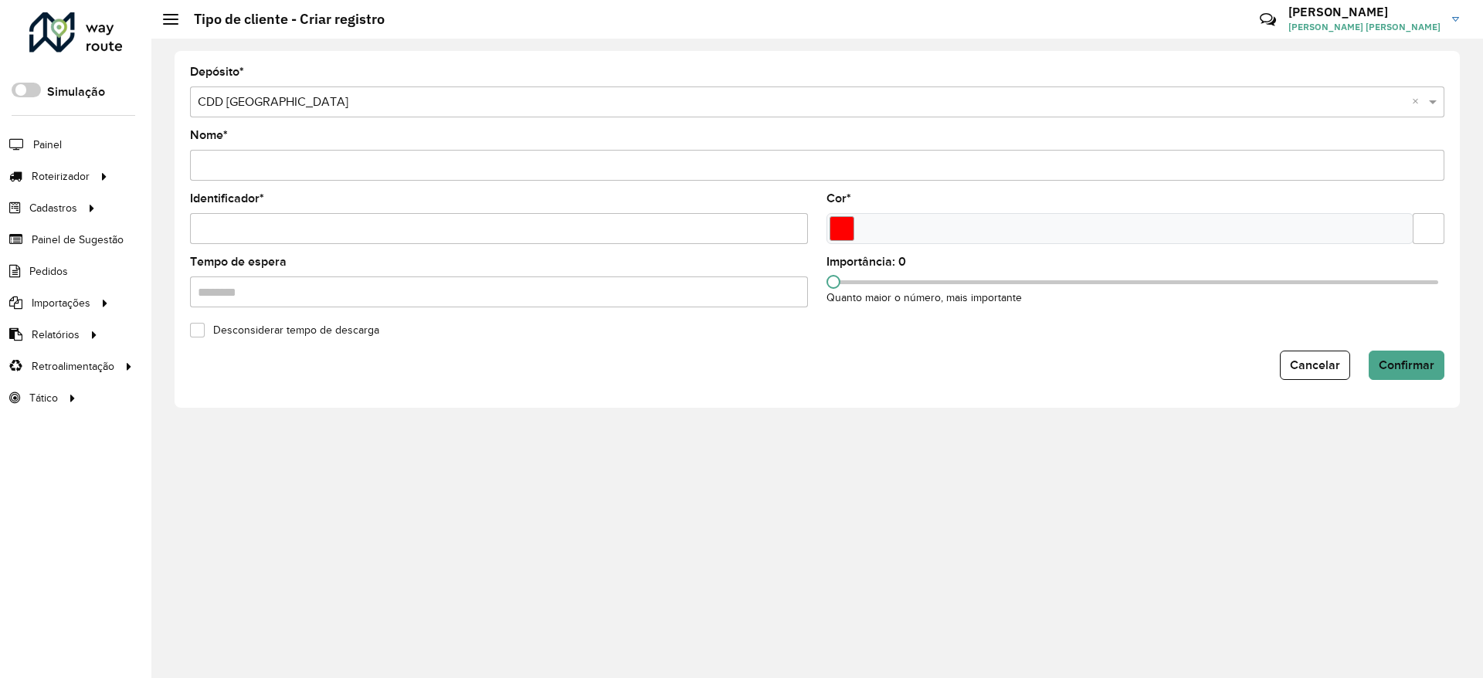
click at [290, 181] on form "Depósito * Selecione um depósito × CDD Belo Horizonte × Nome * Identificador * …" at bounding box center [817, 223] width 1254 height 314
click at [305, 162] on input "Nome *" at bounding box center [817, 165] width 1254 height 31
type input "**********"
click at [307, 238] on input "Identificador *" at bounding box center [499, 228] width 618 height 31
type input "*"
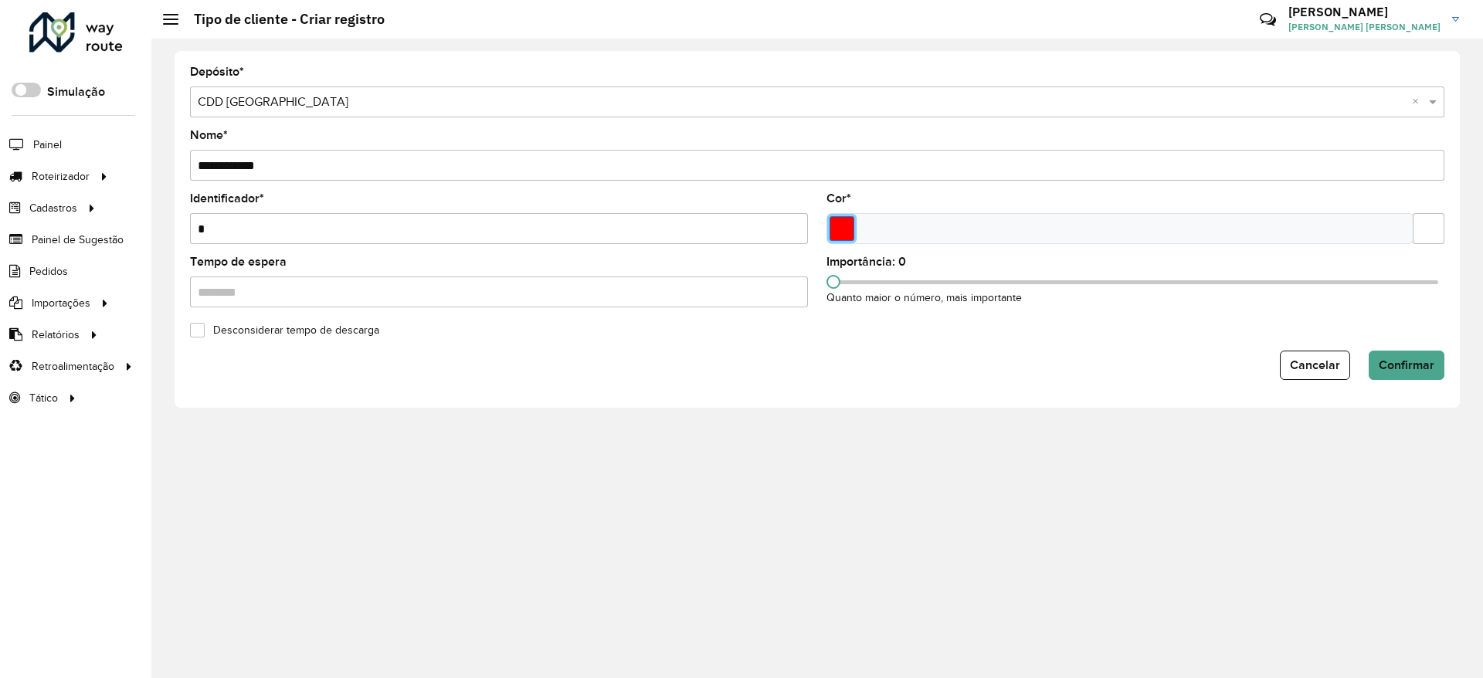
click at [843, 229] on input "Select a color" at bounding box center [841, 228] width 25 height 25
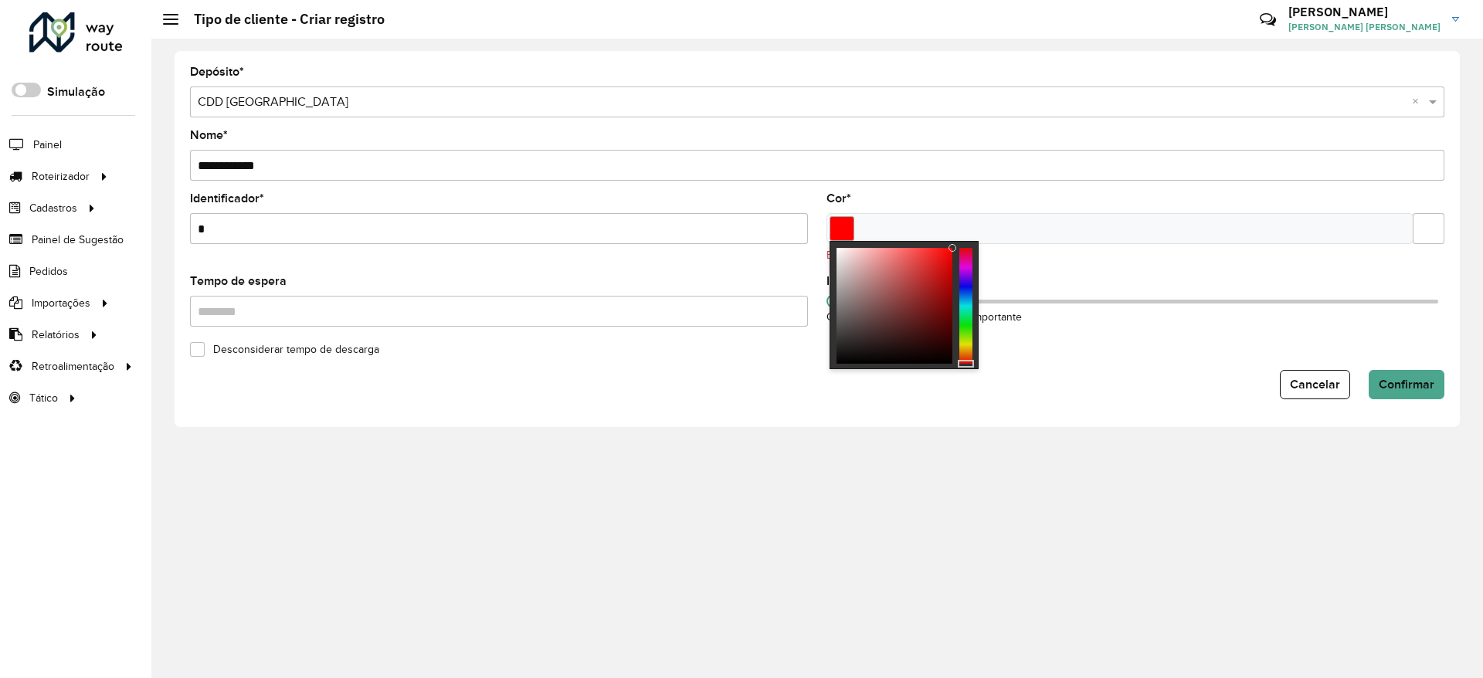
click at [968, 345] on div at bounding box center [903, 305] width 149 height 128
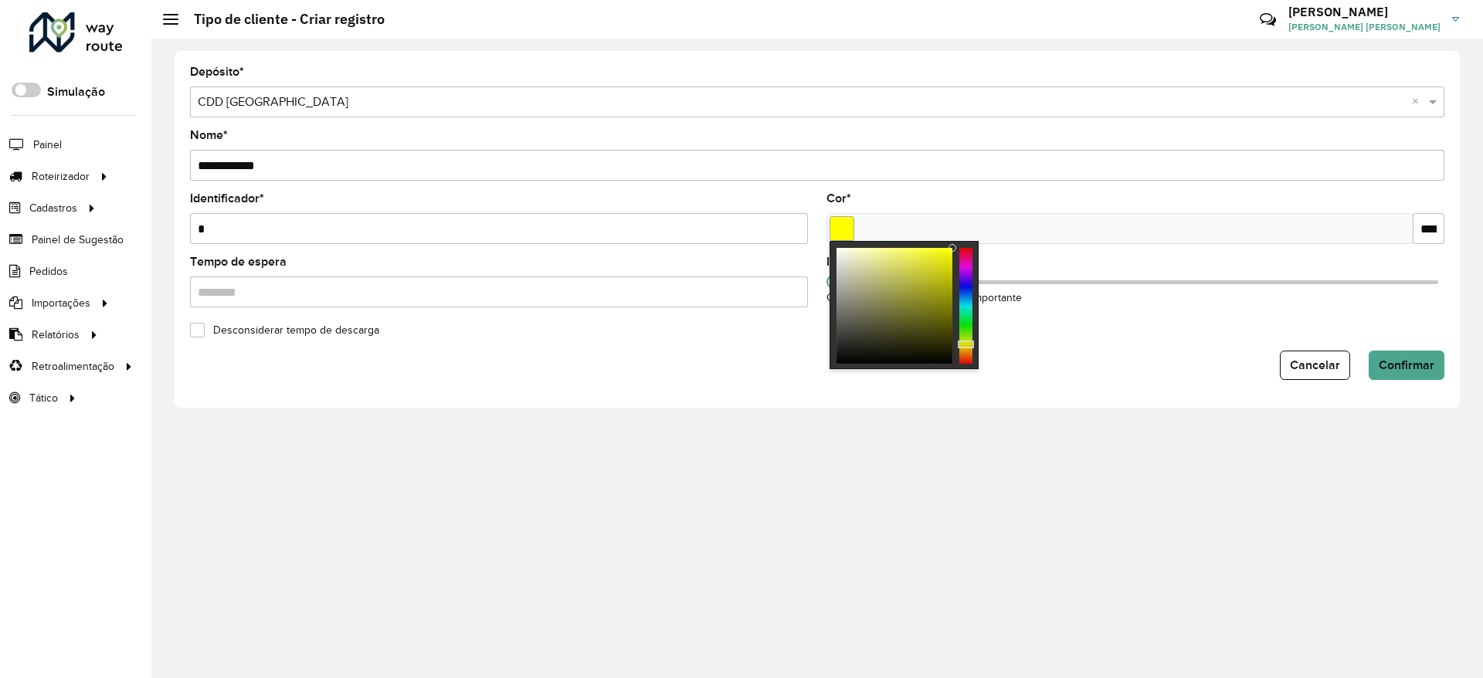
click at [966, 344] on div at bounding box center [965, 306] width 13 height 116
type input "*******"
drag, startPoint x: 939, startPoint y: 265, endPoint x: 1050, endPoint y: 305, distance: 118.2
click at [976, 219] on body "Aguarde... Pop-up bloqueado! Seu navegador bloqueou automáticamente a abertura …" at bounding box center [741, 339] width 1483 height 678
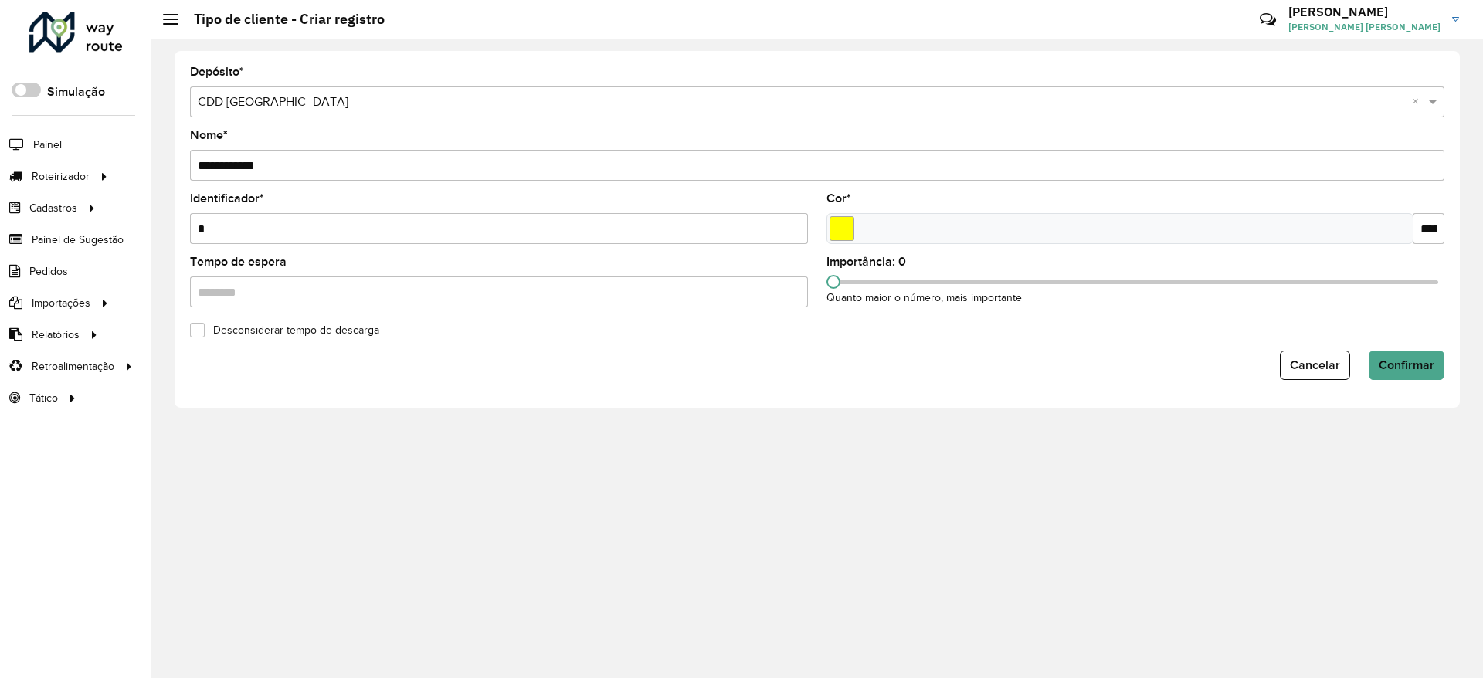
click at [1061, 321] on div "Desconsiderar tempo de descarga" at bounding box center [817, 329] width 1273 height 19
drag, startPoint x: 905, startPoint y: 282, endPoint x: 1122, endPoint y: 298, distance: 217.6
click at [1122, 298] on div "Importância: 0 Quanto maior o número, mais importante" at bounding box center [1135, 281] width 618 height 50
click at [1099, 285] on div "Importância: 0 Quanto maior o número, mais importante" at bounding box center [1135, 281] width 618 height 50
drag, startPoint x: 1094, startPoint y: 282, endPoint x: 1145, endPoint y: 284, distance: 51.0
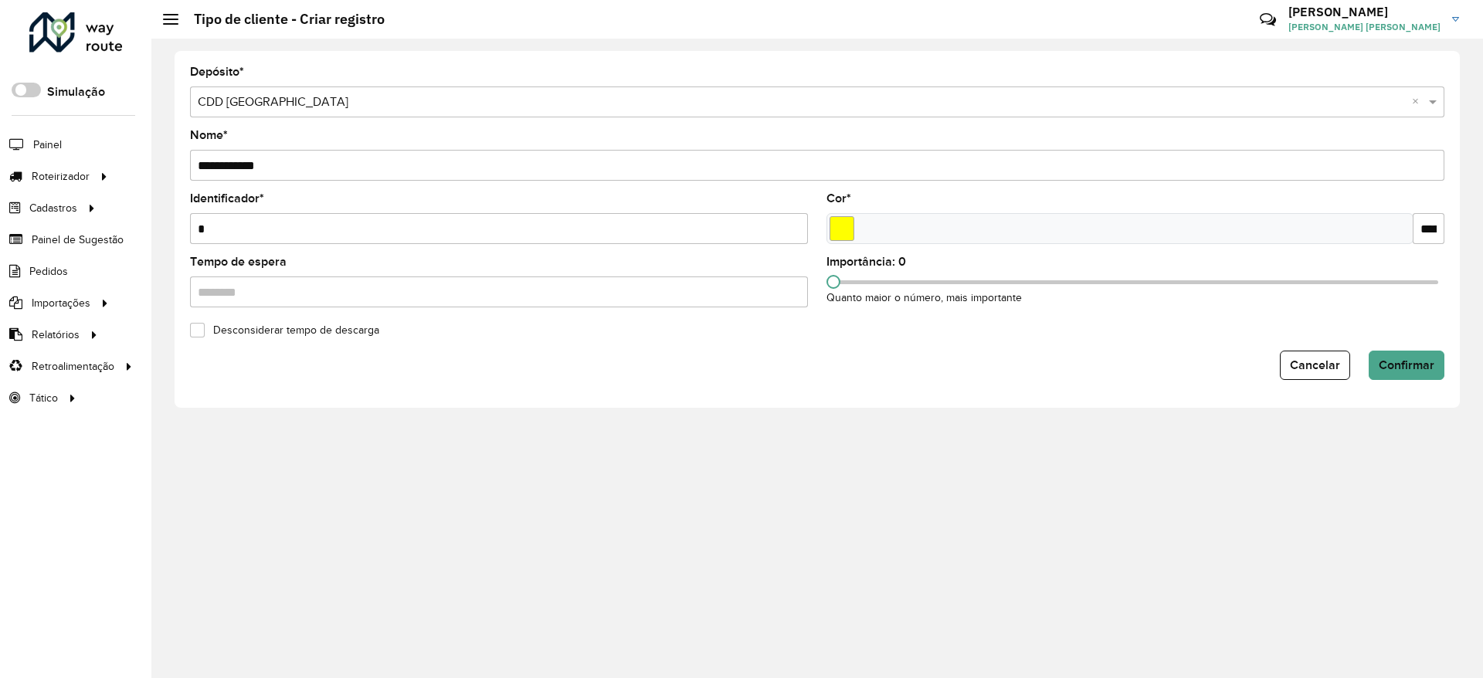
click at [1145, 284] on div "Importância: 0 Quanto maior o número, mais importante" at bounding box center [1135, 281] width 618 height 50
click at [1139, 285] on div "Importância: 0 Quanto maior o número, mais importante" at bounding box center [1135, 281] width 618 height 50
click at [1139, 315] on formly-field "Importância: 0 Quanto maior o número, mais importante" at bounding box center [1135, 287] width 636 height 63
drag, startPoint x: 830, startPoint y: 276, endPoint x: 1256, endPoint y: 287, distance: 426.4
click at [1256, 287] on span at bounding box center [1256, 282] width 14 height 14
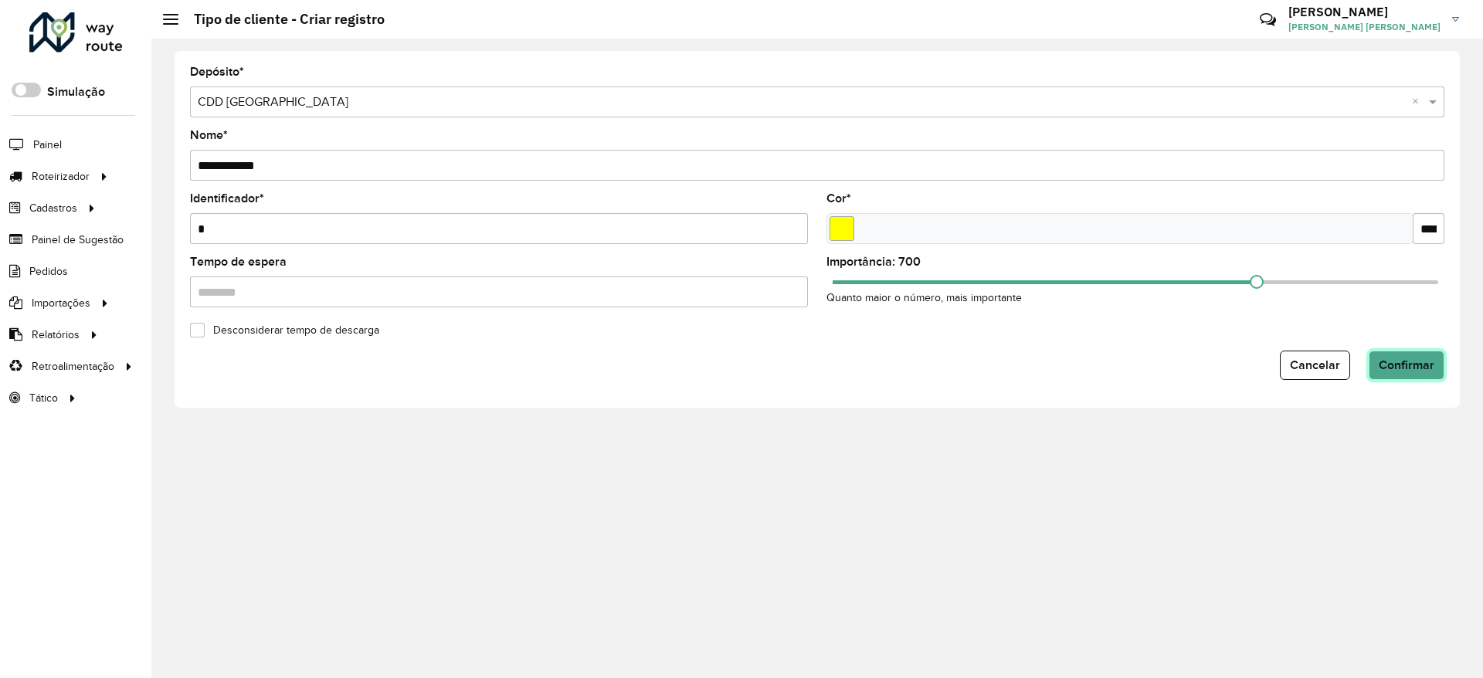
click at [1426, 376] on button "Confirmar" at bounding box center [1406, 365] width 76 height 29
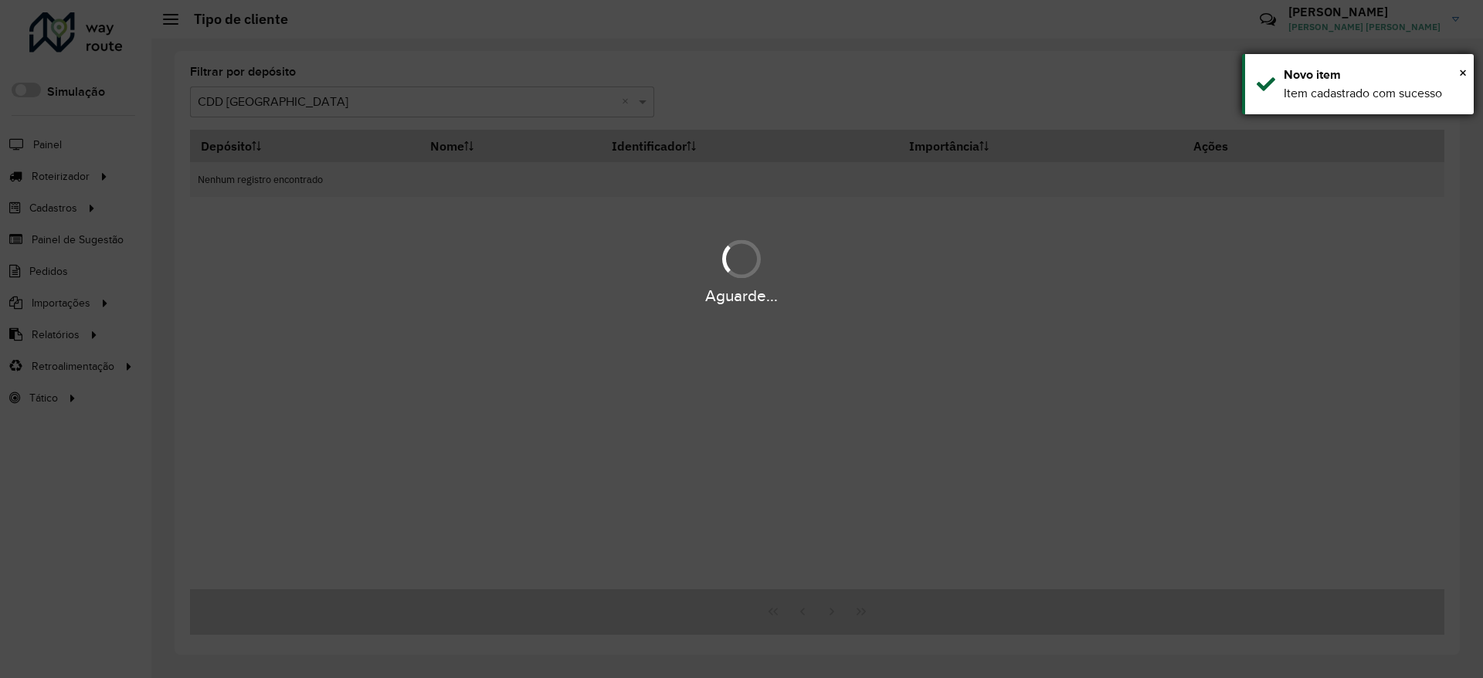
click at [1467, 78] on div "× Novo item Item cadastrado com sucesso" at bounding box center [1358, 84] width 232 height 60
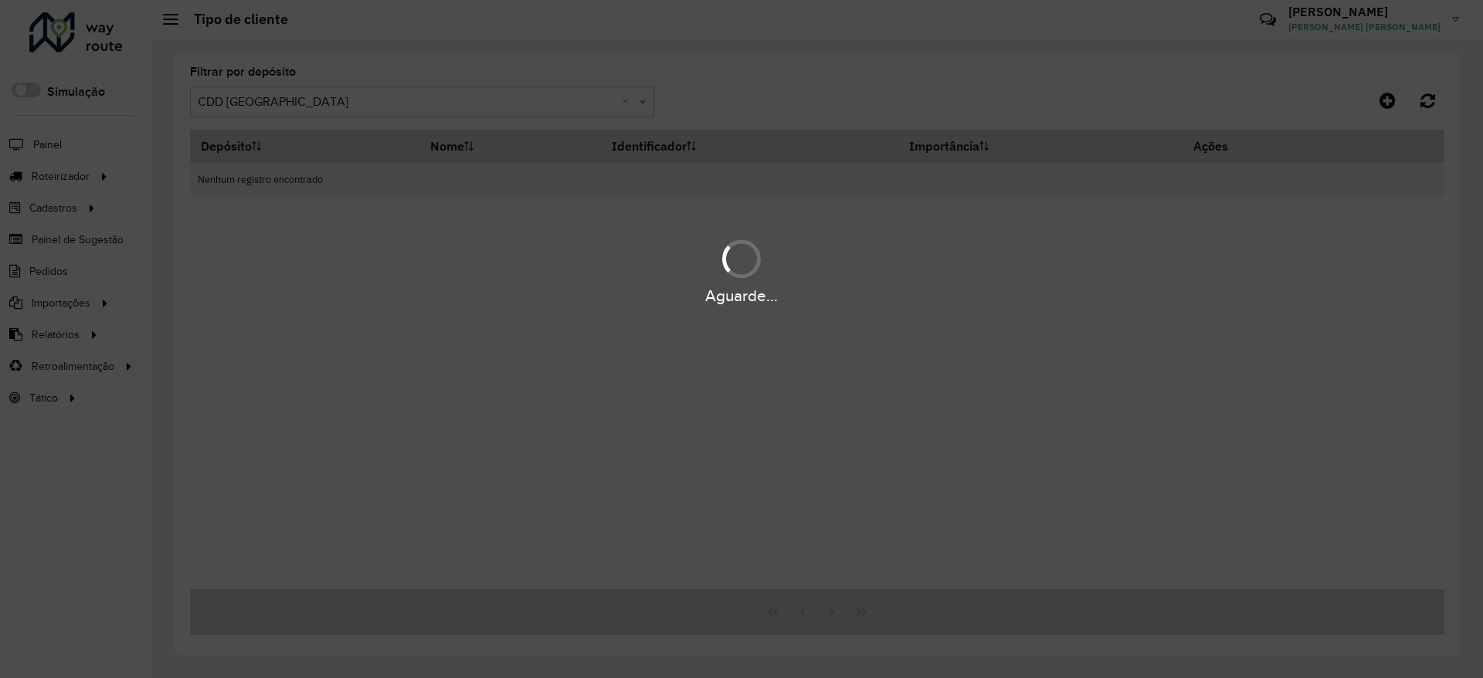
click at [861, 77] on div "Aguarde..." at bounding box center [741, 339] width 1483 height 678
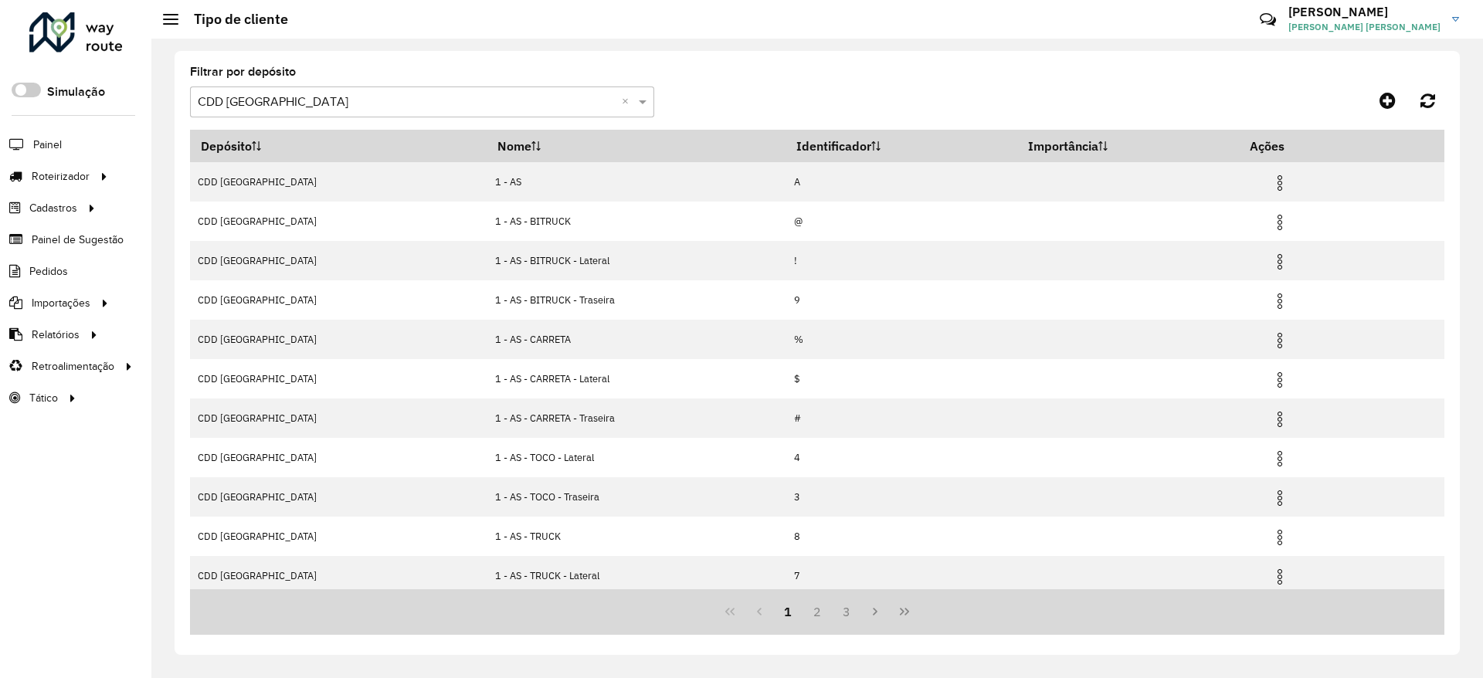
click at [55, 45] on div at bounding box center [75, 32] width 93 height 40
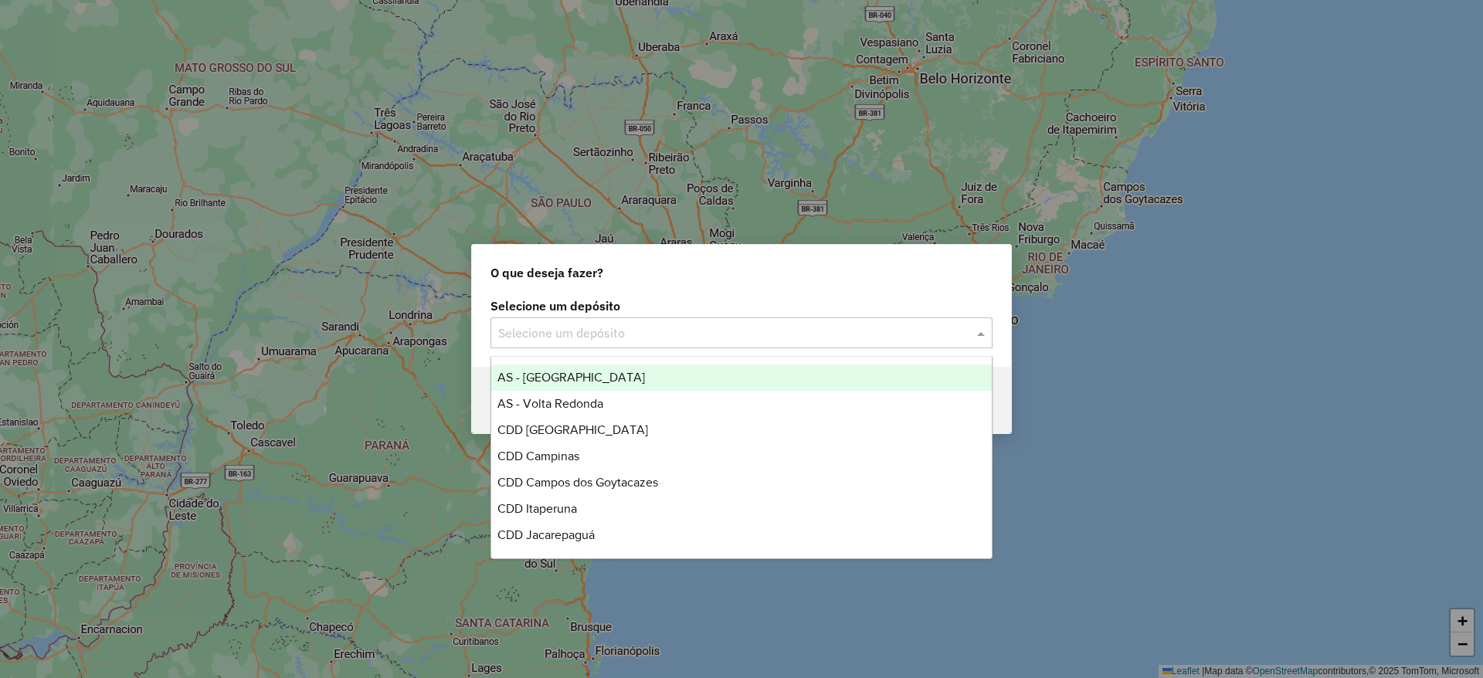
click at [576, 347] on div "Selecione um depósito" at bounding box center [741, 332] width 502 height 31
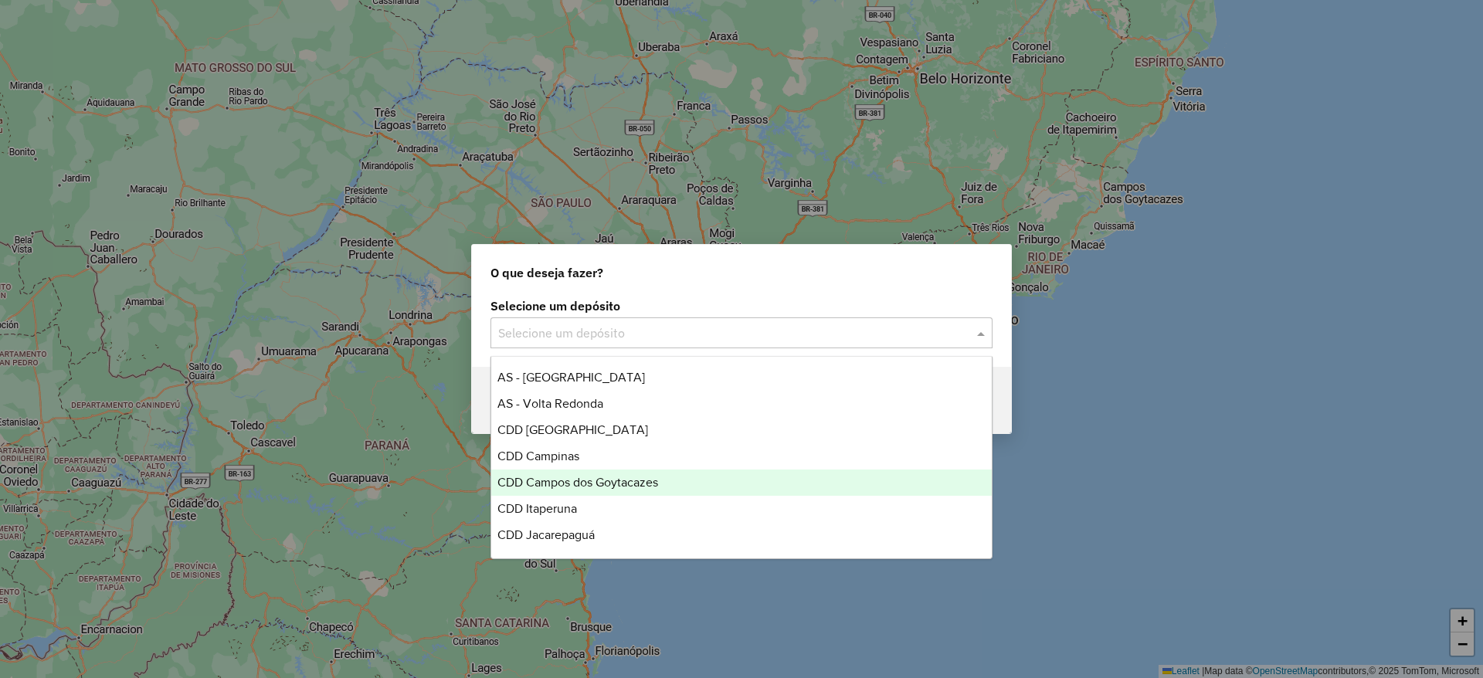
drag, startPoint x: 564, startPoint y: 487, endPoint x: 578, endPoint y: 430, distance: 58.8
click at [563, 488] on span "CDD Campos dos Goytacazes" at bounding box center [577, 482] width 161 height 13
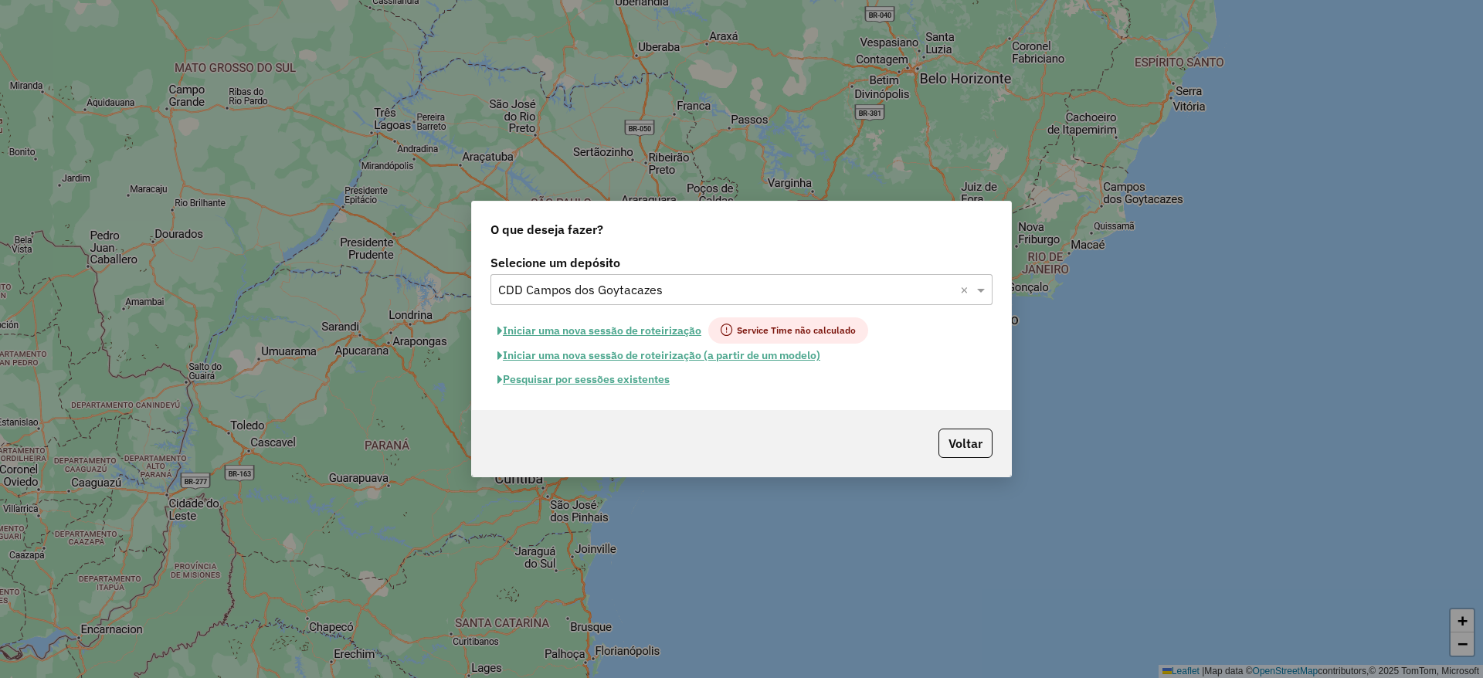
click at [622, 401] on div "Selecione um depósito Selecione um depósito × CDD Campos dos Goytacazes × Inici…" at bounding box center [741, 330] width 539 height 159
click at [640, 389] on button "Pesquisar por sessões existentes" at bounding box center [583, 380] width 186 height 24
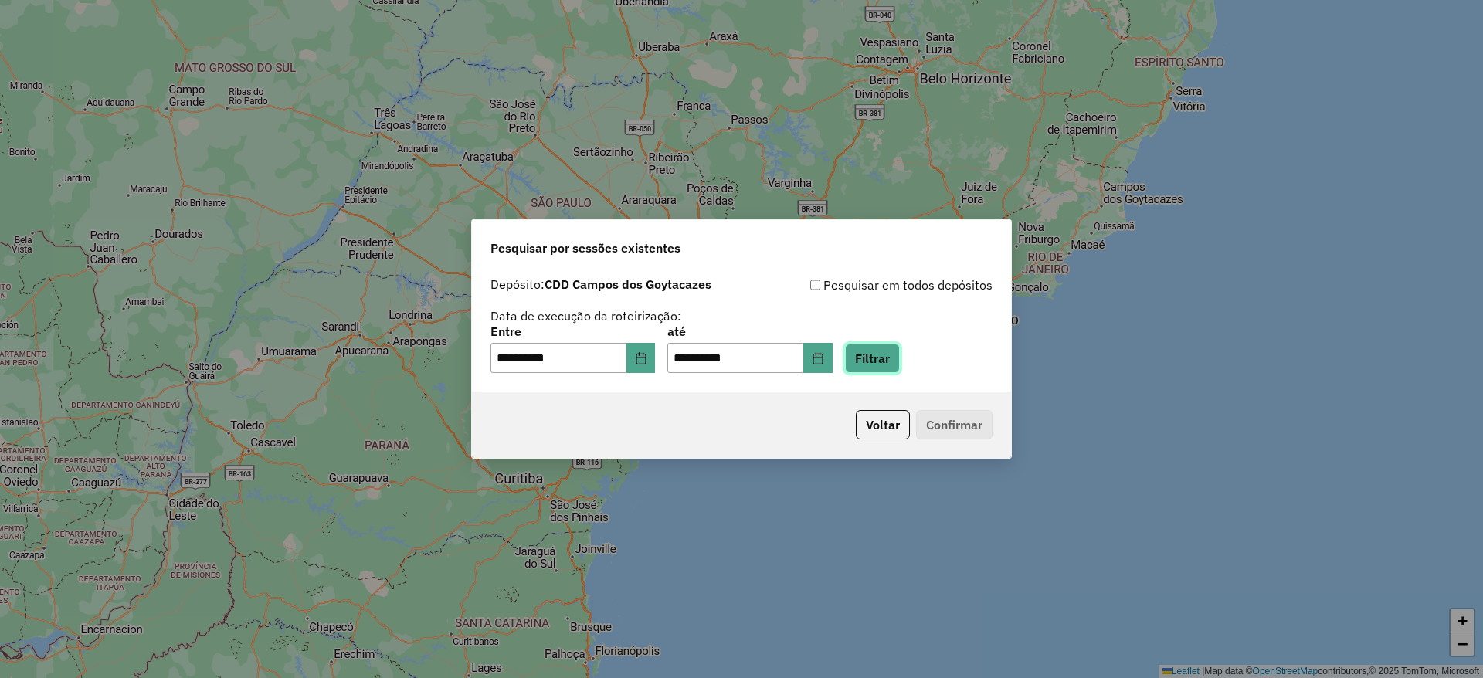
click at [900, 356] on button "Filtrar" at bounding box center [872, 358] width 55 height 29
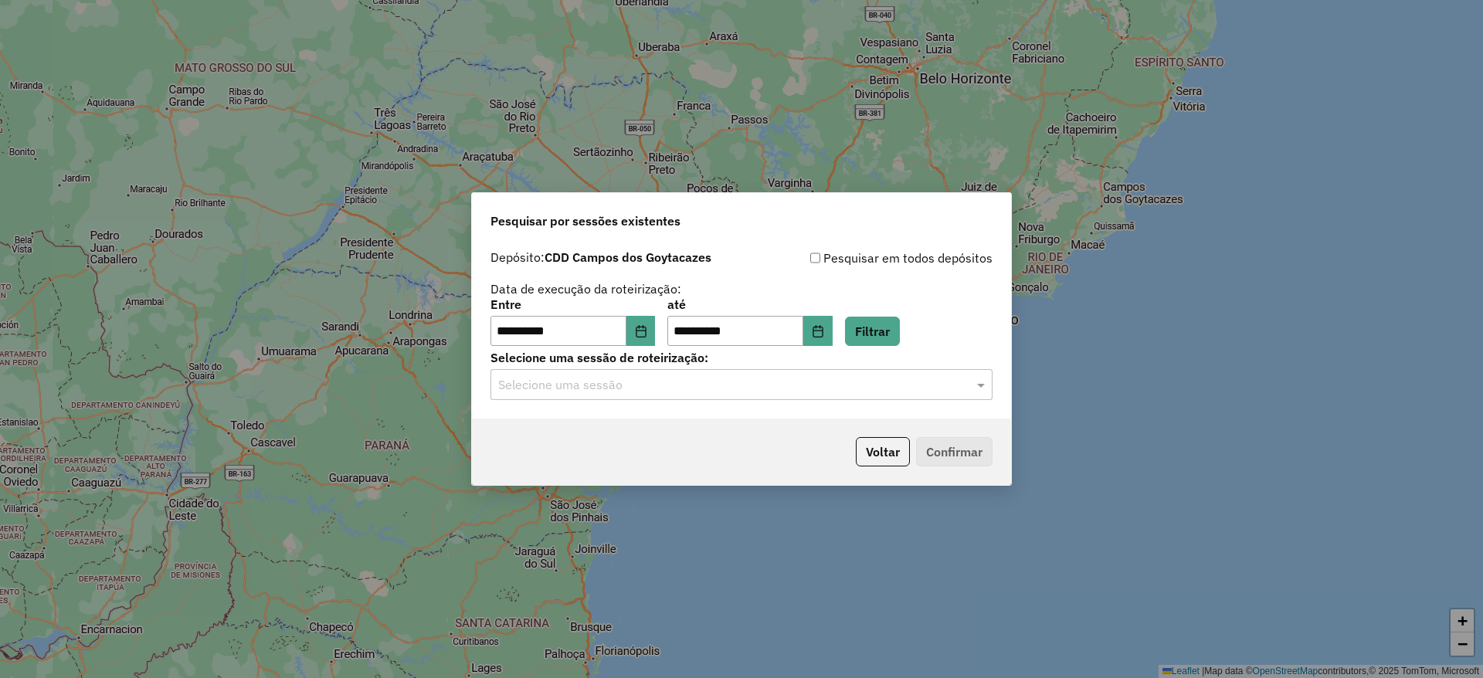
click at [681, 385] on input "text" at bounding box center [726, 385] width 456 height 19
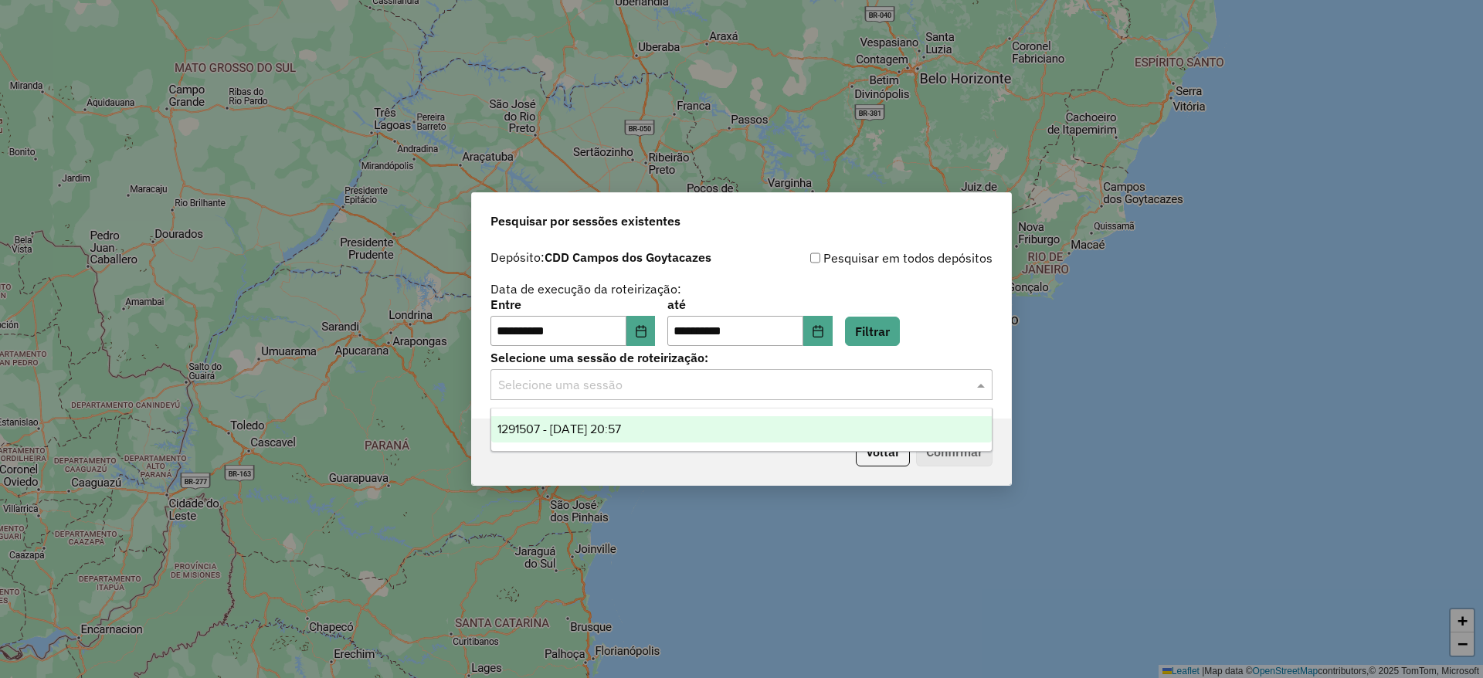
click at [676, 423] on div "1291507 - 09/10/2025 20:57" at bounding box center [741, 429] width 500 height 26
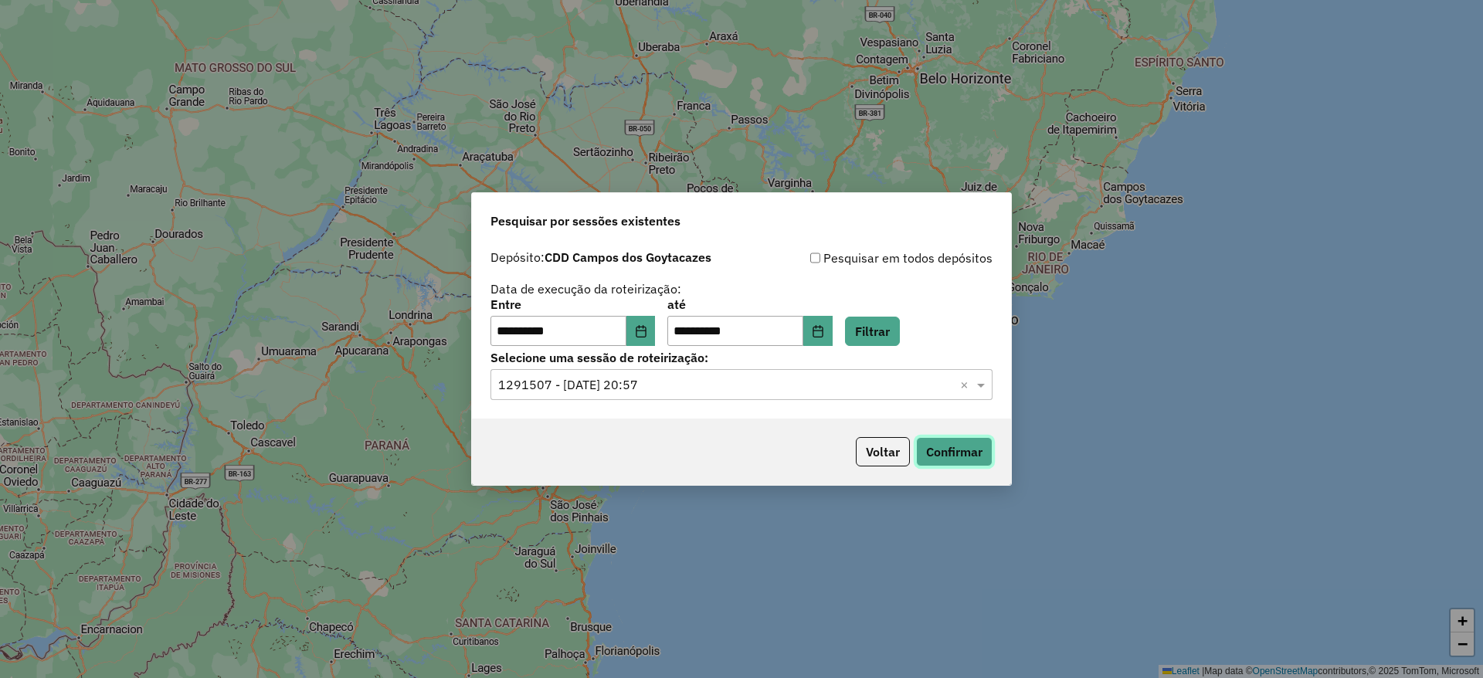
click at [961, 447] on button "Confirmar" at bounding box center [954, 451] width 76 height 29
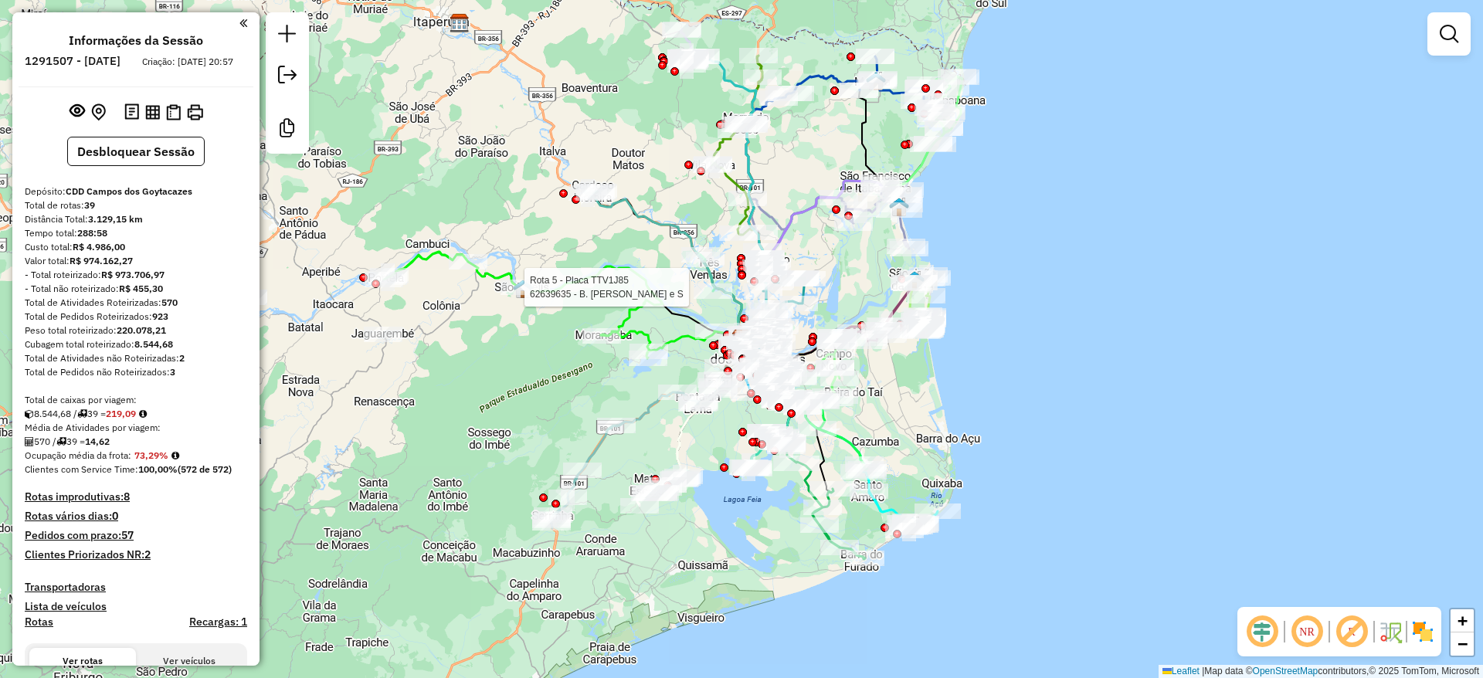
select select "**********"
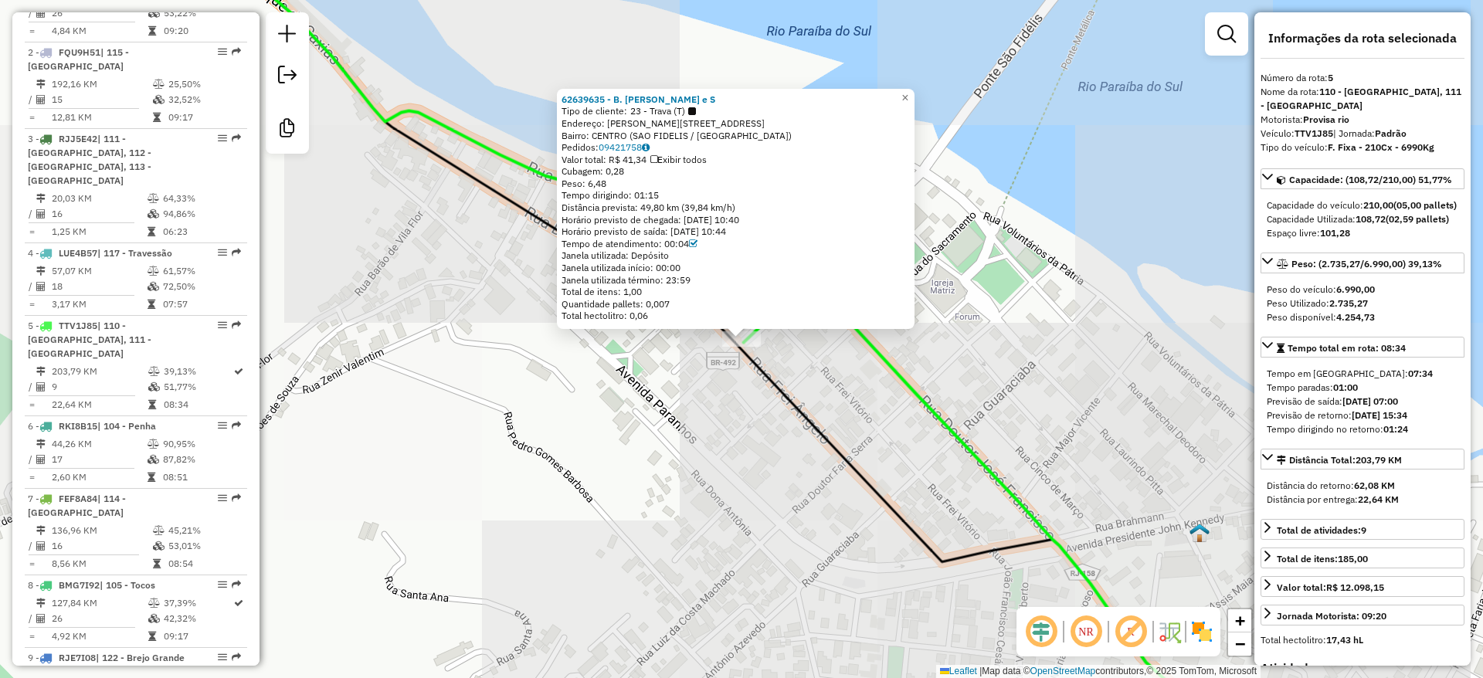
scroll to position [1012, 0]
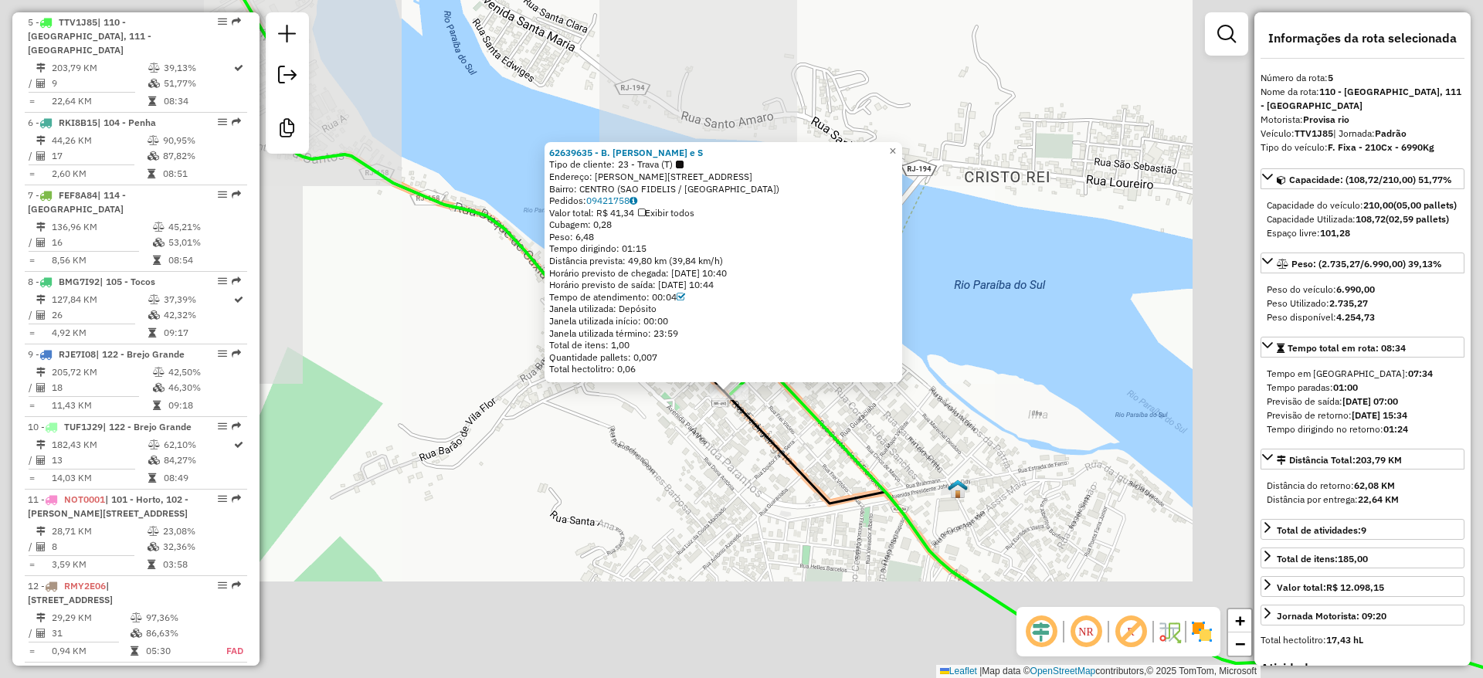
click at [709, 501] on div "62639635 - B. PEREIRA SILVA e S Tipo de cliente: 23 - Trava (T) Endereço: R FRE…" at bounding box center [741, 339] width 1483 height 678
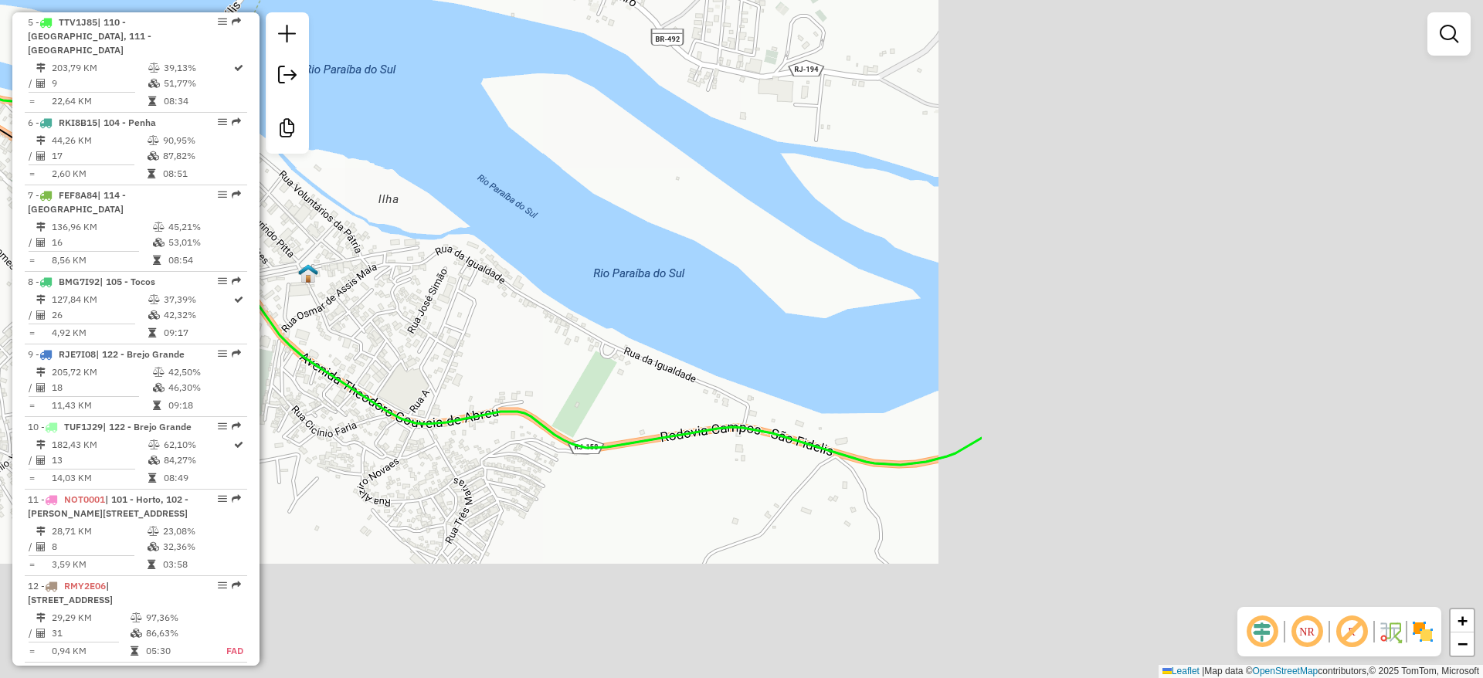
drag, startPoint x: 768, startPoint y: 373, endPoint x: 249, endPoint y: 177, distance: 554.8
click at [249, 177] on hb-router-mapa "Informações da Sessão 1291507 - 09/10/2025 Criação: 08/10/2025 20:57 Desbloquea…" at bounding box center [741, 339] width 1483 height 678
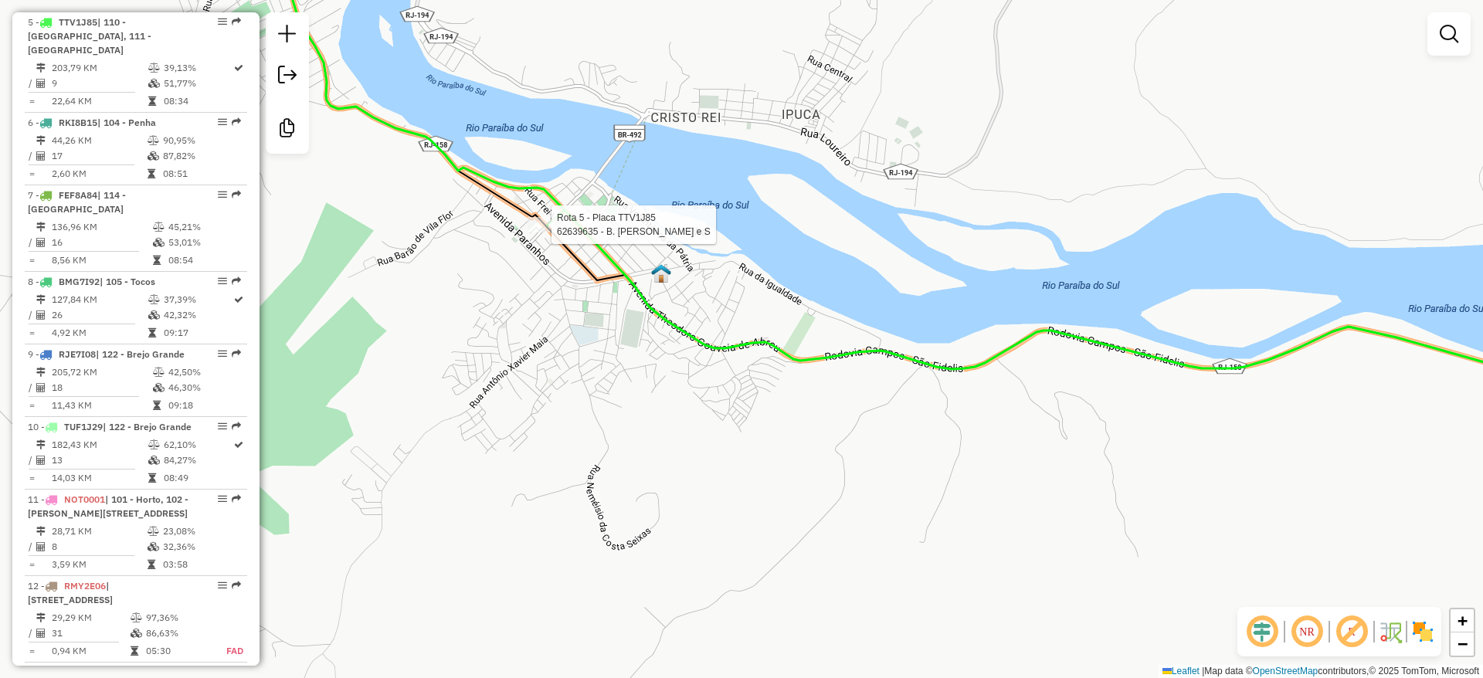
select select "**********"
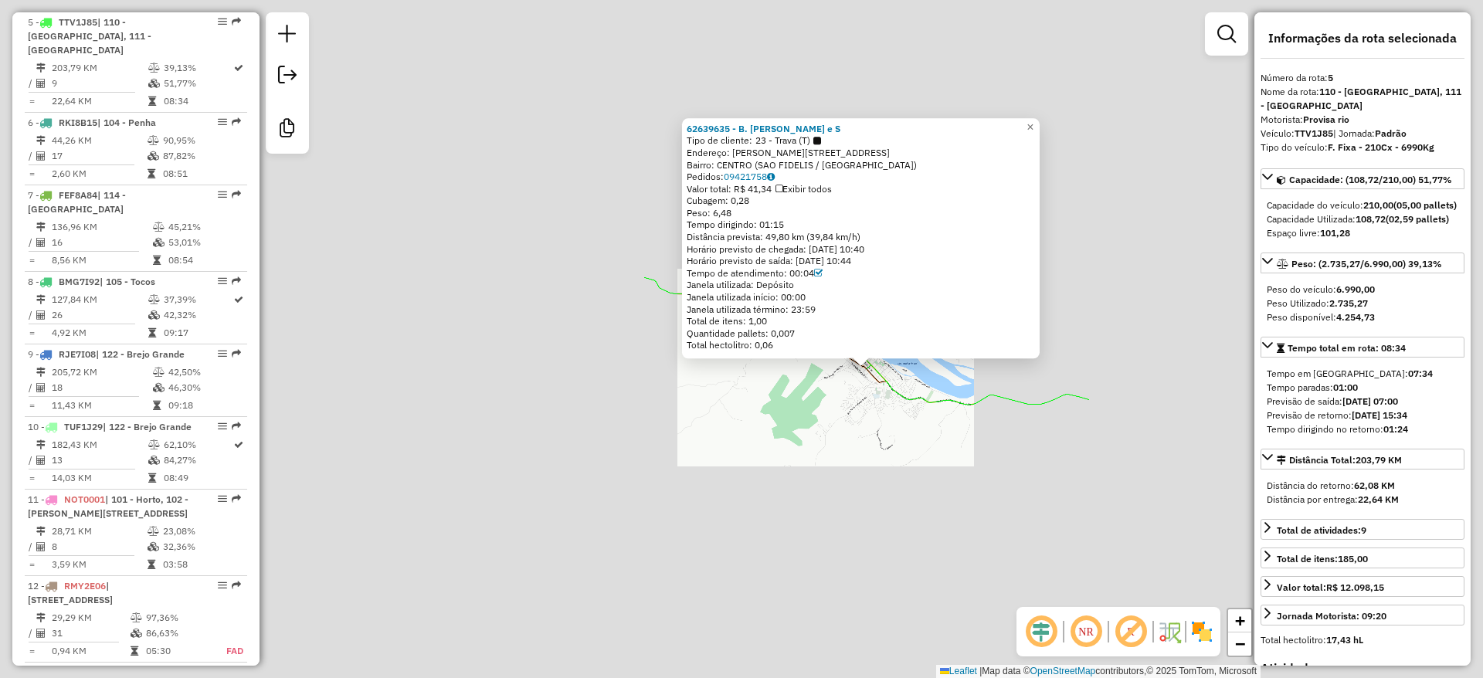
click at [927, 483] on div "62639635 - B. PEREIRA SILVA e S Tipo de cliente: 23 - Trava (T) Endereço: R FRE…" at bounding box center [741, 339] width 1483 height 678
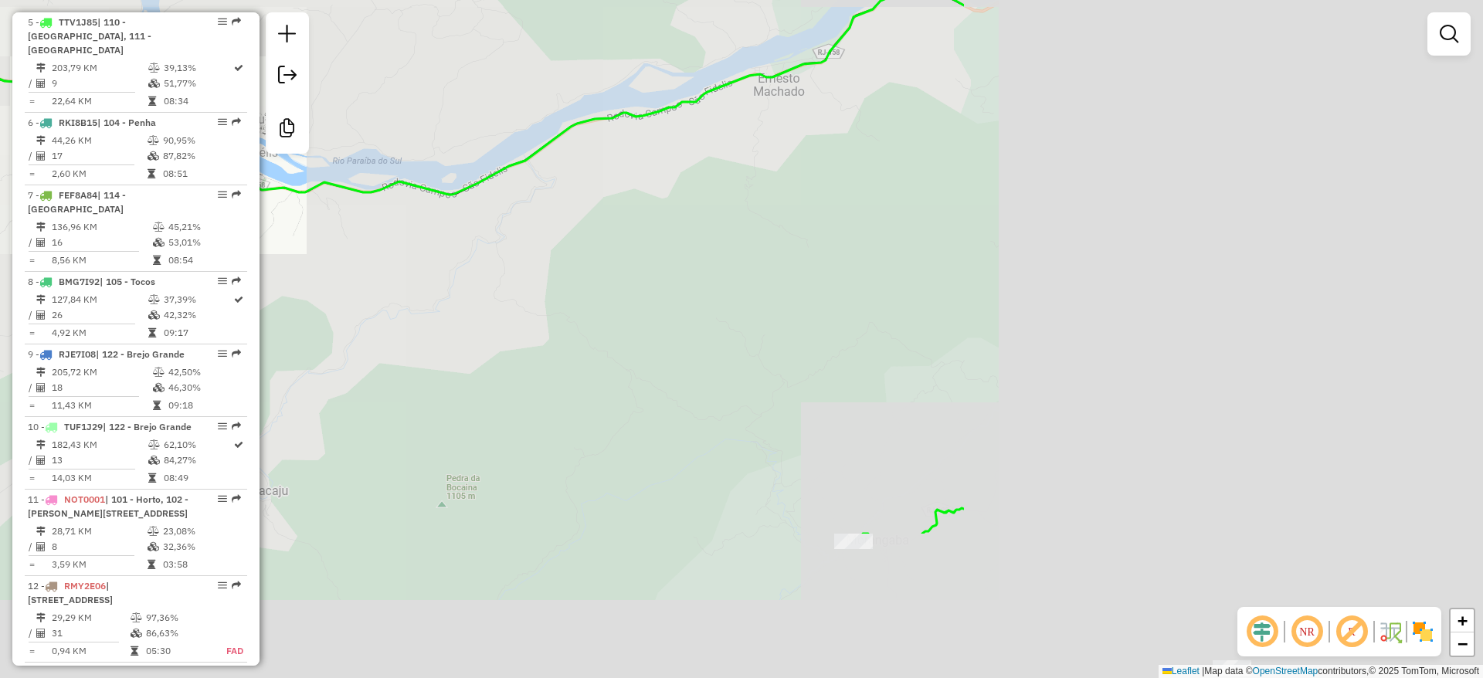
drag, startPoint x: 471, startPoint y: 395, endPoint x: 266, endPoint y: 287, distance: 231.4
click at [272, 291] on div "Janela de atendimento Grade de atendimento Capacidade Transportadoras Veículos …" at bounding box center [741, 339] width 1483 height 678
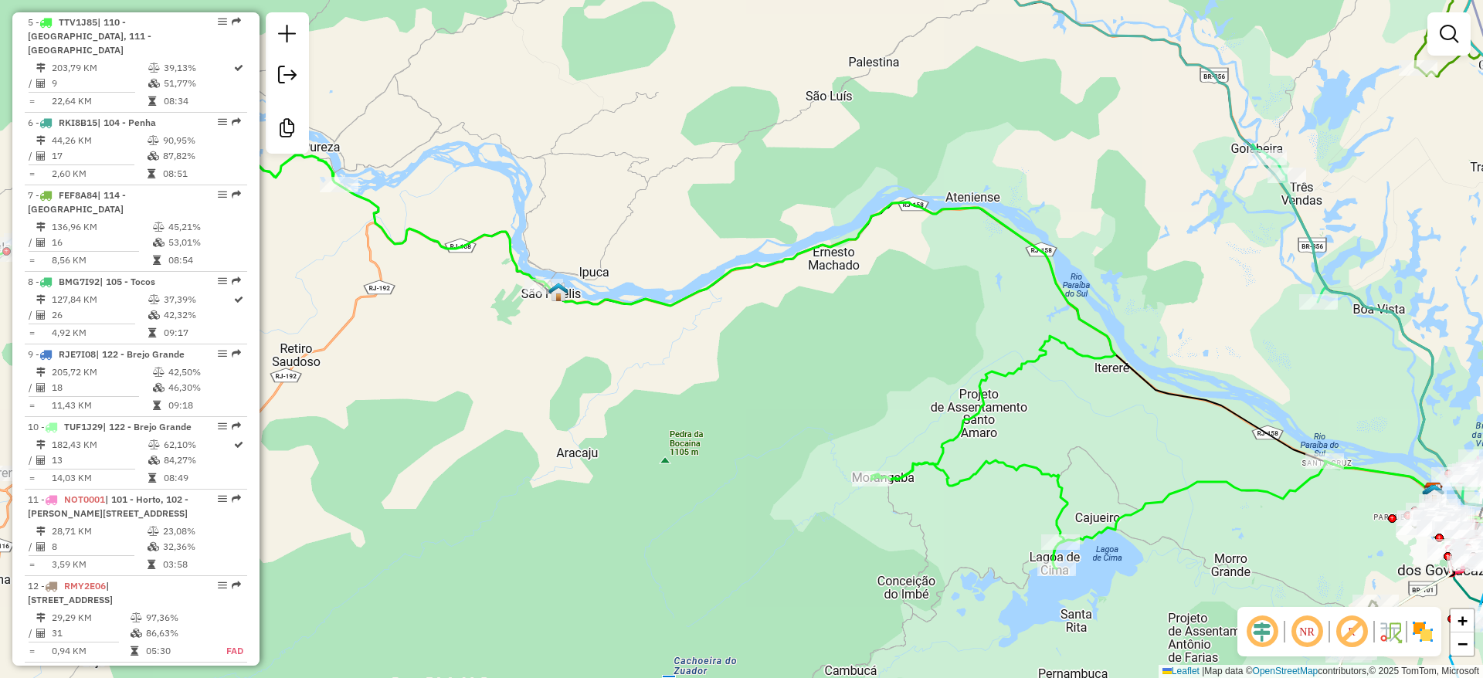
click at [863, 463] on div "Rota 5 - Placa TTV1J85 62652933 - LEANDRO LOPES DOS SA Janela de atendimento Gr…" at bounding box center [741, 339] width 1483 height 678
select select "**********"
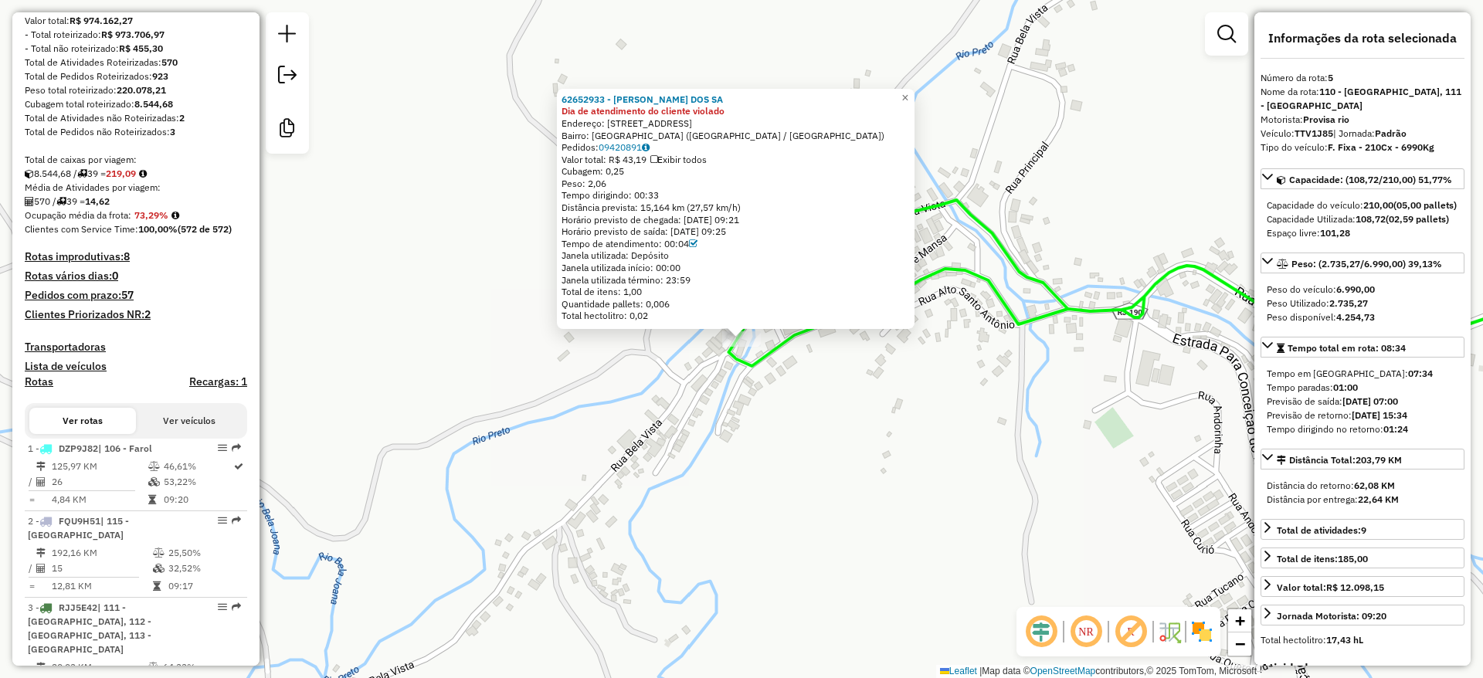
scroll to position [0, 0]
